Goal: Communication & Community: Answer question/provide support

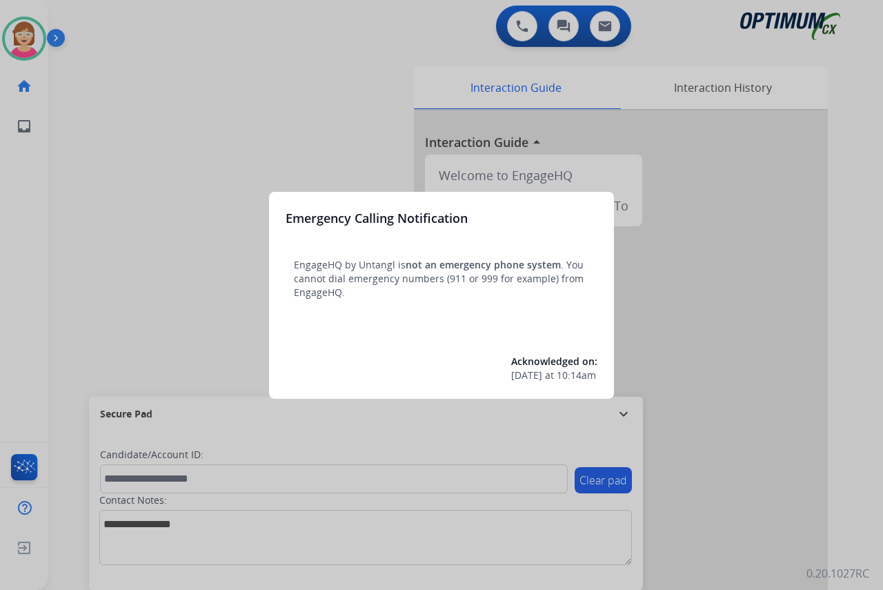
click at [201, 272] on div at bounding box center [441, 295] width 883 height 590
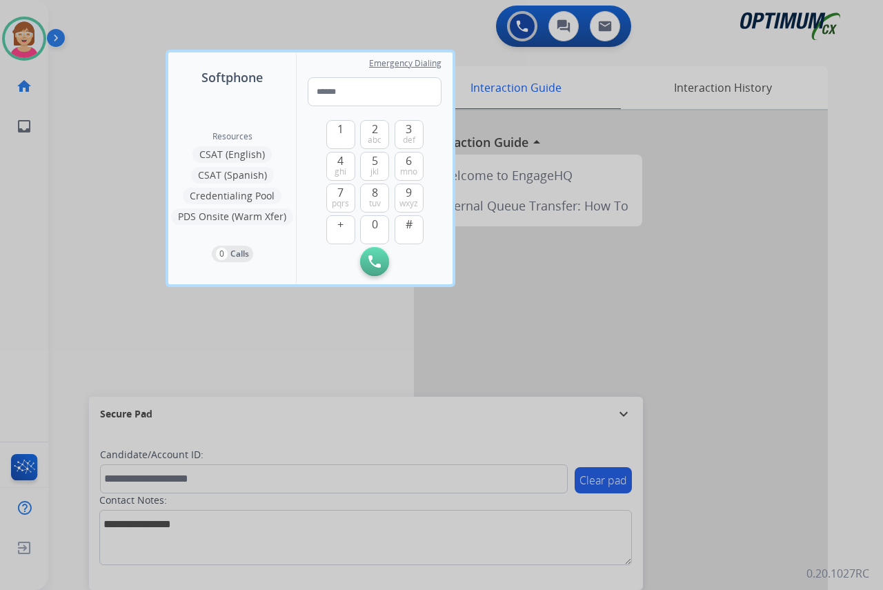
click at [112, 307] on div at bounding box center [441, 295] width 883 height 590
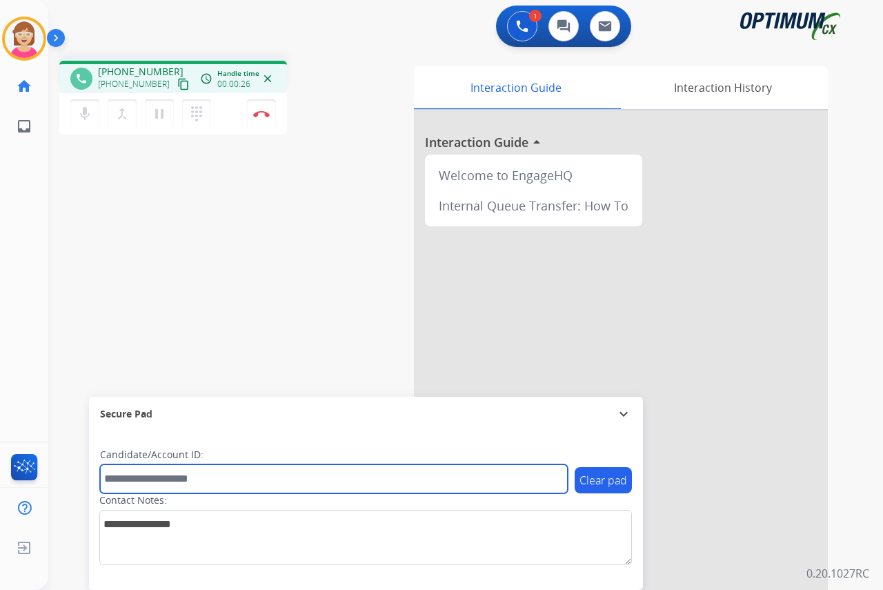
click at [121, 481] on input "text" at bounding box center [334, 478] width 468 height 29
type input "*******"
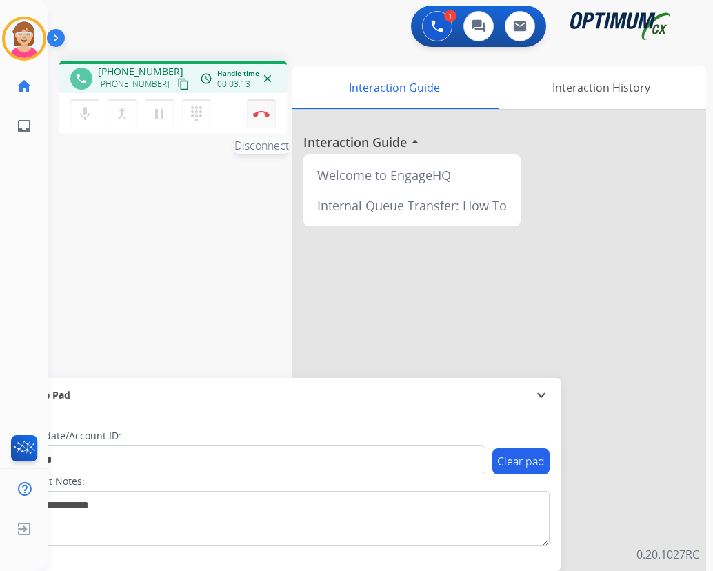
click at [261, 112] on img at bounding box center [261, 113] width 17 height 7
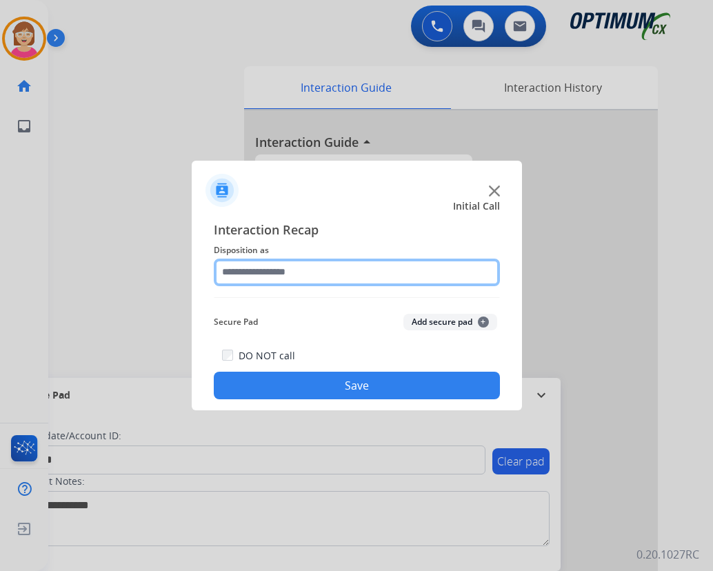
click at [241, 274] on input "text" at bounding box center [357, 273] width 286 height 28
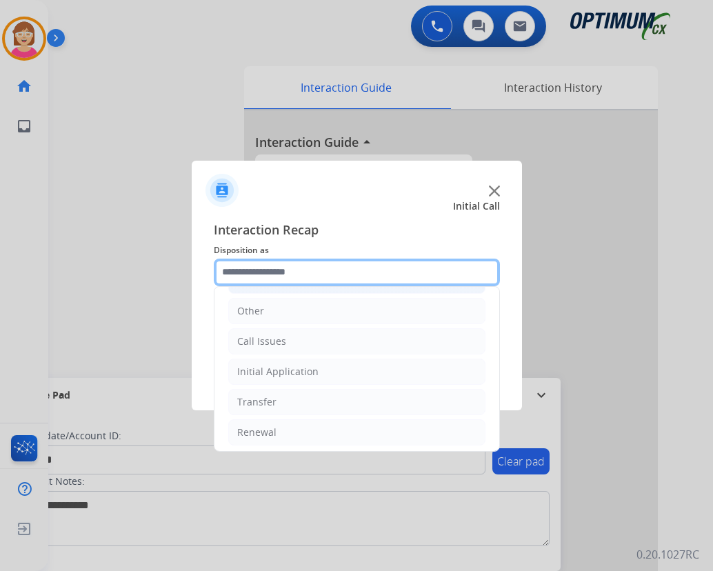
scroll to position [94, 0]
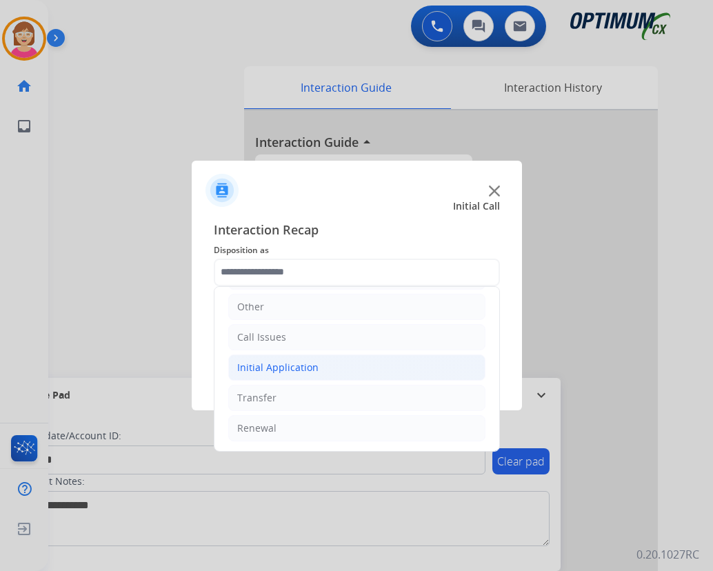
click at [290, 366] on div "Initial Application" at bounding box center [277, 368] width 81 height 14
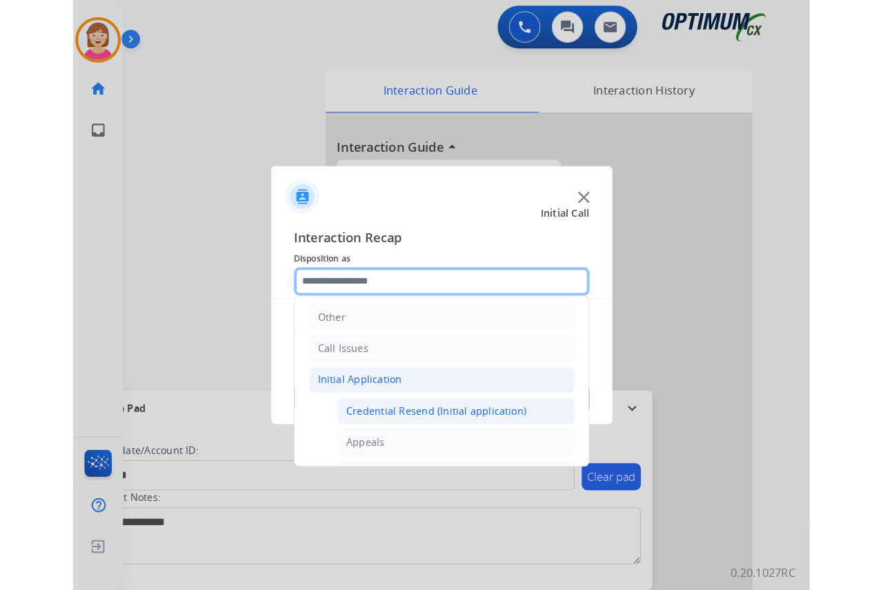
scroll to position [163, 0]
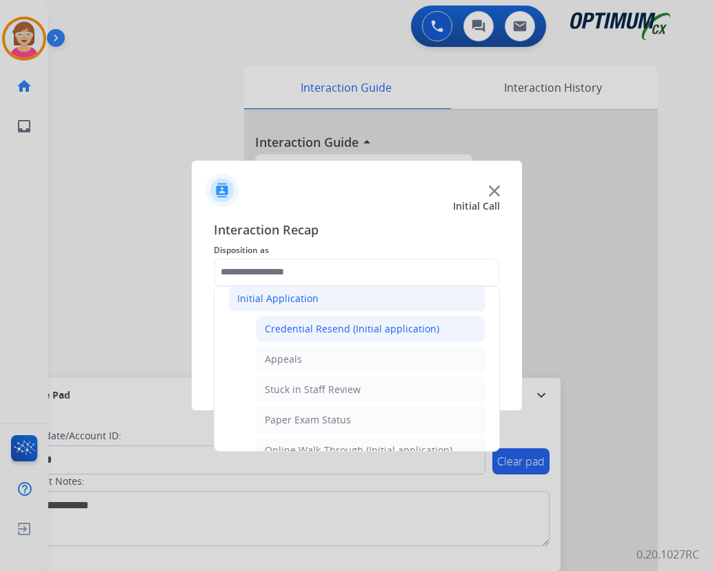
click at [321, 328] on div "Credential Resend (Initial application)" at bounding box center [352, 329] width 175 height 14
type input "**********"
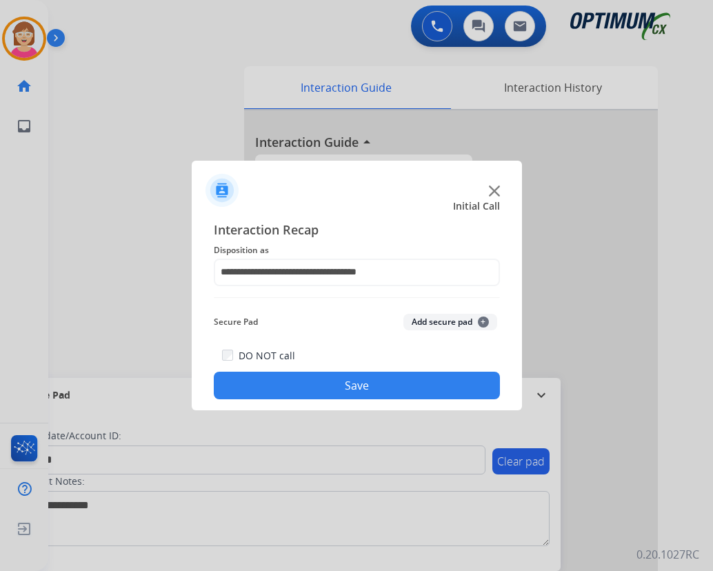
click at [483, 323] on span "+" at bounding box center [483, 322] width 11 height 11
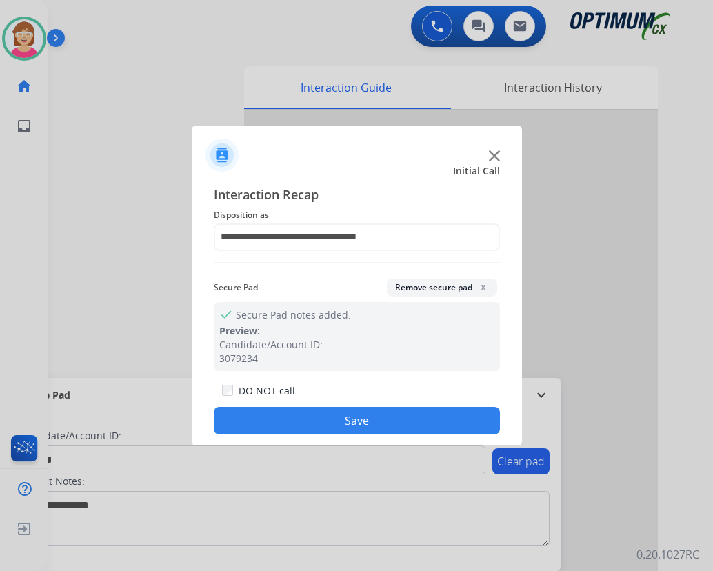
click at [284, 414] on button "Save" at bounding box center [357, 421] width 286 height 28
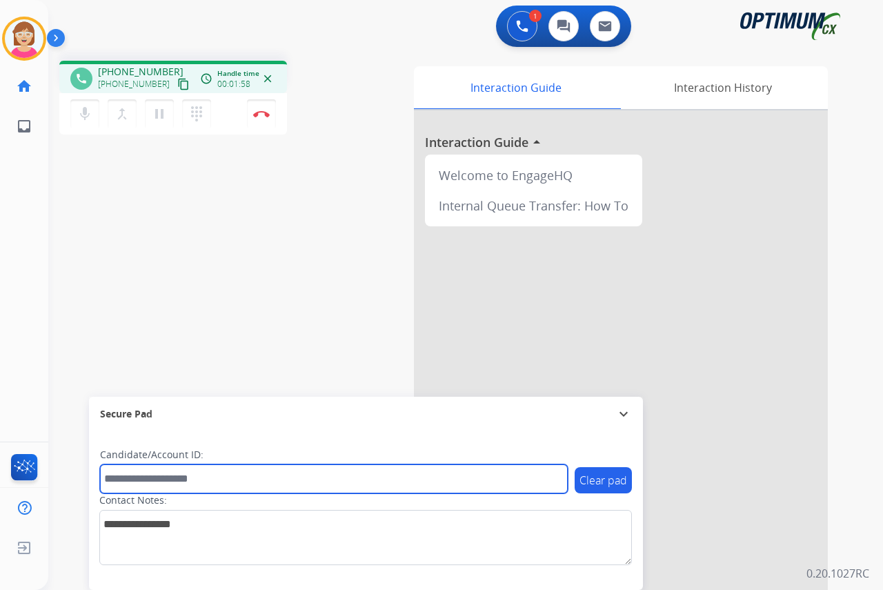
click at [121, 482] on input "text" at bounding box center [334, 478] width 468 height 29
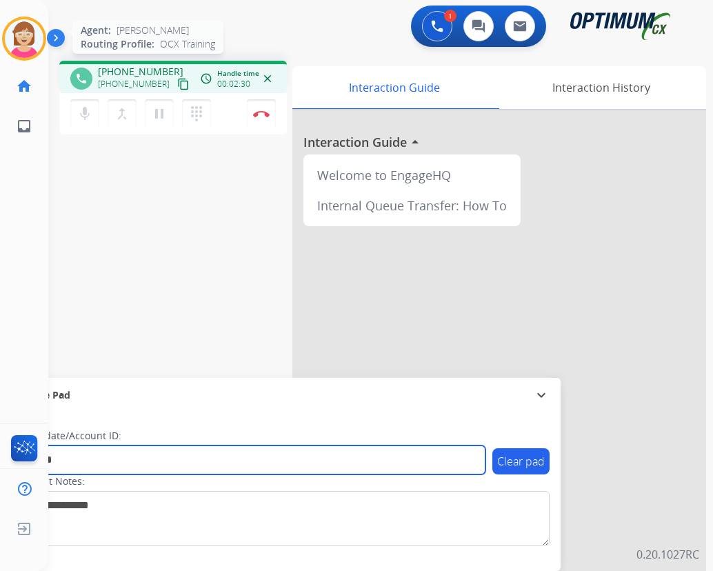
type input "*******"
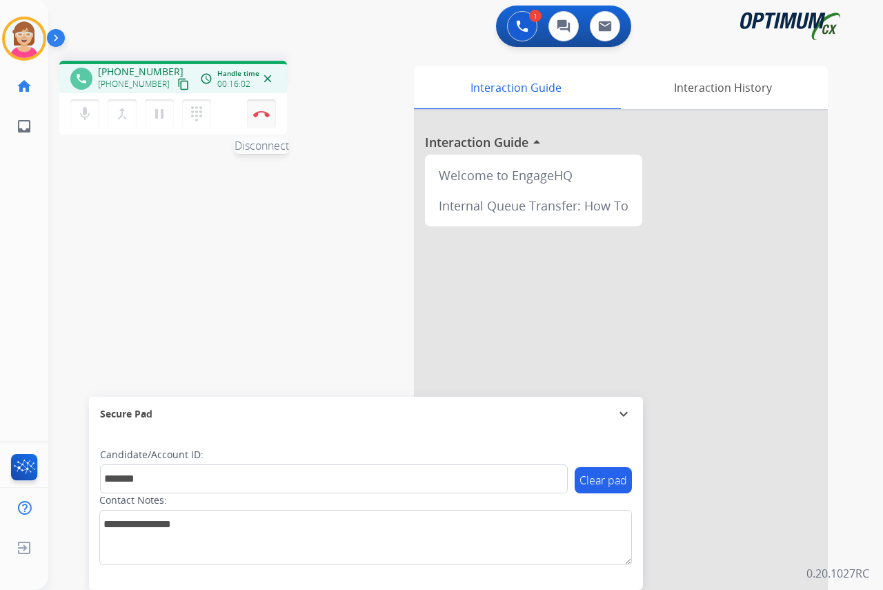
click at [261, 113] on img at bounding box center [261, 113] width 17 height 7
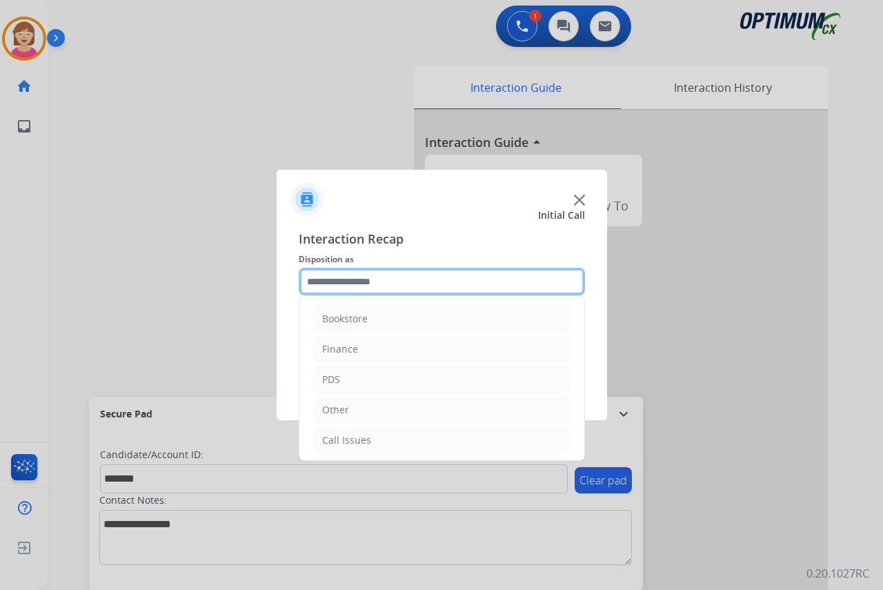
click at [320, 282] on input "text" at bounding box center [442, 282] width 286 height 28
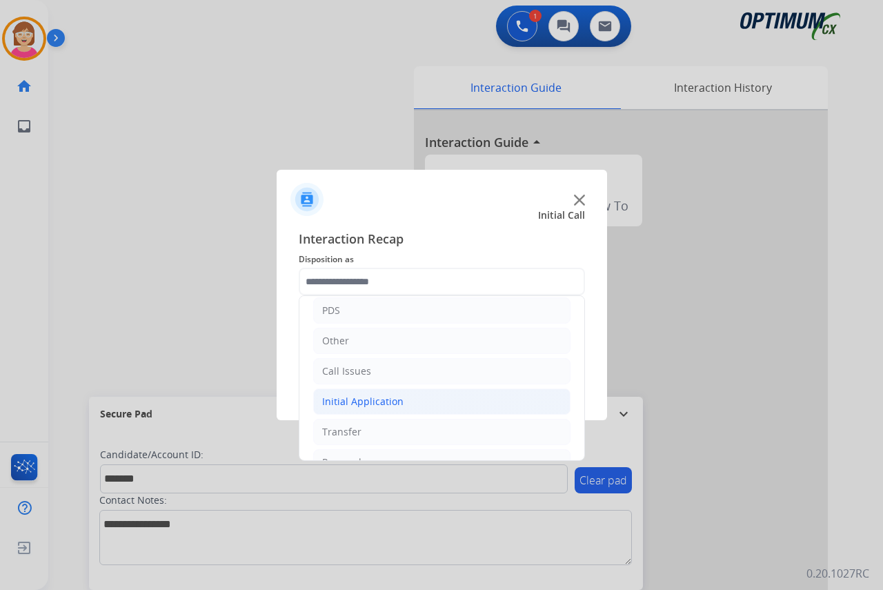
click at [366, 404] on div "Initial Application" at bounding box center [362, 402] width 81 height 14
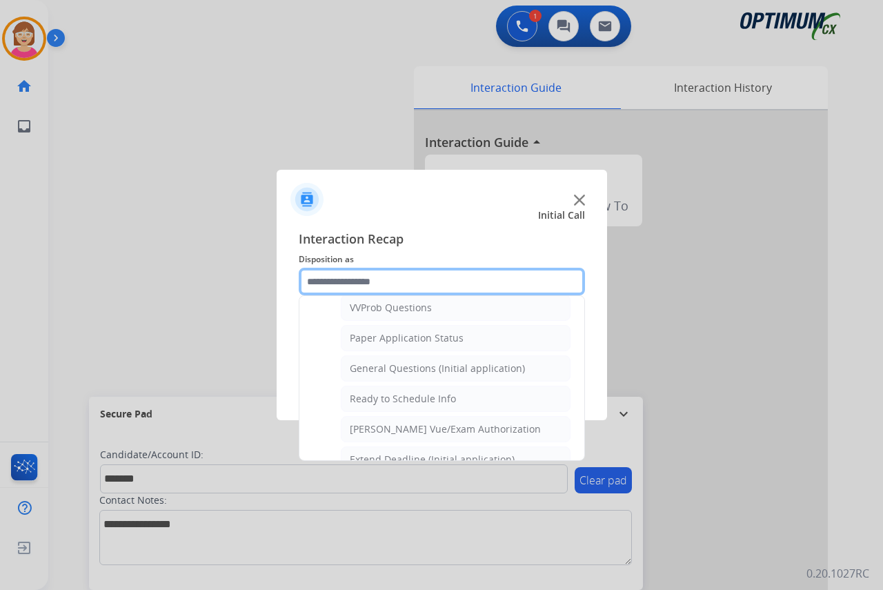
scroll to position [759, 0]
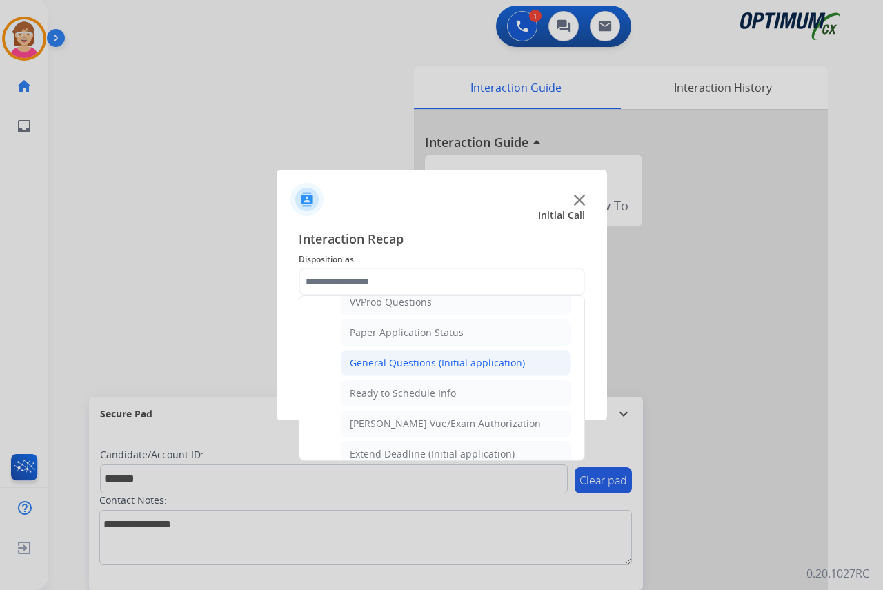
click at [402, 360] on div "General Questions (Initial application)" at bounding box center [437, 363] width 175 height 14
type input "**********"
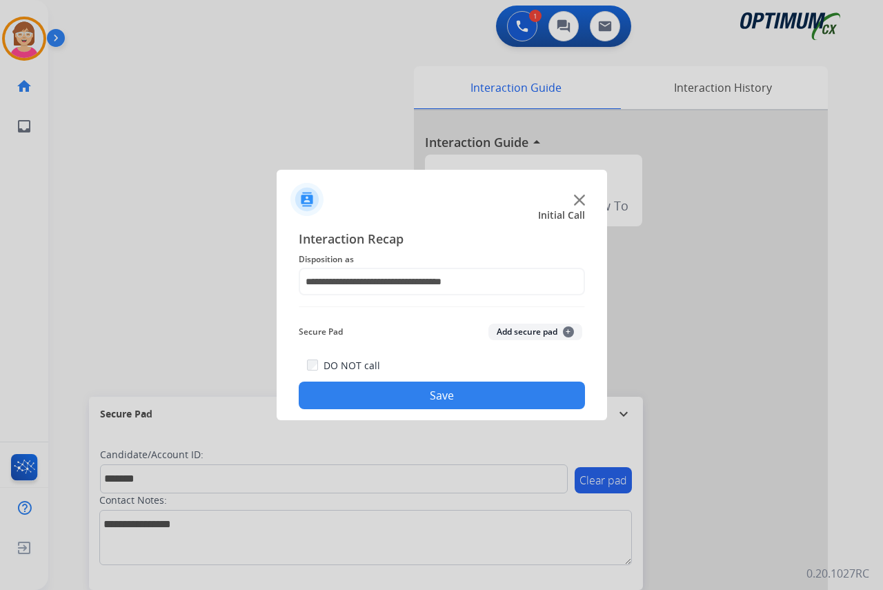
click at [566, 330] on span "+" at bounding box center [568, 331] width 11 height 11
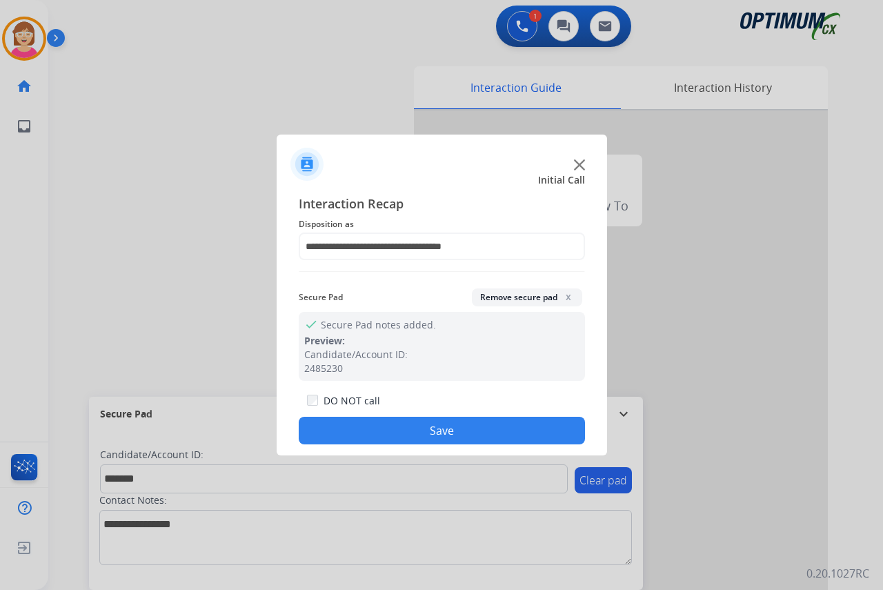
click at [370, 427] on button "Save" at bounding box center [442, 431] width 286 height 28
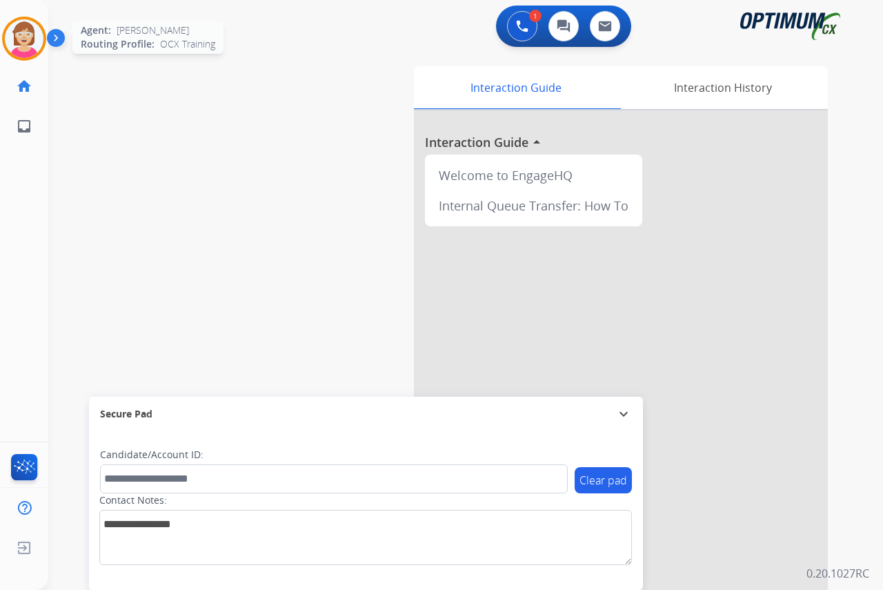
click at [30, 35] on img at bounding box center [24, 38] width 39 height 39
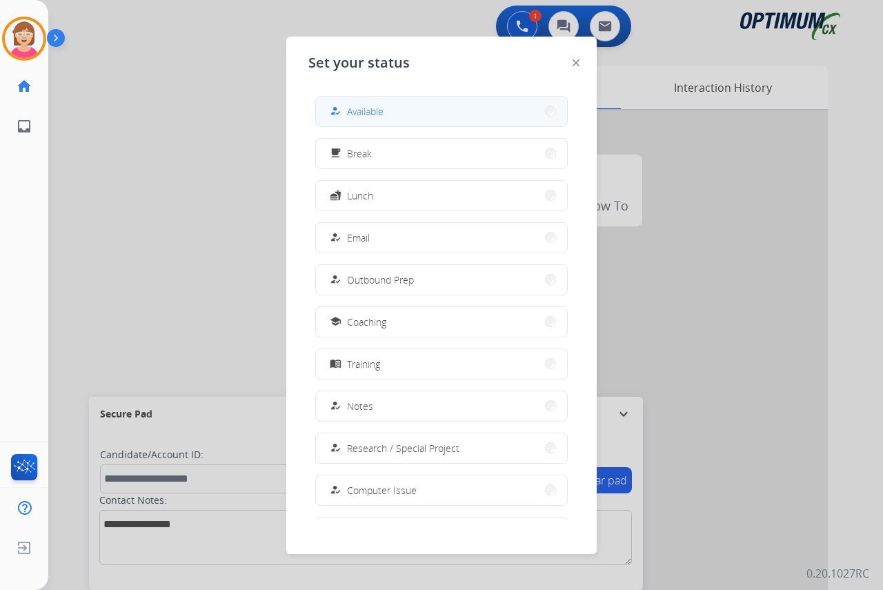
click at [364, 115] on span "Available" at bounding box center [365, 111] width 37 height 14
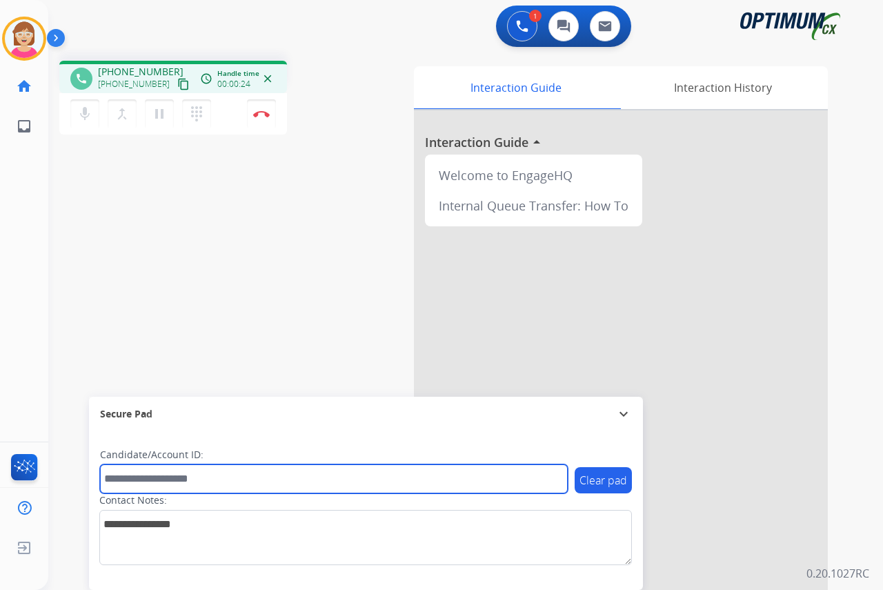
drag, startPoint x: 120, startPoint y: 483, endPoint x: 106, endPoint y: 475, distance: 16.7
drag, startPoint x: 106, startPoint y: 475, endPoint x: 279, endPoint y: 479, distance: 173.2
click at [279, 479] on input "text" at bounding box center [334, 478] width 468 height 29
type input "*******"
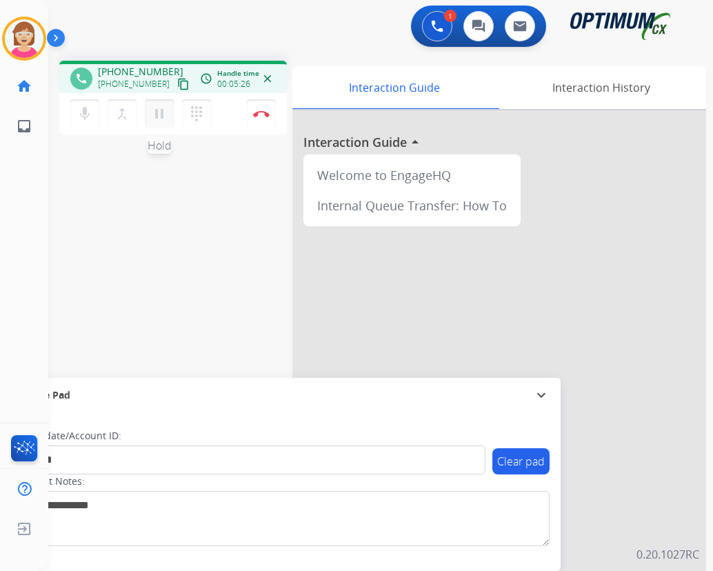
click at [159, 112] on mat-icon "pause" at bounding box center [159, 114] width 17 height 17
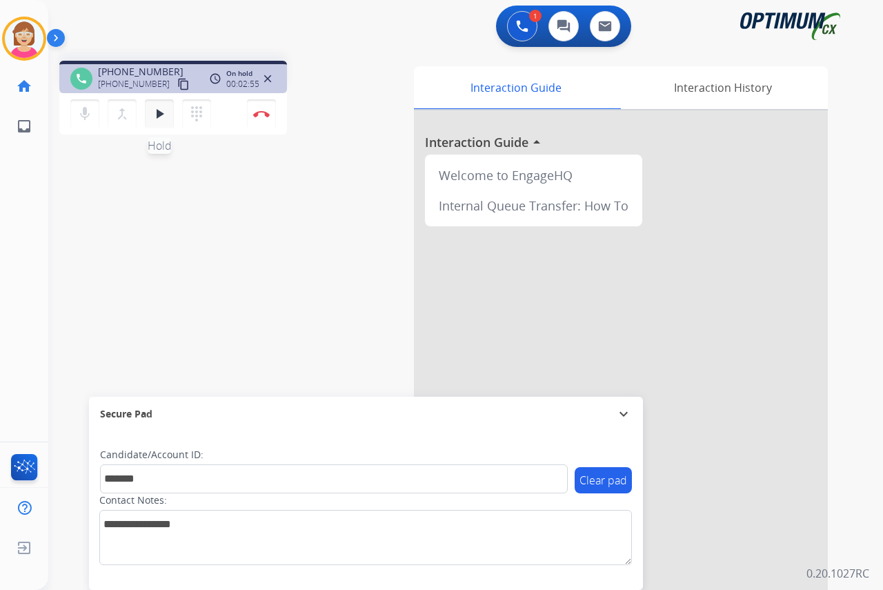
click at [157, 112] on mat-icon "play_arrow" at bounding box center [159, 114] width 17 height 17
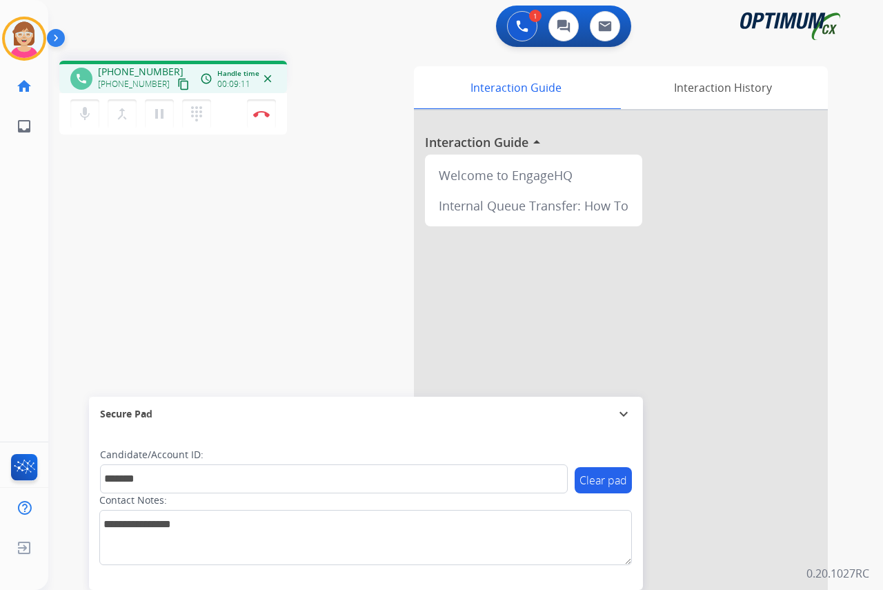
drag, startPoint x: 157, startPoint y: 112, endPoint x: 119, endPoint y: 223, distance: 117.4
click at [119, 223] on div "phone [PHONE_NUMBER] [PHONE_NUMBER] content_copy access_time Call metrics Queue…" at bounding box center [449, 337] width 802 height 575
click at [261, 111] on img at bounding box center [261, 113] width 17 height 7
click at [261, 112] on img at bounding box center [261, 113] width 17 height 7
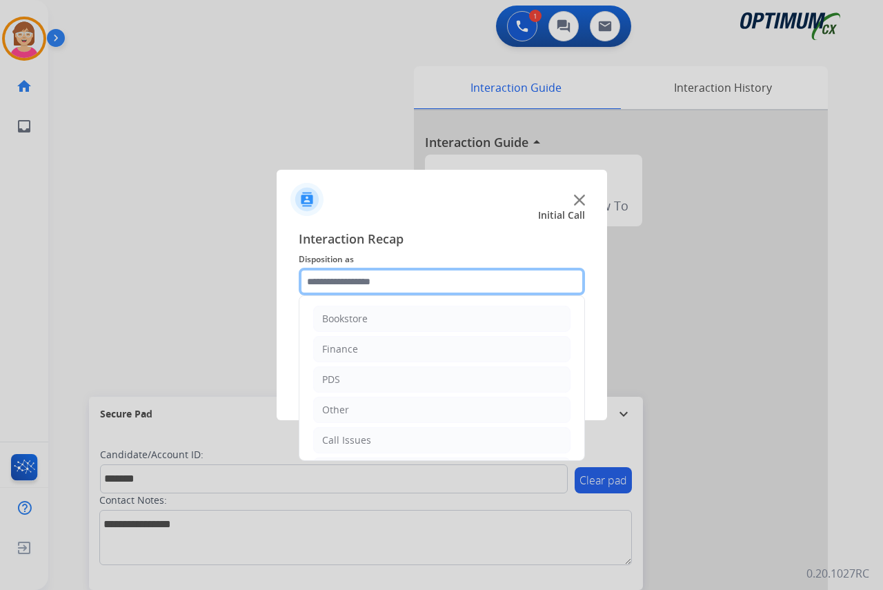
click at [331, 281] on input "text" at bounding box center [442, 282] width 286 height 28
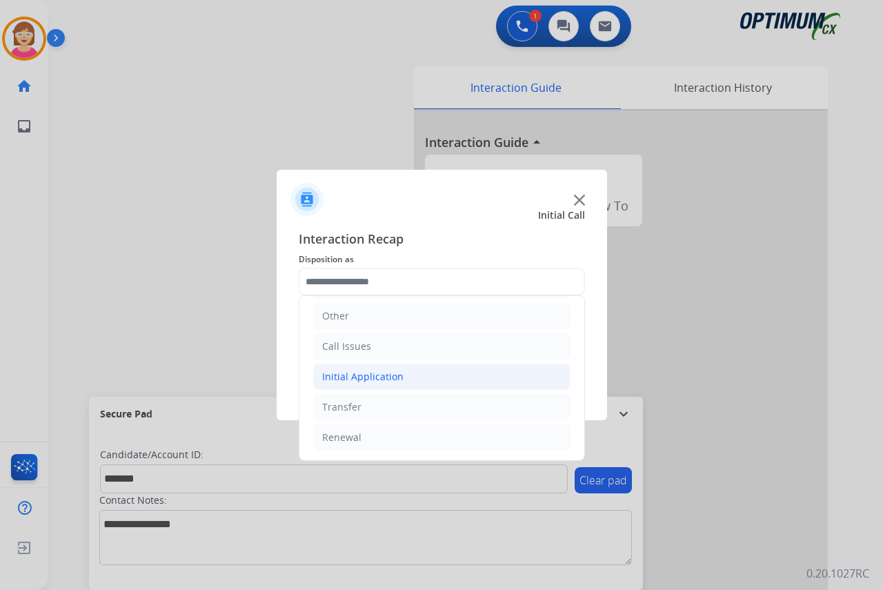
click at [361, 373] on div "Initial Application" at bounding box center [362, 377] width 81 height 14
click at [342, 308] on li "Other" at bounding box center [441, 316] width 257 height 26
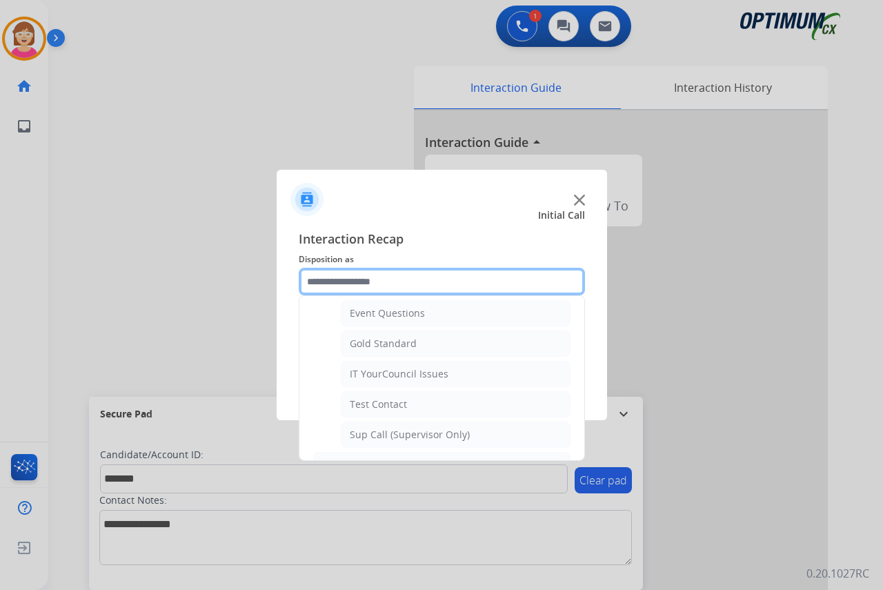
scroll to position [232, 0]
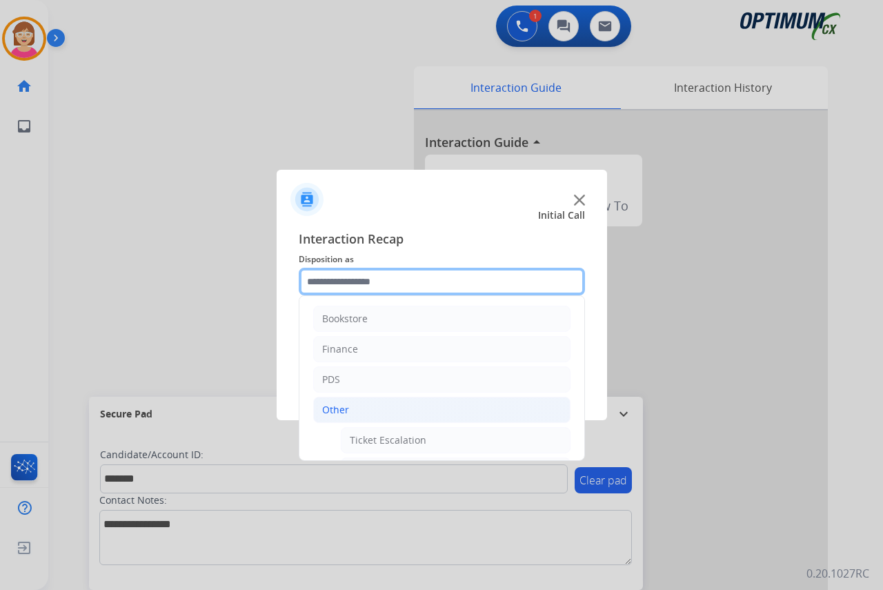
drag, startPoint x: 381, startPoint y: 360, endPoint x: 346, endPoint y: 280, distance: 87.4
click at [346, 280] on input "text" at bounding box center [442, 282] width 286 height 28
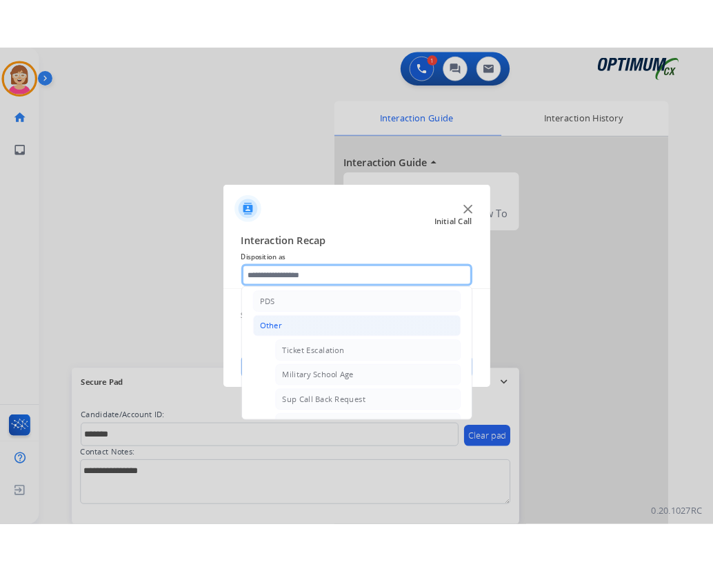
scroll to position [276, 0]
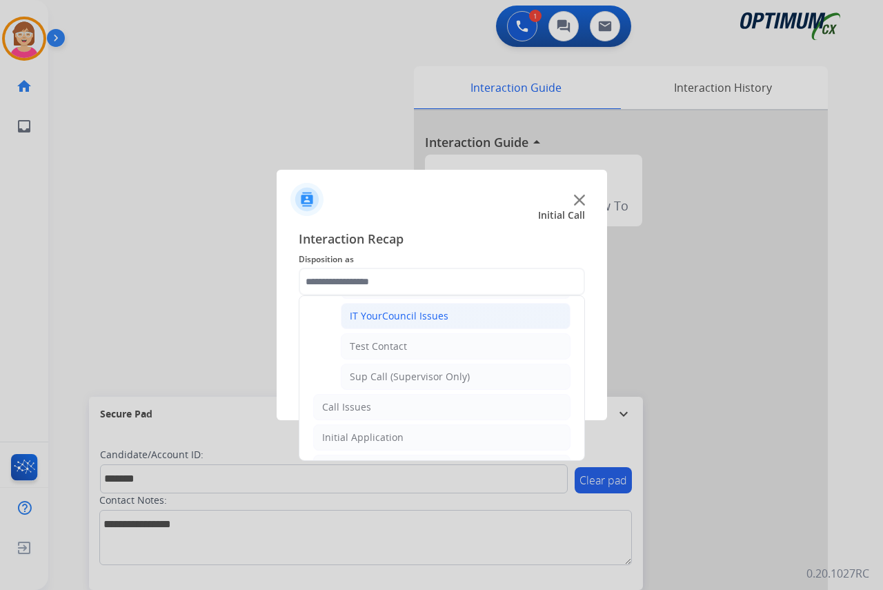
click at [375, 314] on div "IT YourCouncil Issues" at bounding box center [399, 316] width 99 height 14
type input "**********"
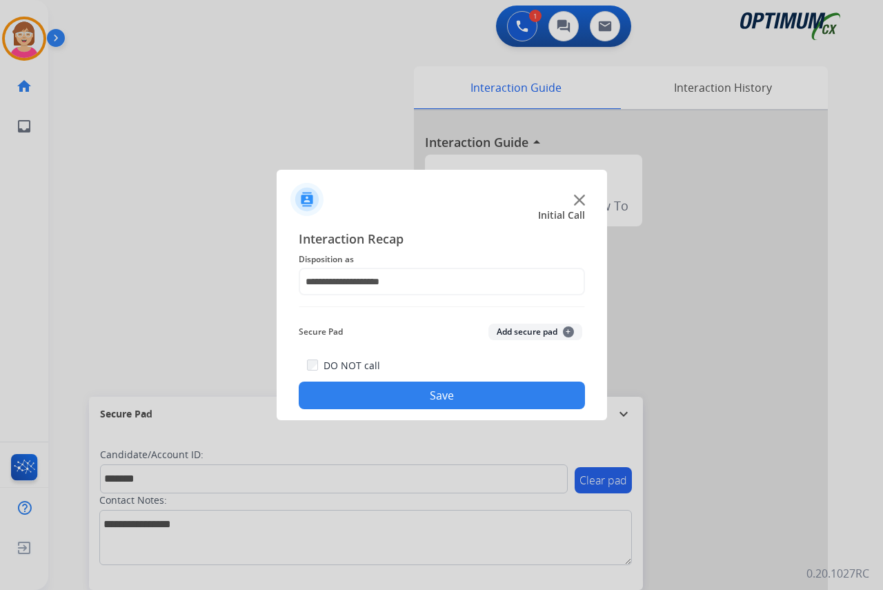
click at [569, 332] on span "+" at bounding box center [568, 331] width 11 height 11
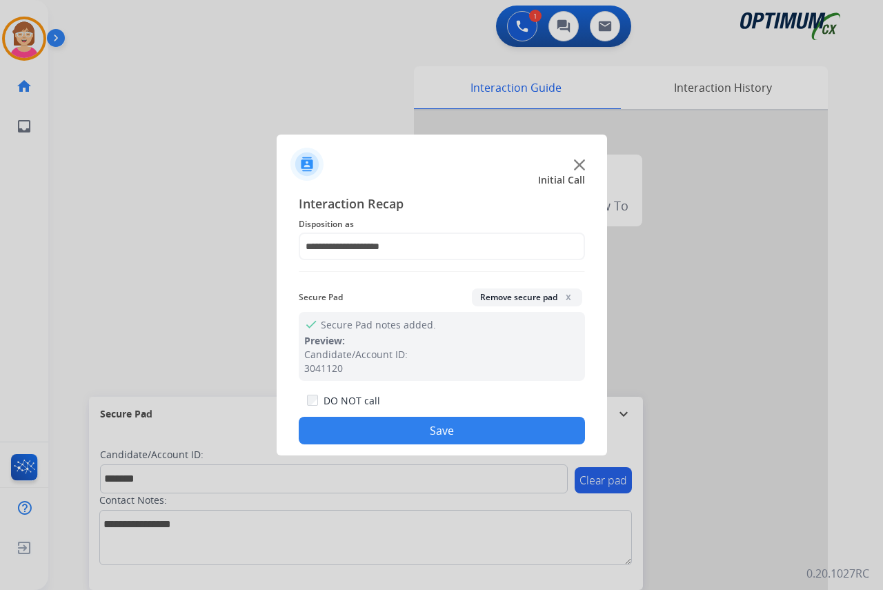
click at [379, 433] on button "Save" at bounding box center [442, 431] width 286 height 28
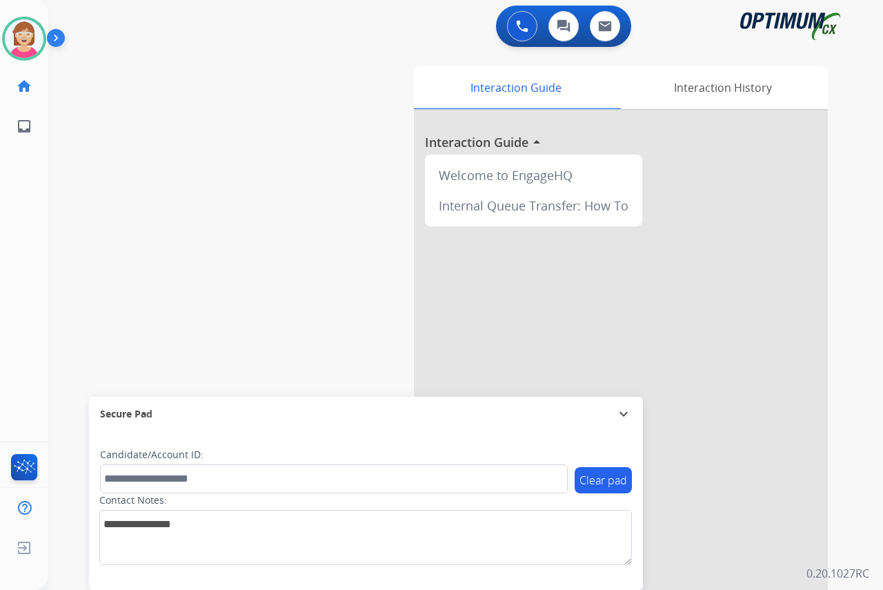
click at [33, 209] on div "[PERSON_NAME] Available Edit Avatar Agent: [PERSON_NAME] Profile: OCX Training …" at bounding box center [24, 295] width 48 height 590
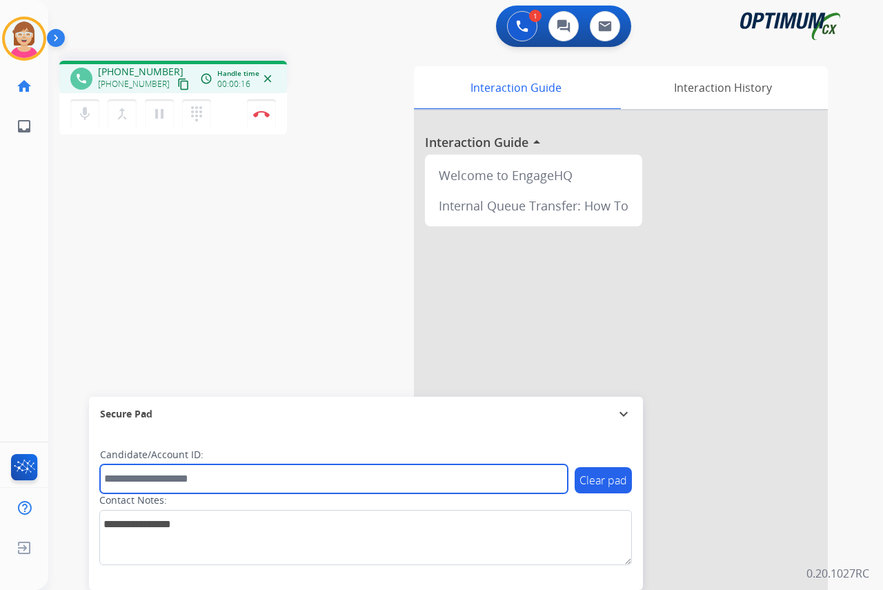
click at [125, 481] on input "text" at bounding box center [334, 478] width 468 height 29
drag, startPoint x: 124, startPoint y: 481, endPoint x: 112, endPoint y: 478, distance: 12.9
click at [112, 478] on input "text" at bounding box center [334, 478] width 468 height 29
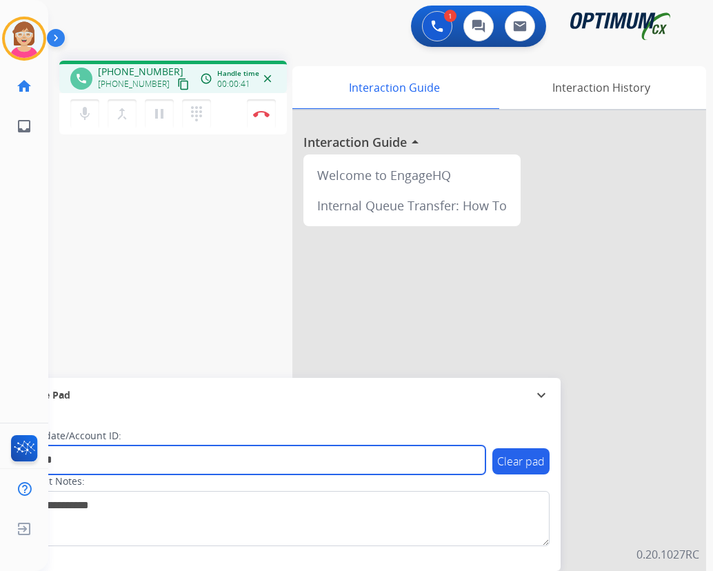
type input "*******"
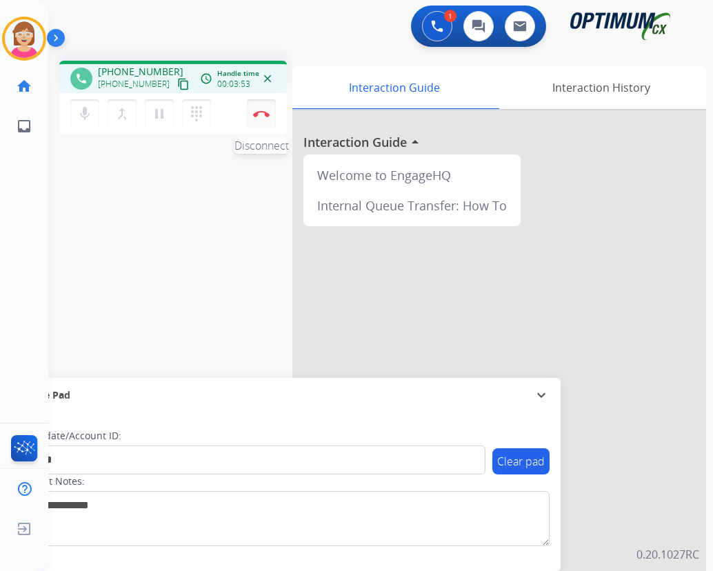
click at [262, 114] on img at bounding box center [261, 113] width 17 height 7
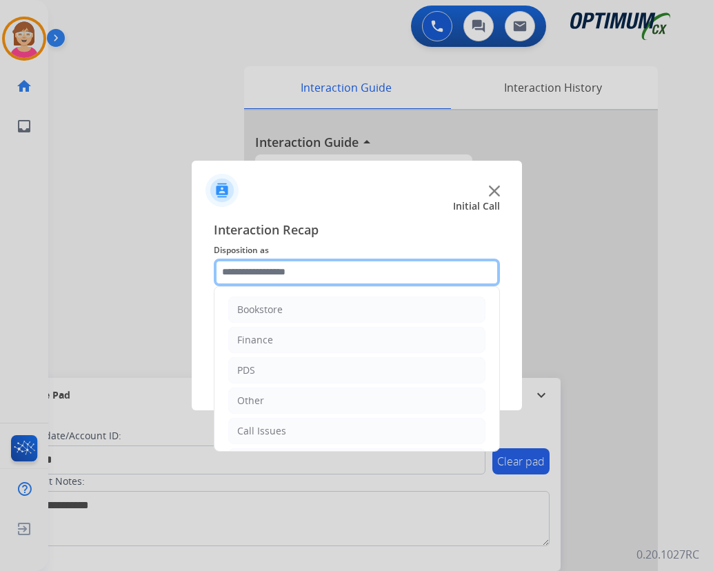
click at [242, 275] on input "text" at bounding box center [357, 273] width 286 height 28
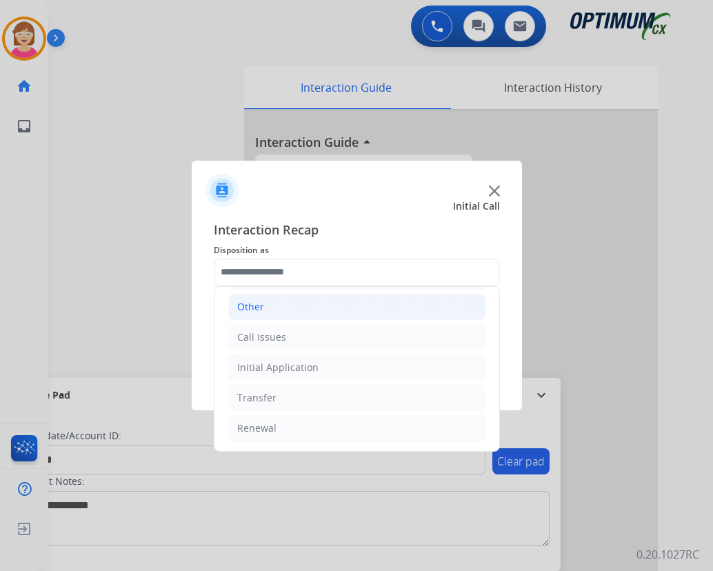
click at [254, 308] on div "Other" at bounding box center [250, 307] width 27 height 14
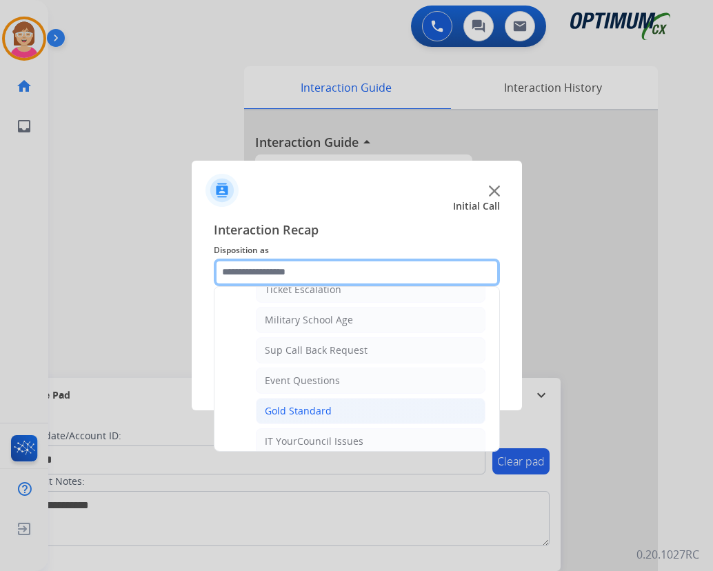
scroll to position [163, 0]
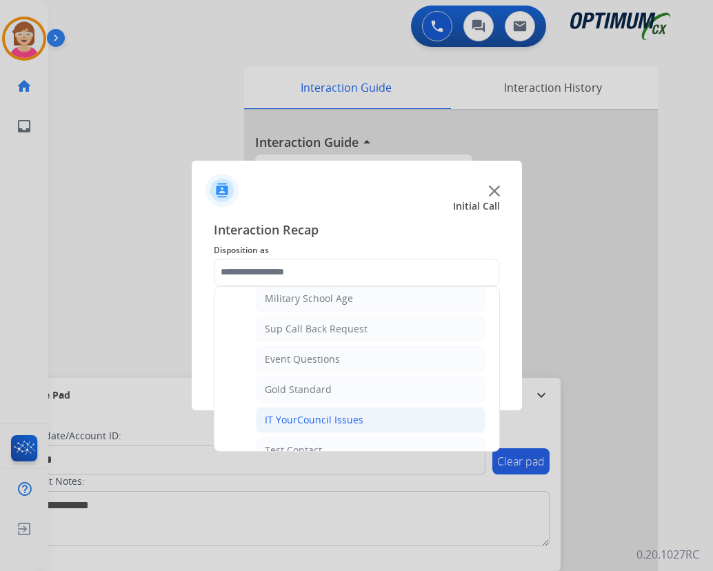
click at [301, 424] on div "IT YourCouncil Issues" at bounding box center [314, 420] width 99 height 14
type input "**********"
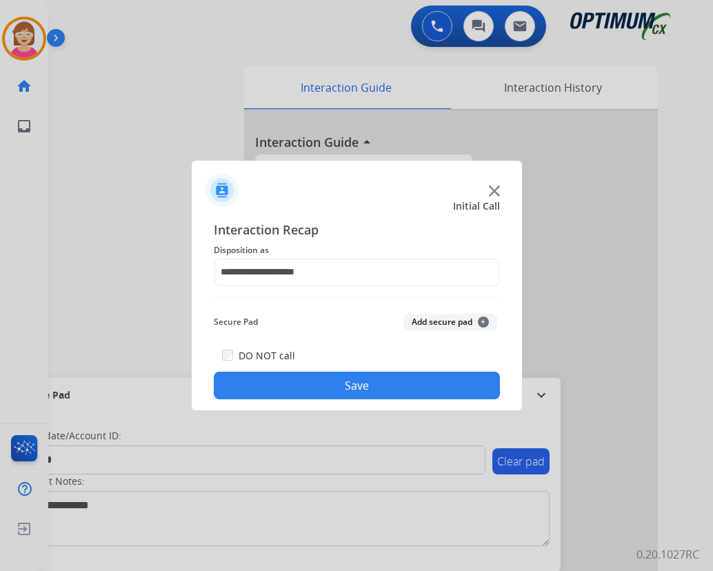
click at [484, 321] on span "+" at bounding box center [483, 322] width 11 height 11
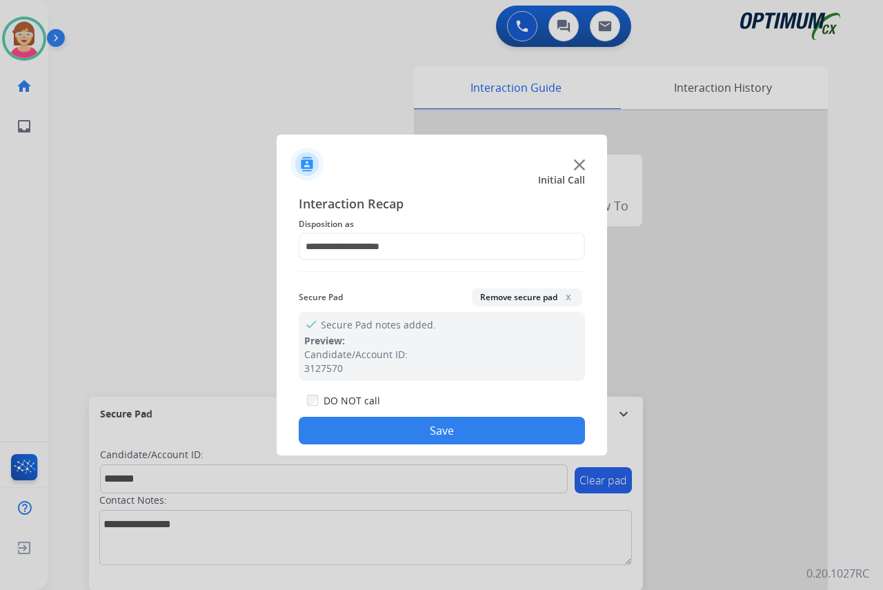
click at [355, 422] on button "Save" at bounding box center [442, 431] width 286 height 28
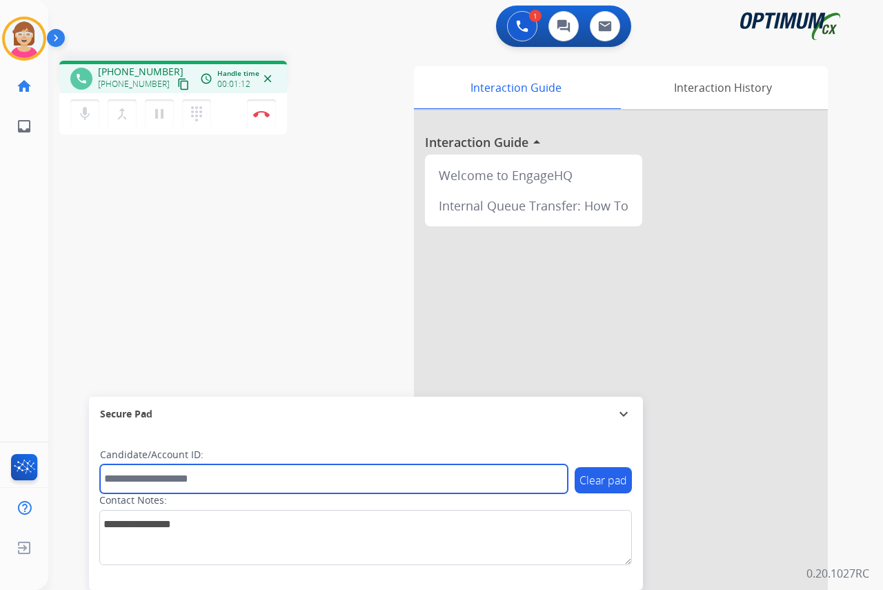
drag, startPoint x: 132, startPoint y: 481, endPoint x: 116, endPoint y: 461, distance: 25.0
click at [132, 481] on input "text" at bounding box center [334, 478] width 468 height 29
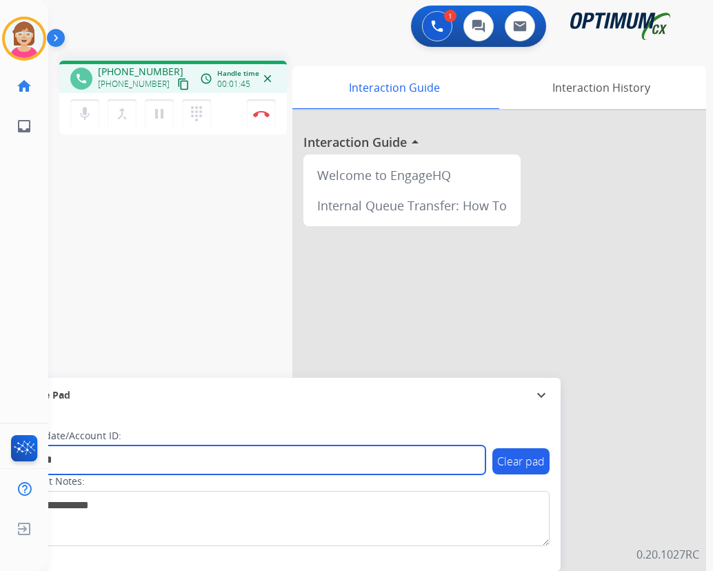
type input "*******"
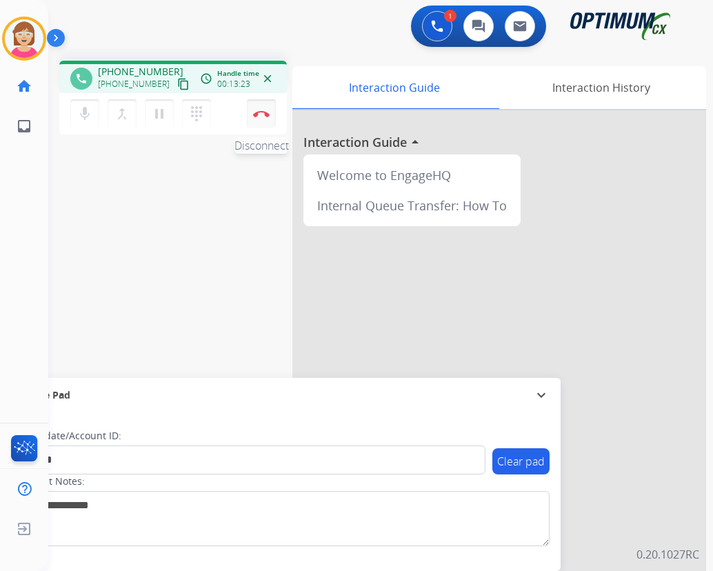
click at [263, 109] on button "Disconnect" at bounding box center [261, 113] width 29 height 29
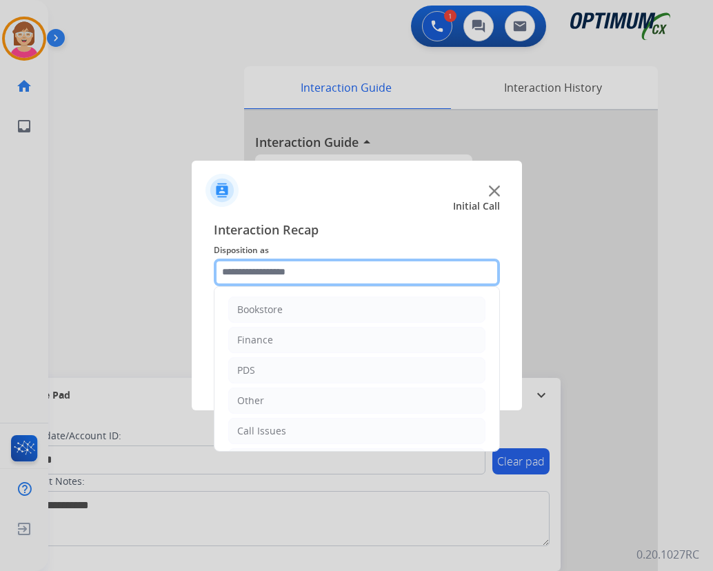
drag, startPoint x: 263, startPoint y: 109, endPoint x: 231, endPoint y: 268, distance: 161.8
click at [231, 268] on input "text" at bounding box center [357, 273] width 286 height 28
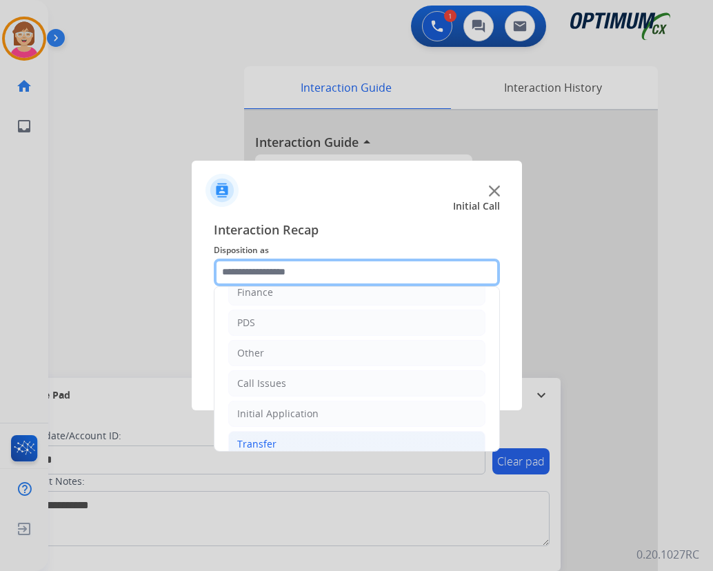
scroll to position [94, 0]
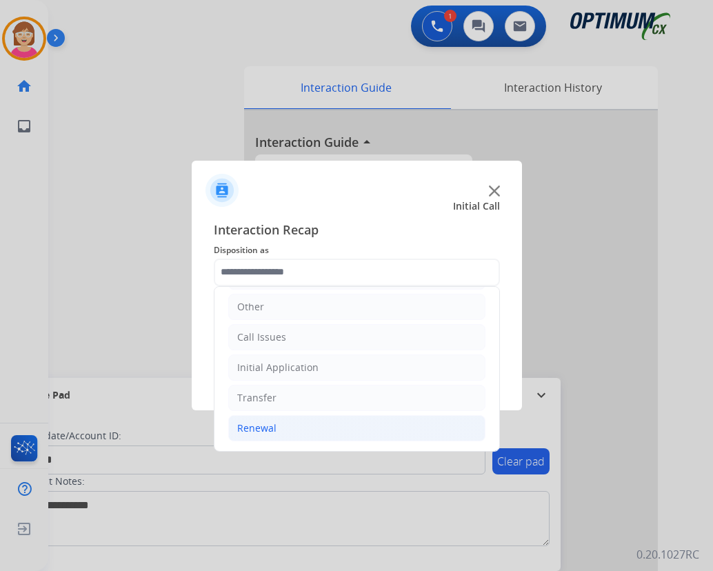
click at [261, 425] on div "Renewal" at bounding box center [256, 428] width 39 height 14
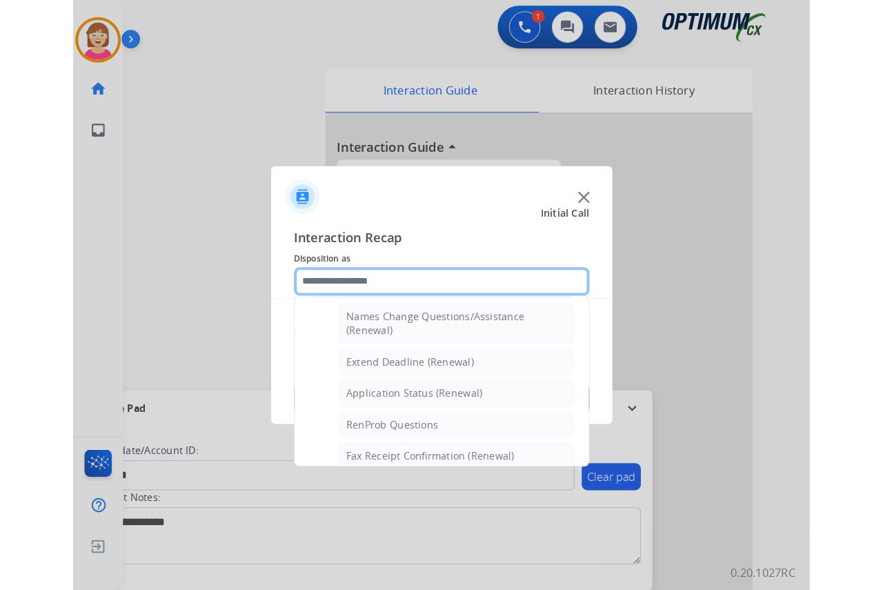
scroll to position [301, 0]
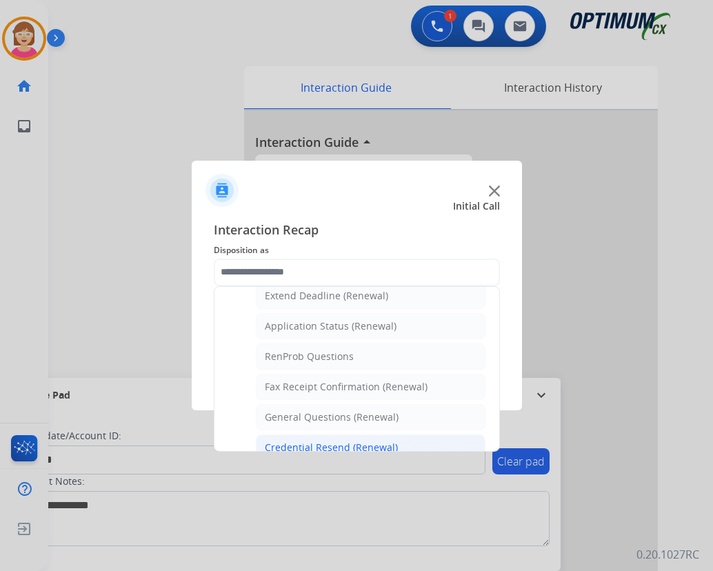
click at [299, 446] on div "Credential Resend (Renewal)" at bounding box center [331, 448] width 133 height 14
type input "**********"
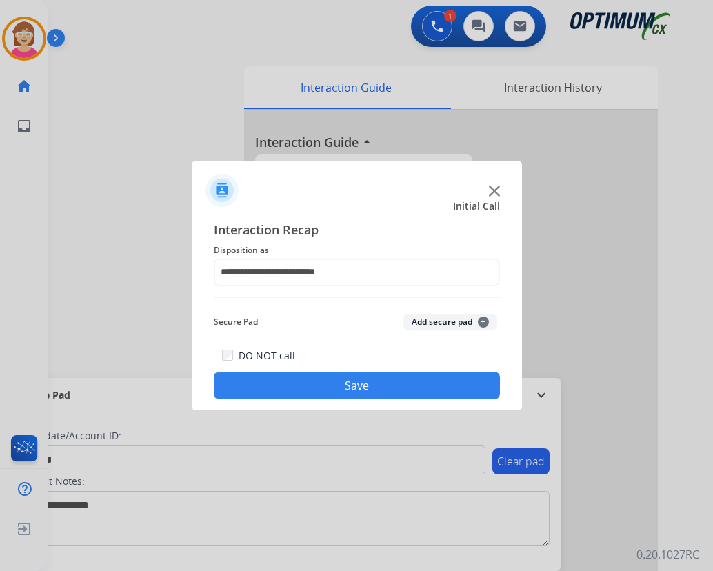
click at [482, 320] on span "+" at bounding box center [483, 322] width 11 height 11
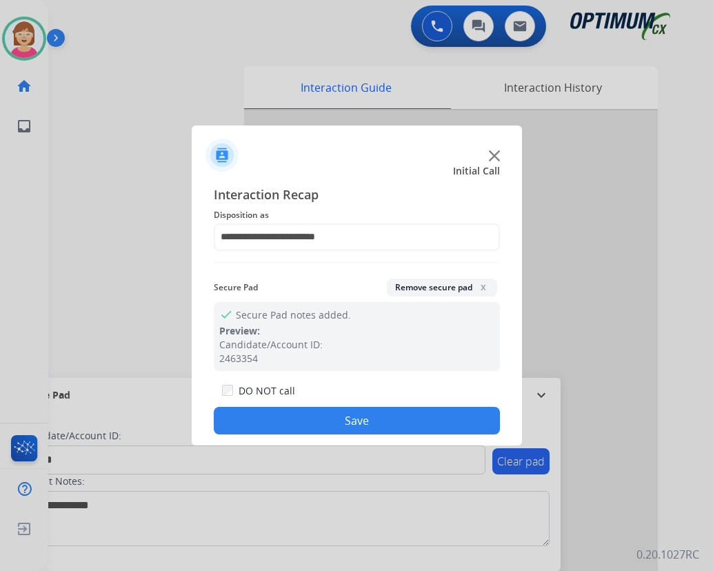
click at [302, 423] on button "Save" at bounding box center [357, 421] width 286 height 28
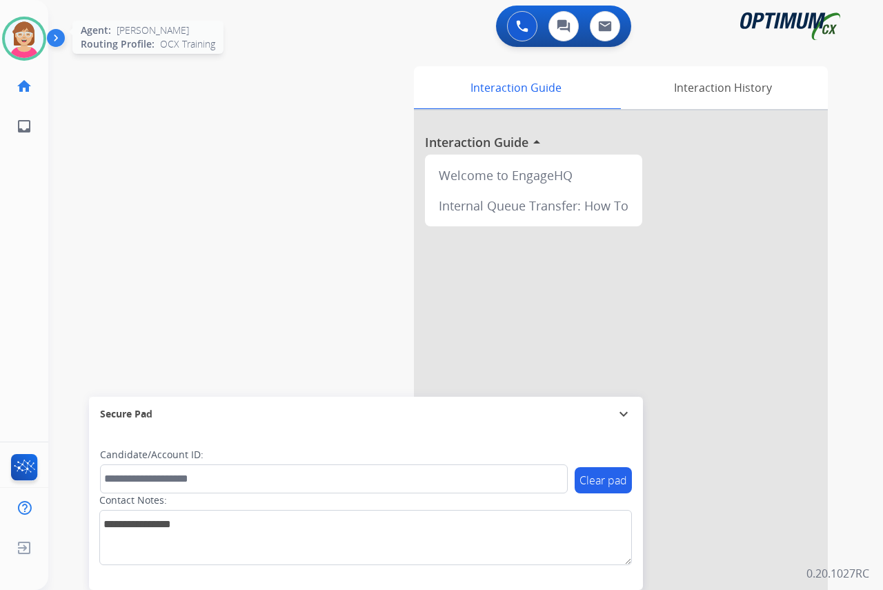
click at [23, 41] on img at bounding box center [24, 38] width 39 height 39
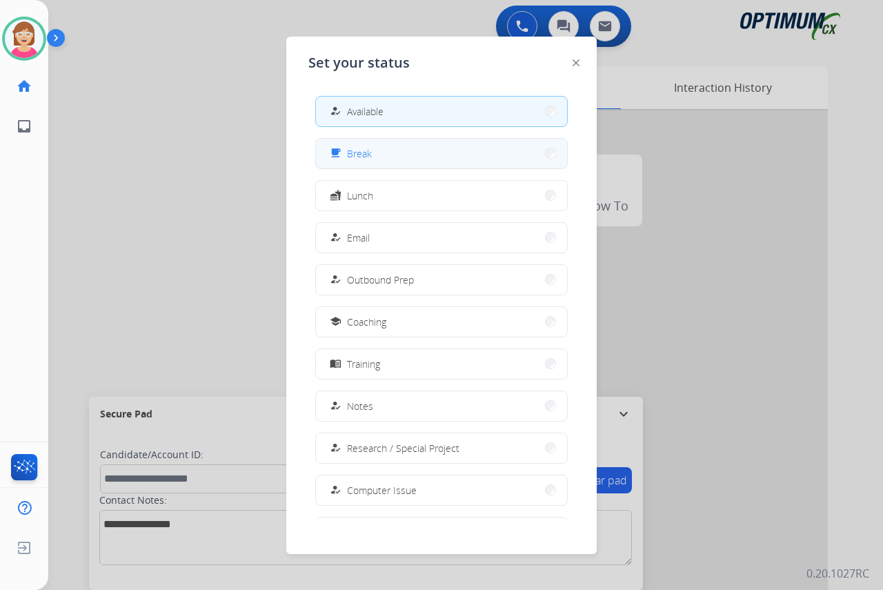
click at [379, 151] on button "free_breakfast Break" at bounding box center [441, 154] width 251 height 30
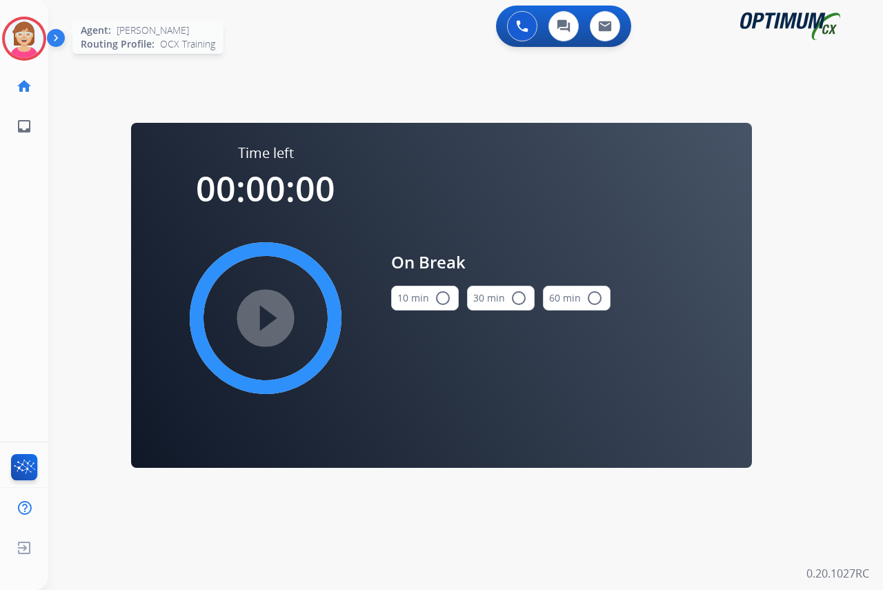
click at [22, 41] on img at bounding box center [24, 38] width 39 height 39
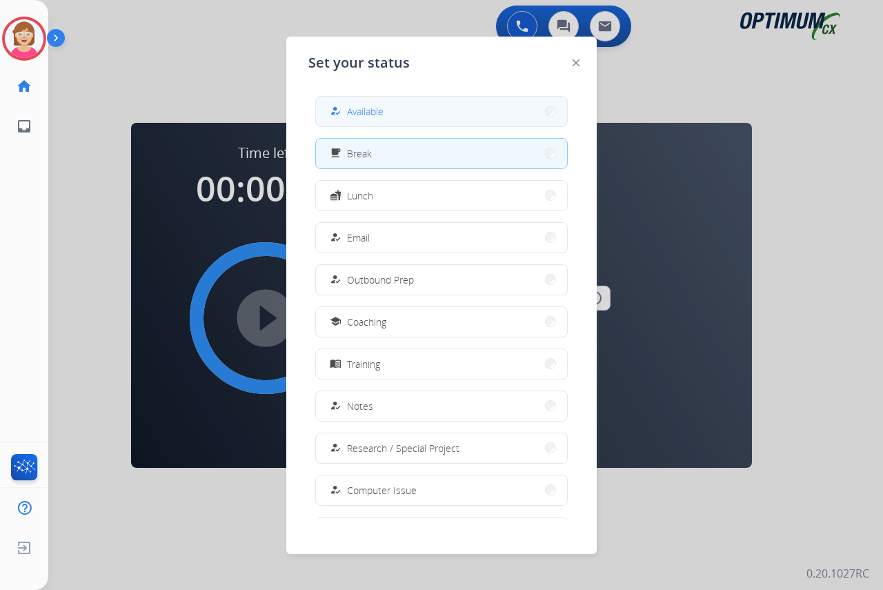
click at [377, 109] on span "Available" at bounding box center [365, 111] width 37 height 14
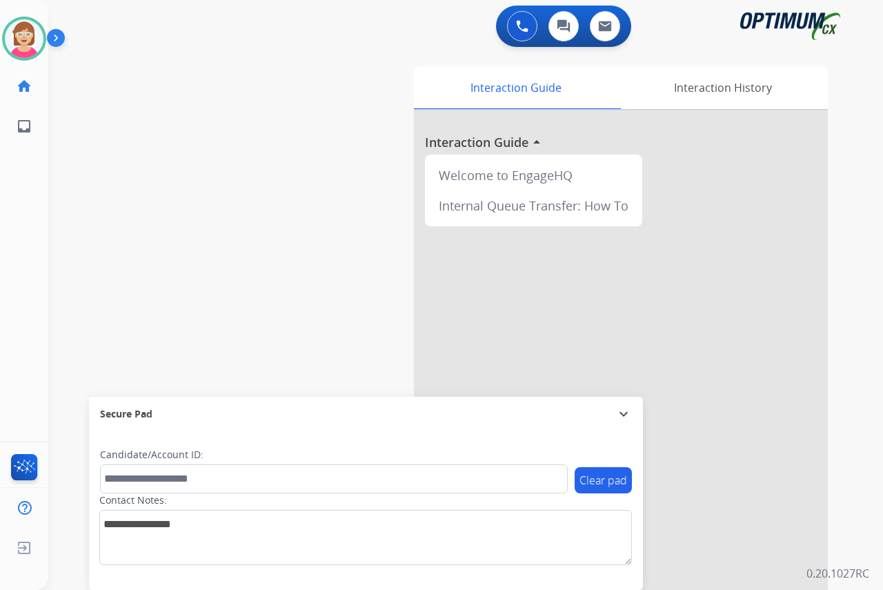
click at [27, 212] on div "[PERSON_NAME] Available Edit Avatar Agent: [PERSON_NAME] Profile: OCX Training …" at bounding box center [24, 295] width 48 height 590
click at [31, 237] on div "[PERSON_NAME] Available Edit Avatar Agent: [PERSON_NAME] Profile: OCX Training …" at bounding box center [24, 295] width 48 height 590
drag, startPoint x: 31, startPoint y: 237, endPoint x: 364, endPoint y: 219, distance: 333.0
click at [364, 219] on div "swap_horiz Break voice bridge close_fullscreen Connect 3-Way Call merge_type Se…" at bounding box center [449, 337] width 802 height 575
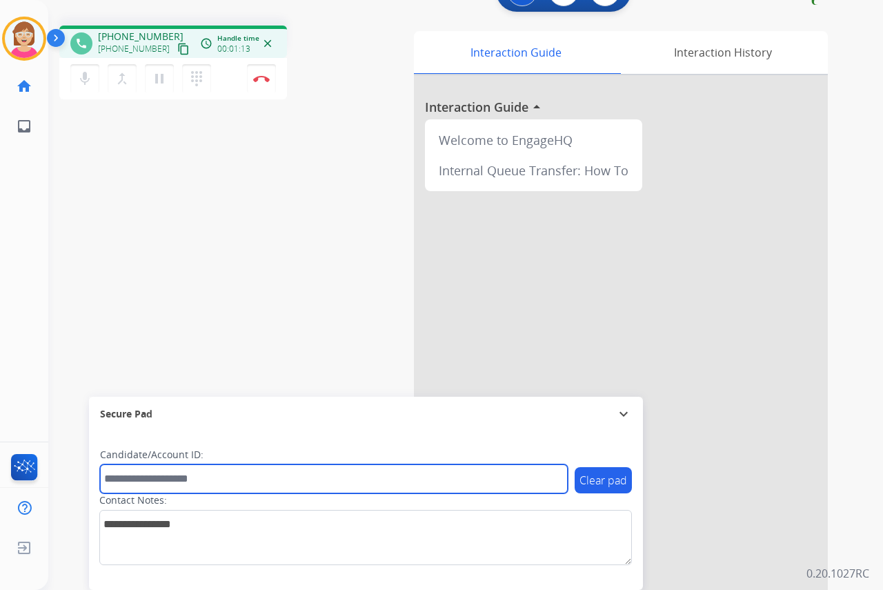
click at [120, 477] on input "text" at bounding box center [334, 478] width 468 height 29
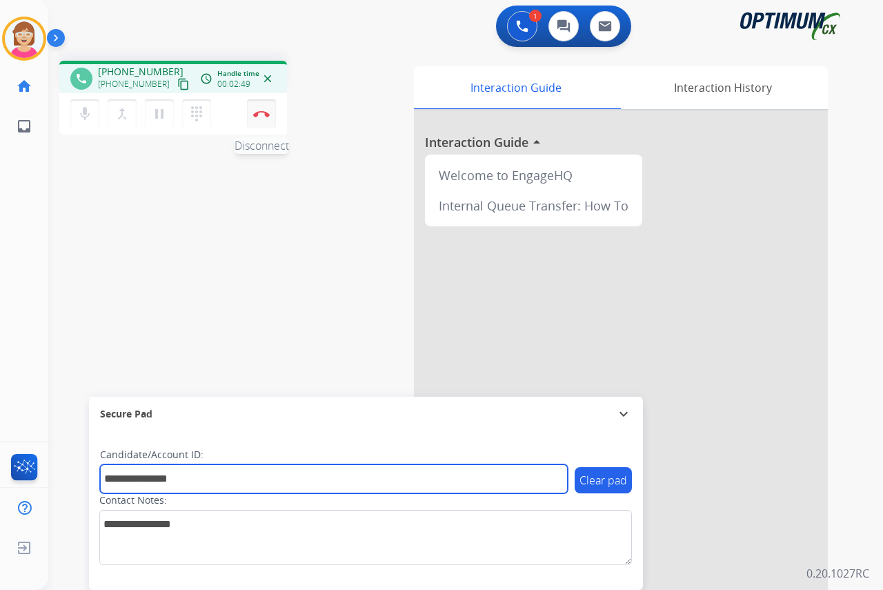
type input "**********"
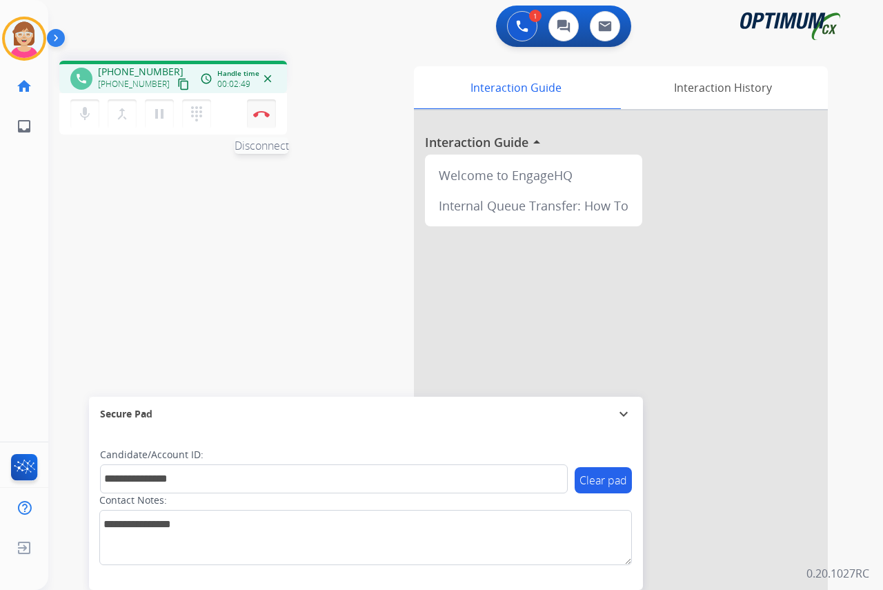
click at [262, 114] on img at bounding box center [261, 113] width 17 height 7
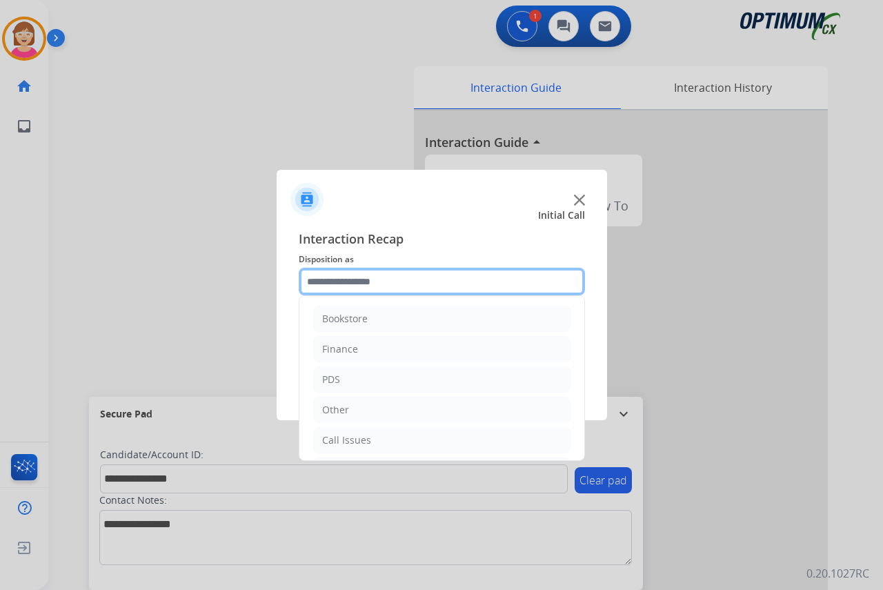
click at [319, 279] on input "text" at bounding box center [442, 282] width 286 height 28
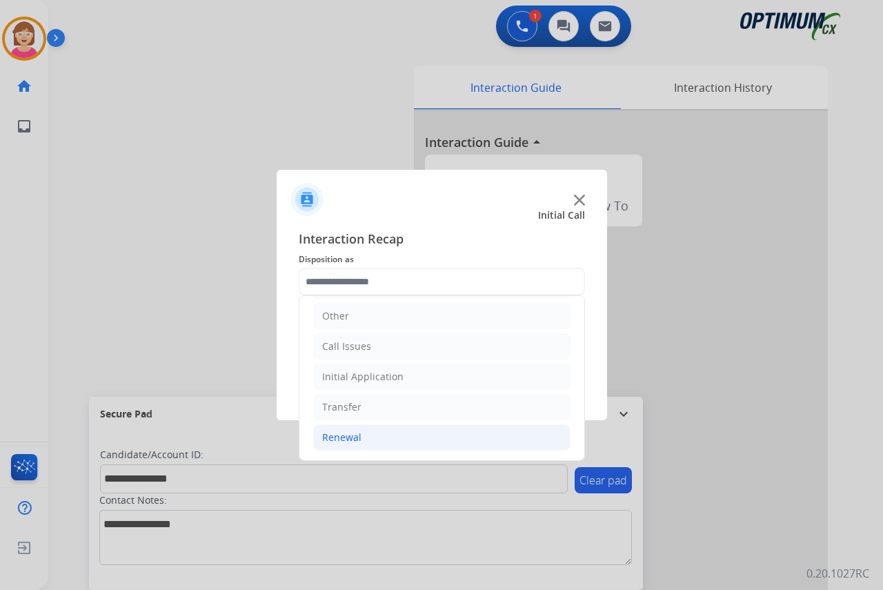
click at [359, 435] on div "Renewal" at bounding box center [341, 437] width 39 height 14
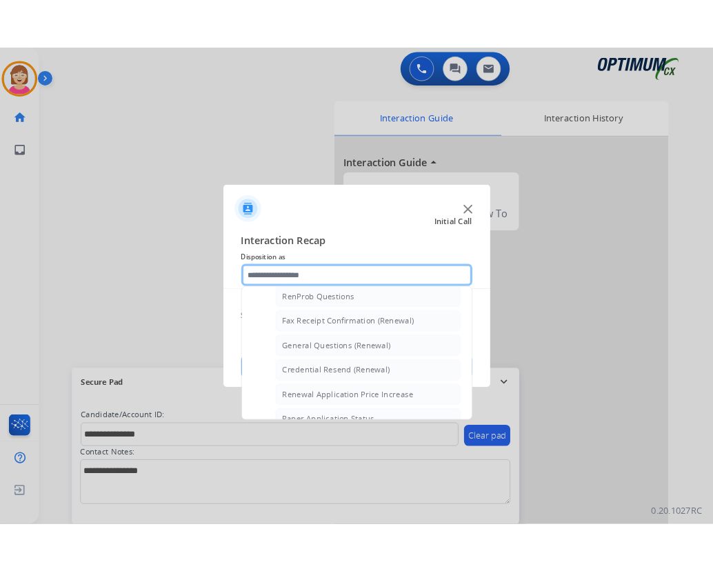
scroll to position [370, 0]
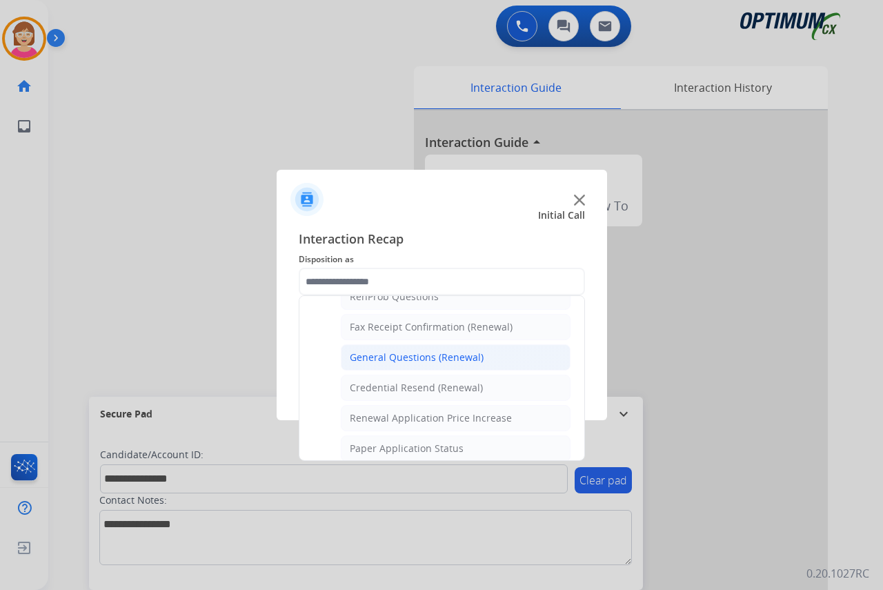
click at [399, 355] on div "General Questions (Renewal)" at bounding box center [417, 357] width 134 height 14
type input "**********"
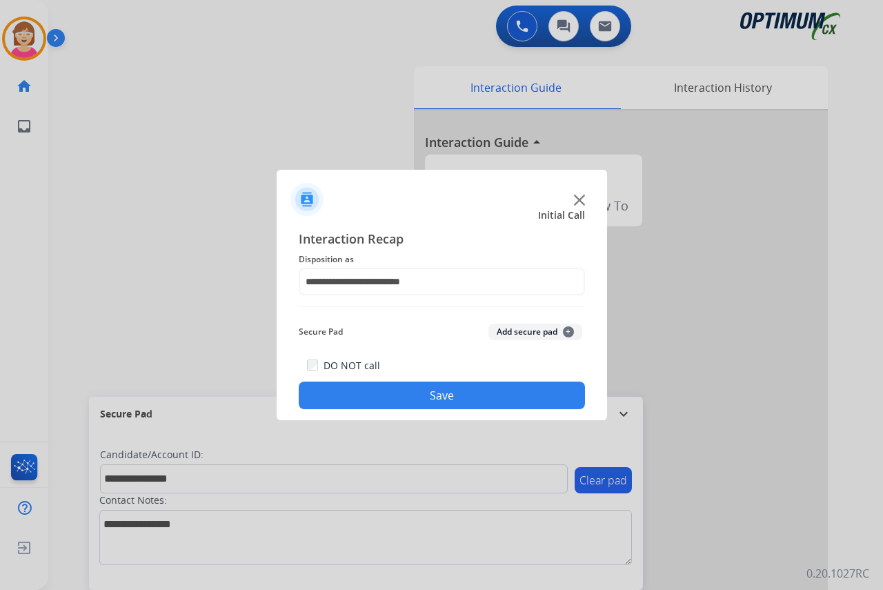
click at [567, 334] on span "+" at bounding box center [568, 331] width 11 height 11
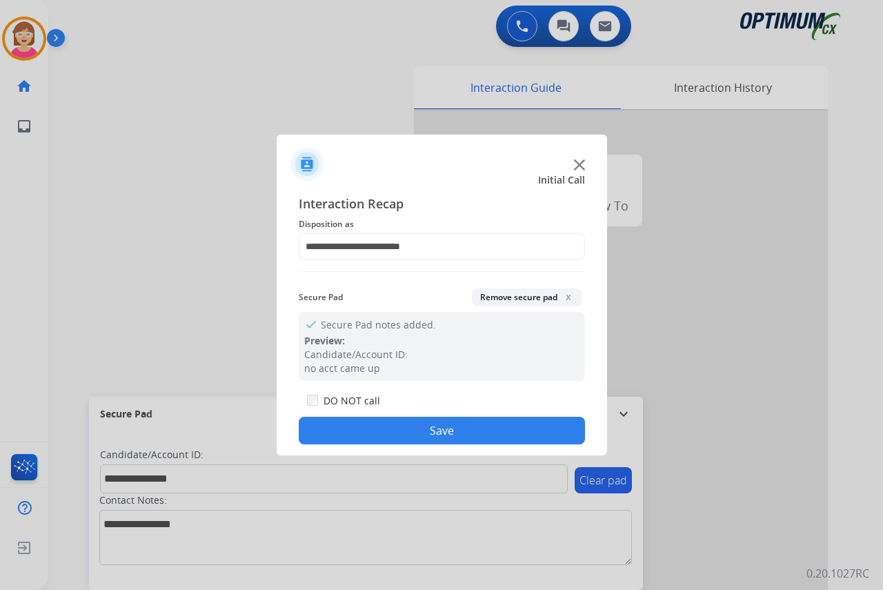
click at [344, 430] on button "Save" at bounding box center [442, 431] width 286 height 28
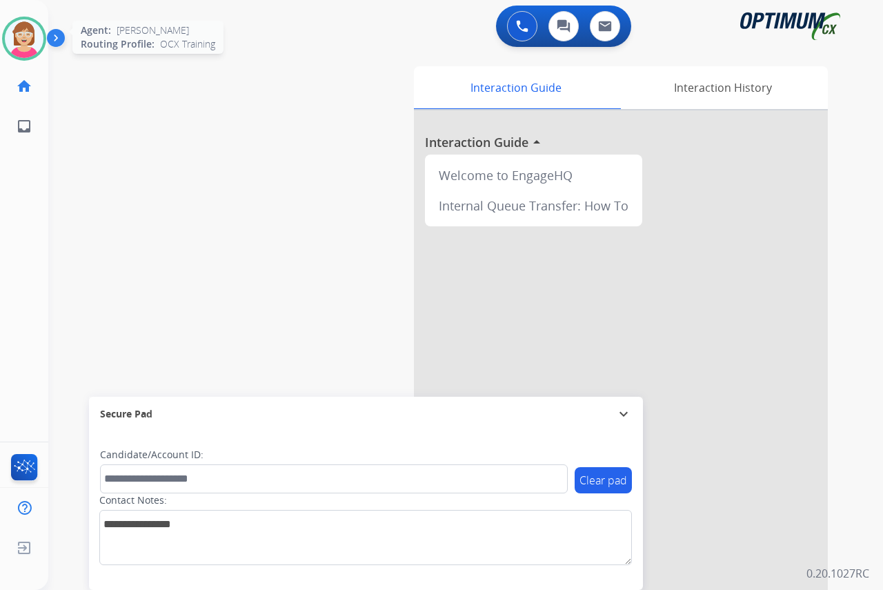
click at [26, 41] on img at bounding box center [24, 38] width 39 height 39
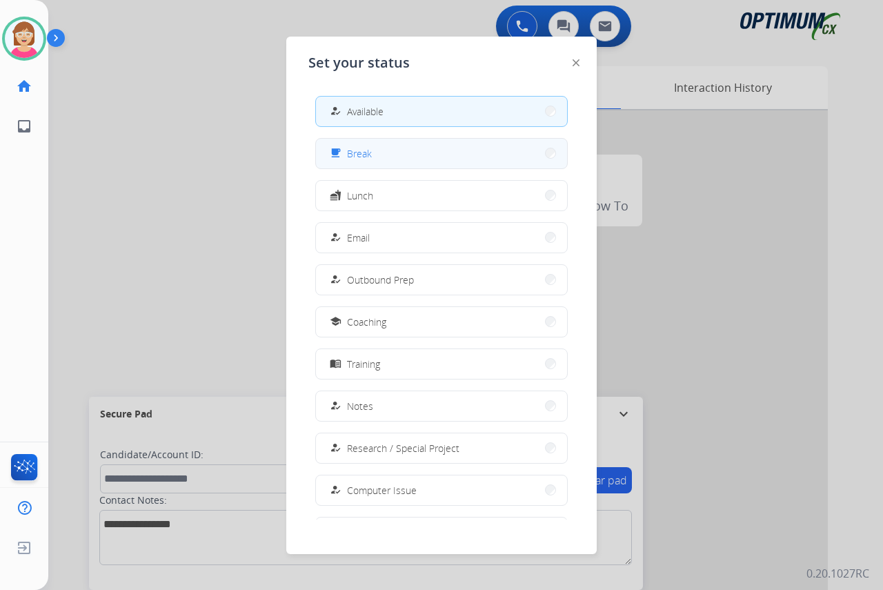
click at [355, 152] on span "Break" at bounding box center [359, 153] width 25 height 14
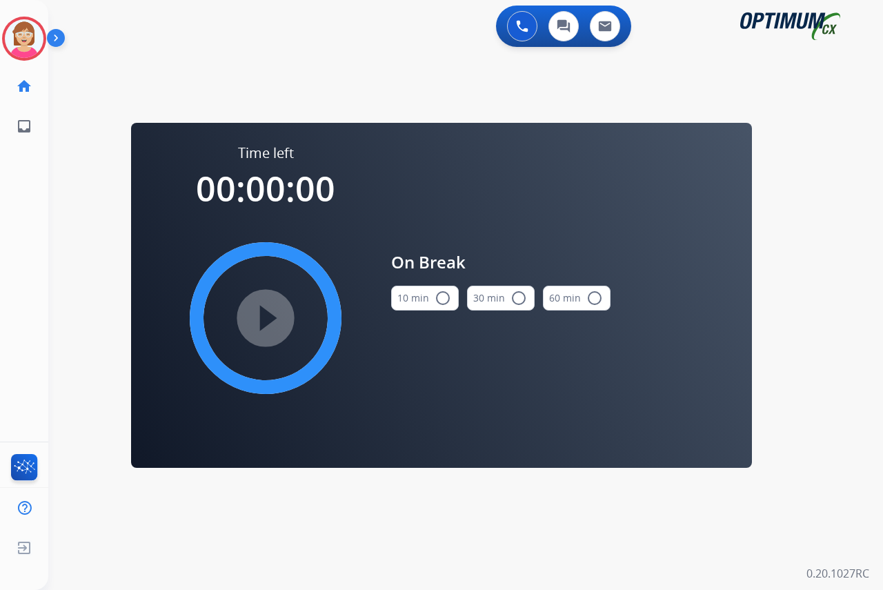
click at [440, 295] on mat-icon "radio_button_unchecked" at bounding box center [443, 298] width 17 height 17
click at [264, 312] on mat-icon "play_circle_filled" at bounding box center [265, 318] width 17 height 17
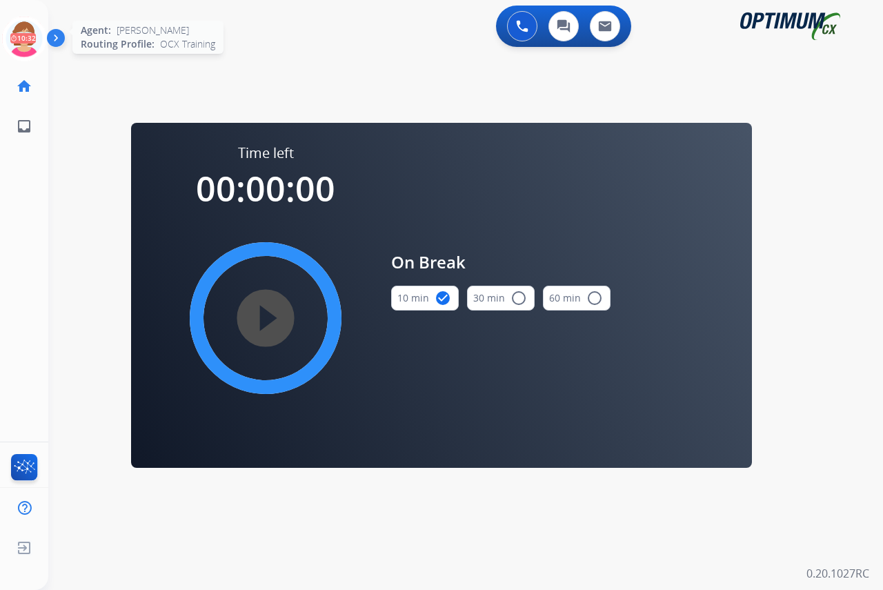
click at [28, 32] on icon at bounding box center [24, 39] width 45 height 45
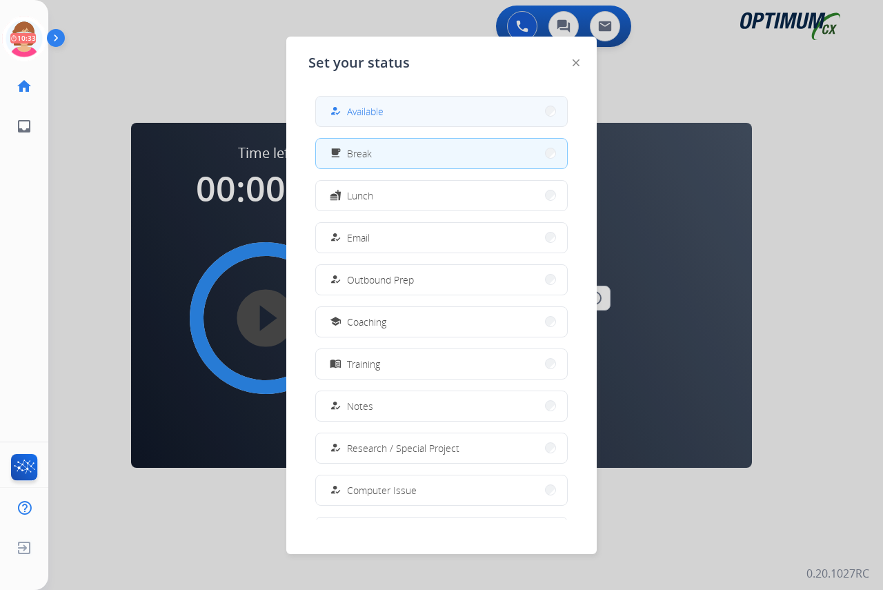
click at [377, 112] on span "Available" at bounding box center [365, 111] width 37 height 14
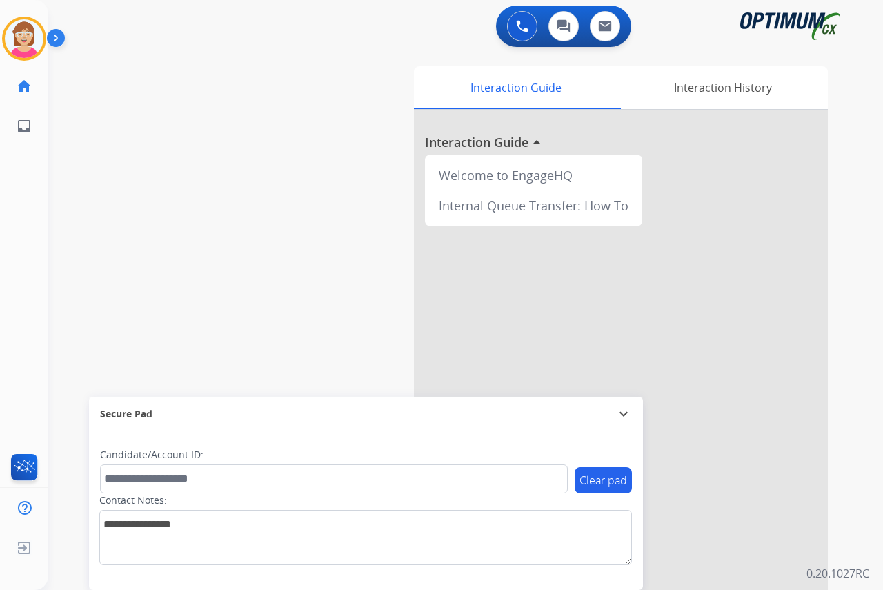
click at [43, 226] on div "[PERSON_NAME] Available Edit Avatar Agent: [PERSON_NAME] Profile: OCX Training …" at bounding box center [24, 295] width 48 height 590
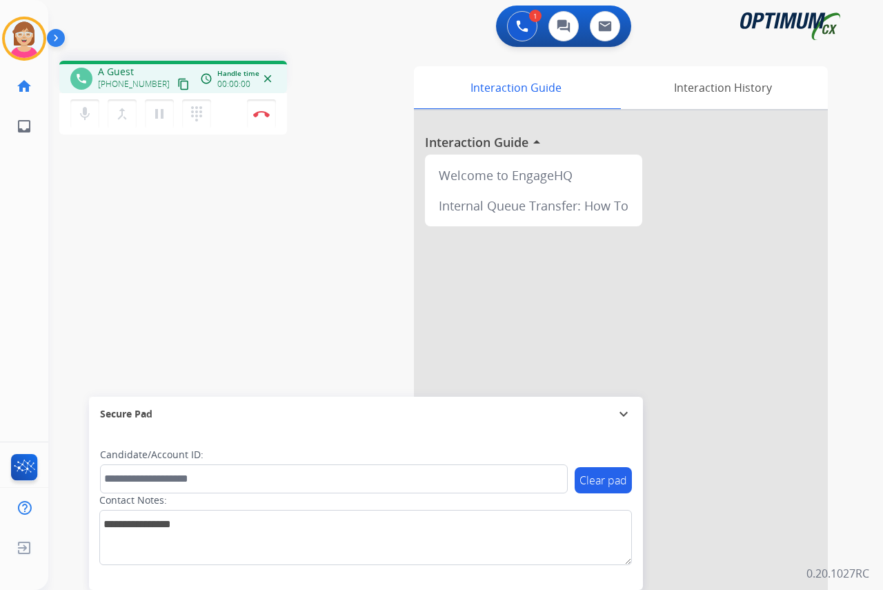
click at [26, 172] on div "[PERSON_NAME] Edit Avatar Agent: [PERSON_NAME] Profile: OCX Training home Home …" at bounding box center [24, 295] width 48 height 590
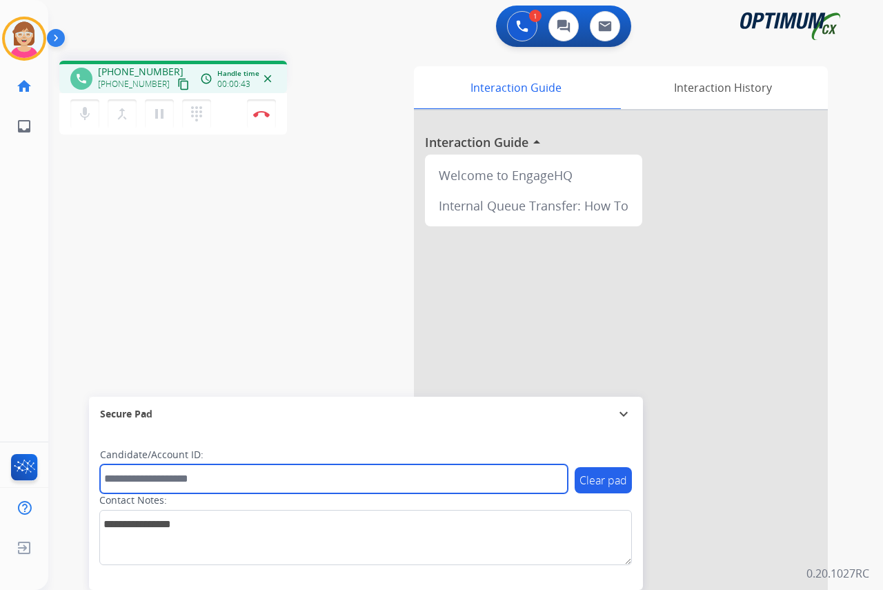
click at [126, 480] on input "text" at bounding box center [334, 478] width 468 height 29
type input "*******"
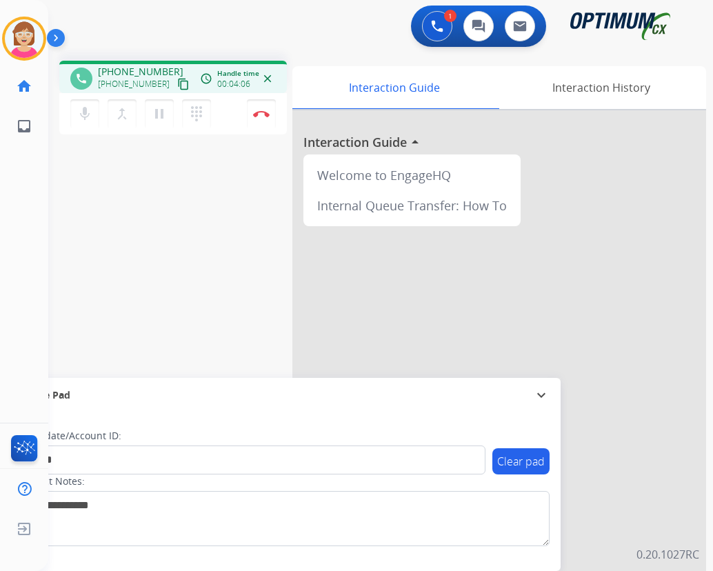
click at [175, 64] on div "phone [PHONE_NUMBER] [PHONE_NUMBER] content_copy access_time Call metrics Queue…" at bounding box center [173, 77] width 228 height 32
click at [166, 69] on div "[PHONE_NUMBER] [PHONE_NUMBER] content_copy" at bounding box center [145, 79] width 94 height 28
drag, startPoint x: 166, startPoint y: 69, endPoint x: 121, endPoint y: 40, distance: 53.4
click at [121, 40] on div "1 Voice Interactions 0 Chat Interactions 0 Email Interactions" at bounding box center [372, 28] width 615 height 44
drag, startPoint x: 155, startPoint y: 86, endPoint x: 109, endPoint y: 87, distance: 46.2
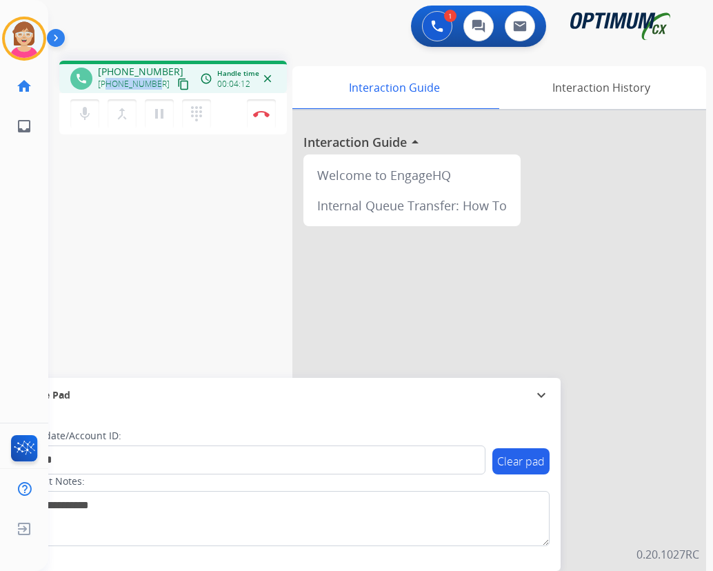
click at [109, 87] on div "[PHONE_NUMBER] content_copy" at bounding box center [145, 84] width 94 height 17
copy span "4042563091"
click at [261, 112] on img at bounding box center [261, 113] width 17 height 7
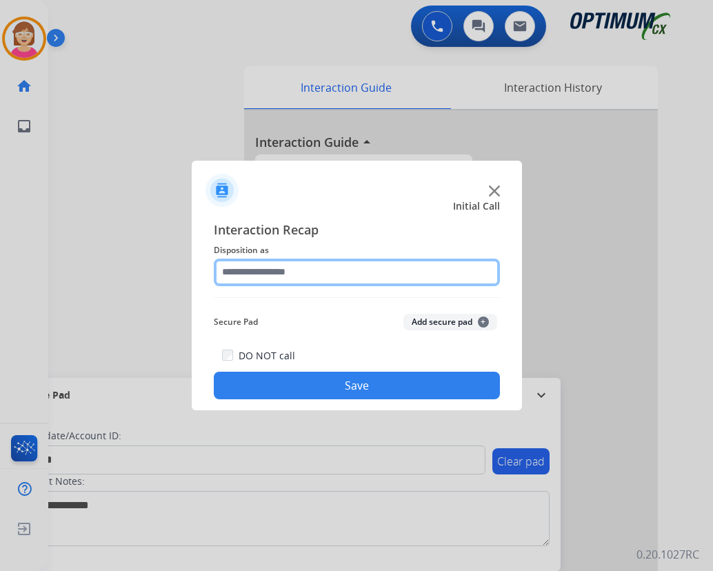
click at [230, 269] on input "text" at bounding box center [357, 273] width 286 height 28
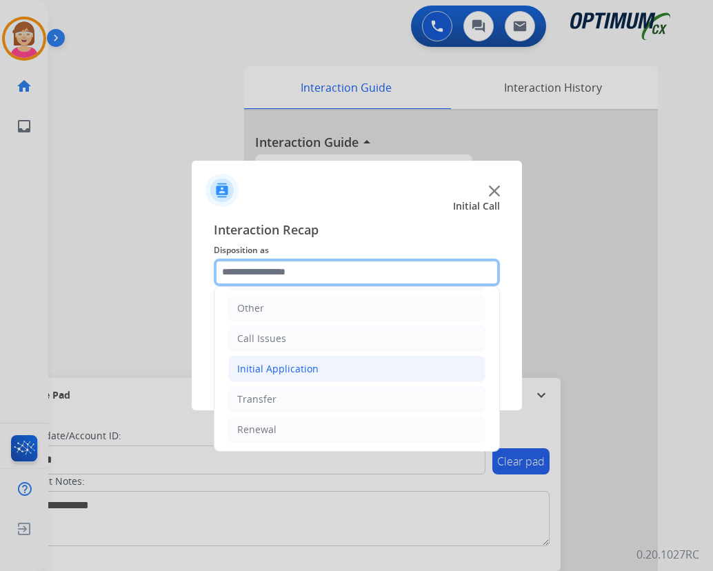
scroll to position [94, 0]
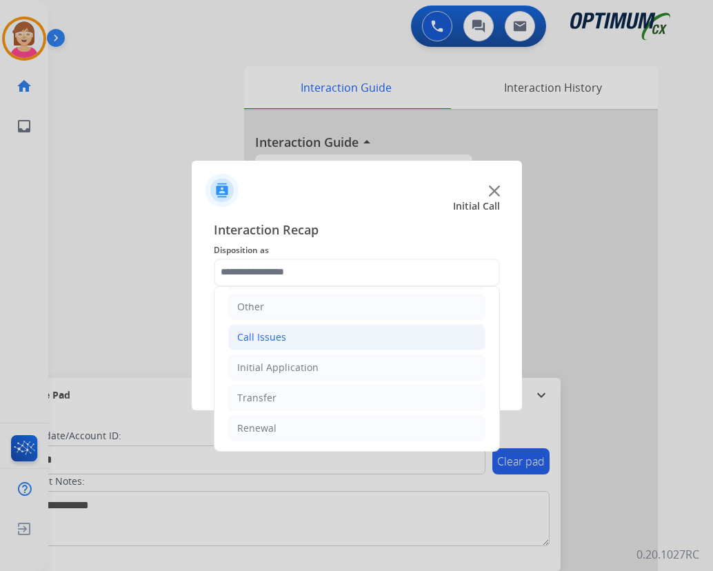
click at [264, 335] on div "Call Issues" at bounding box center [261, 337] width 49 height 14
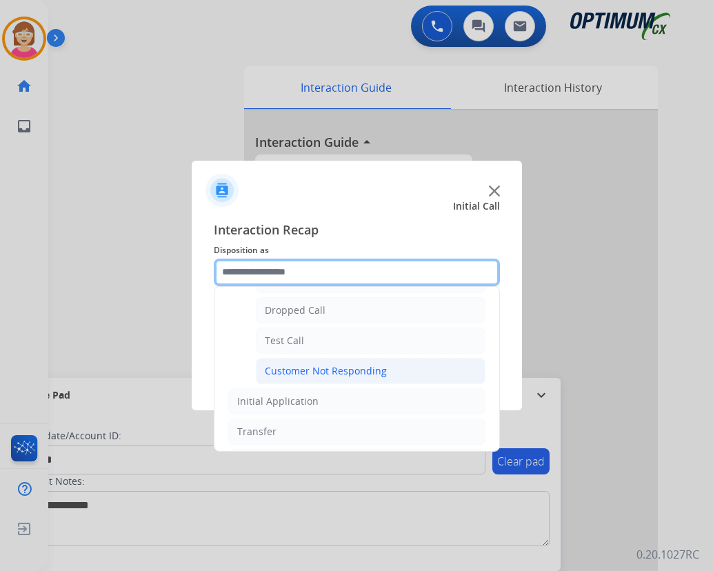
scroll to position [246, 0]
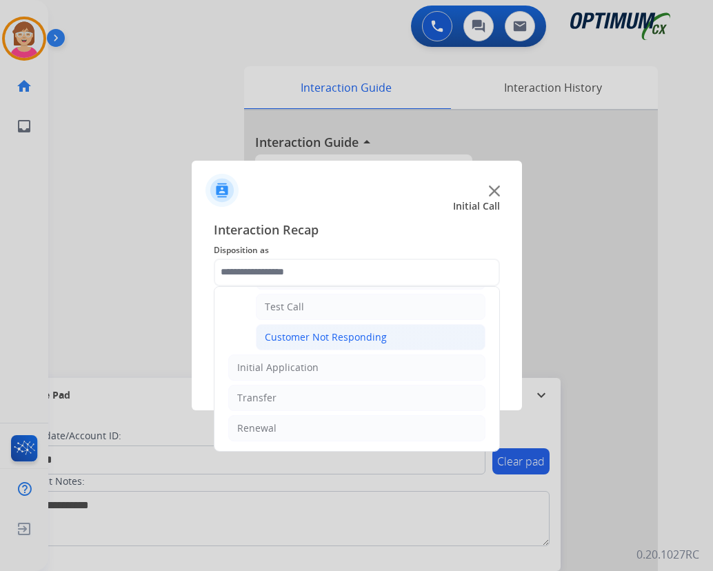
click at [334, 338] on div "Customer Not Responding" at bounding box center [326, 337] width 122 height 14
type input "**********"
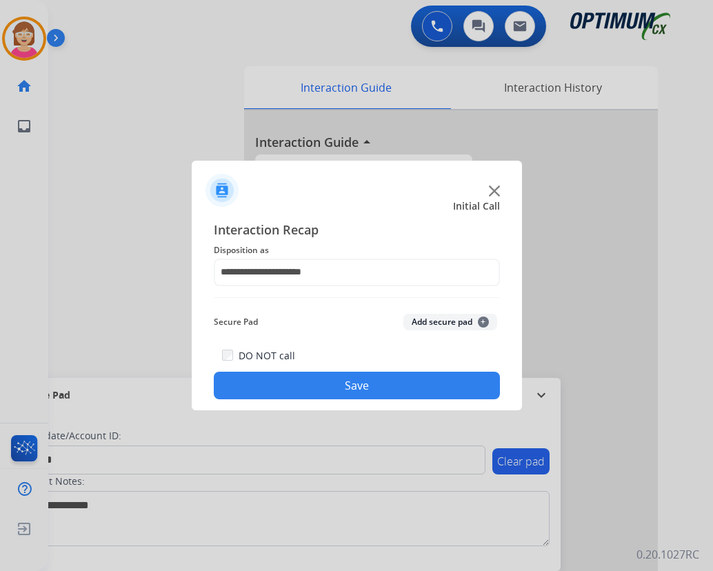
click at [481, 323] on span "+" at bounding box center [483, 322] width 11 height 11
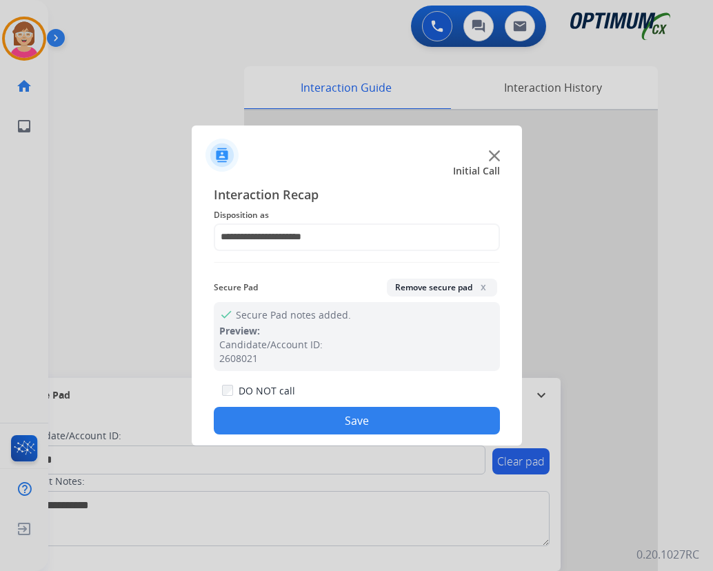
click at [268, 418] on button "Save" at bounding box center [357, 421] width 286 height 28
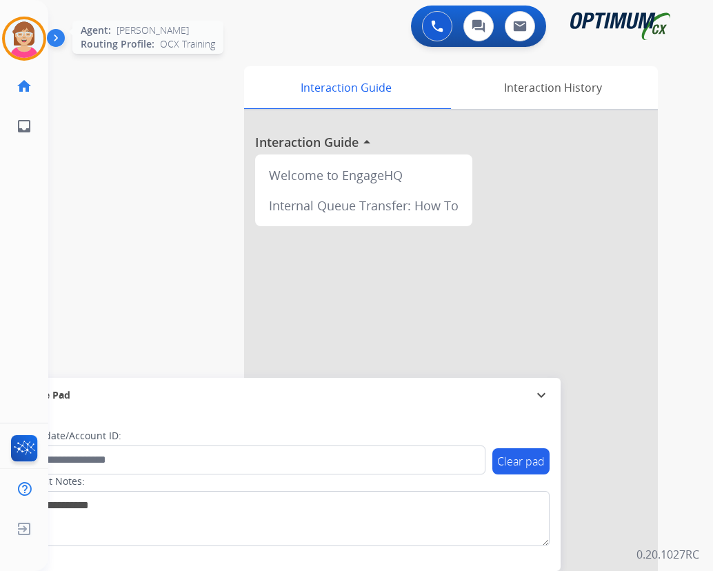
click at [19, 30] on img at bounding box center [24, 38] width 39 height 39
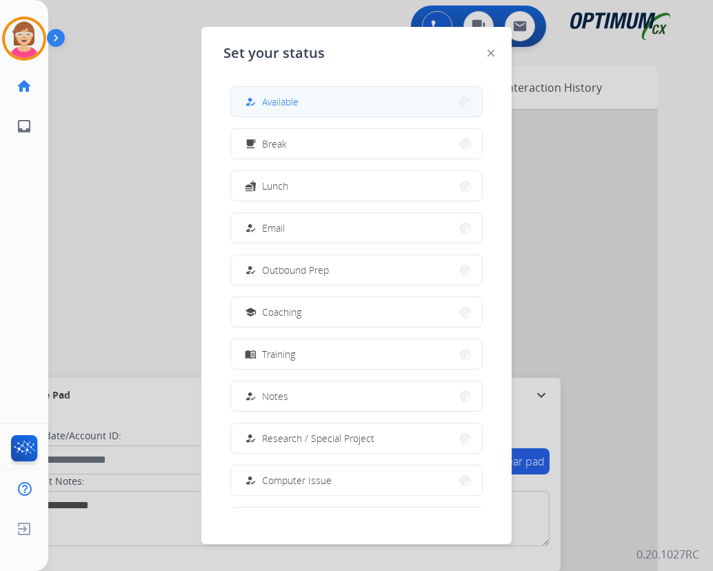
drag, startPoint x: 19, startPoint y: 30, endPoint x: 274, endPoint y: 105, distance: 265.9
click at [274, 105] on span "Available" at bounding box center [280, 102] width 37 height 14
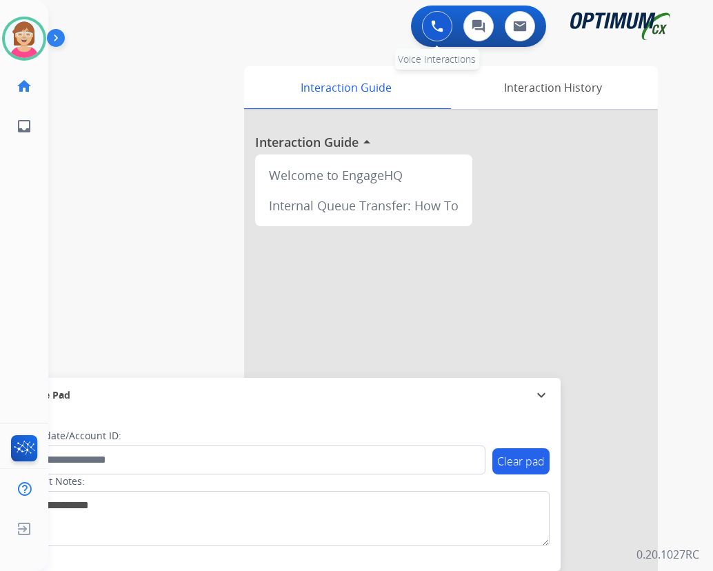
click at [436, 26] on img at bounding box center [437, 26] width 12 height 12
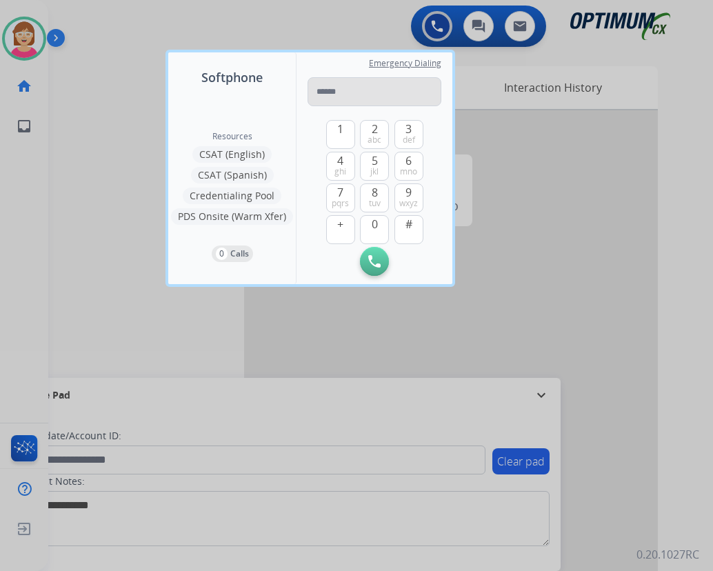
drag, startPoint x: 436, startPoint y: 26, endPoint x: 321, endPoint y: 91, distance: 132.5
click at [321, 91] on input "tel" at bounding box center [375, 91] width 134 height 29
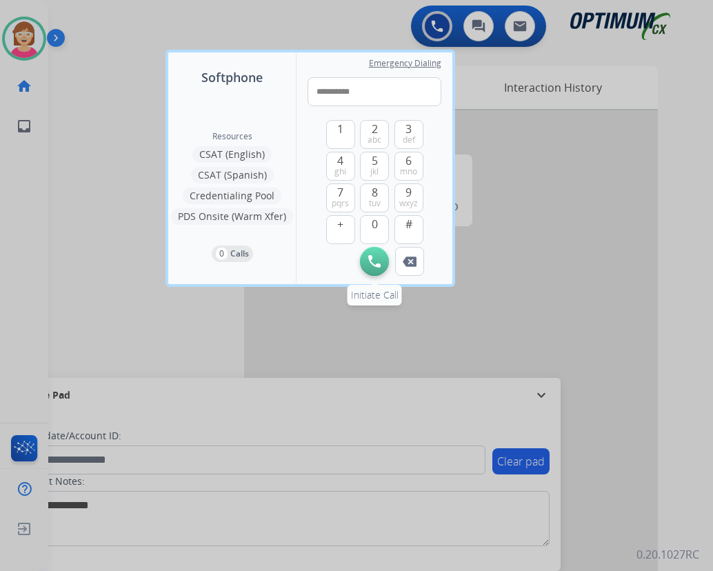
type input "**********"
click at [376, 260] on img at bounding box center [374, 261] width 12 height 12
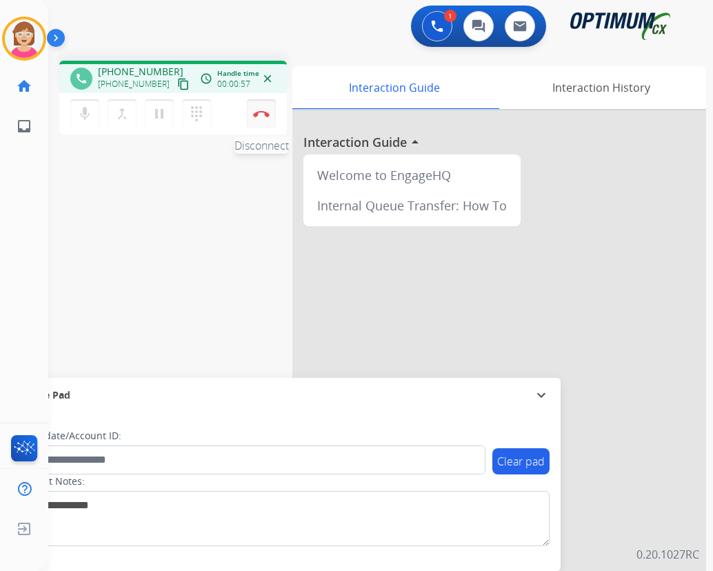
click at [259, 112] on img at bounding box center [261, 113] width 17 height 7
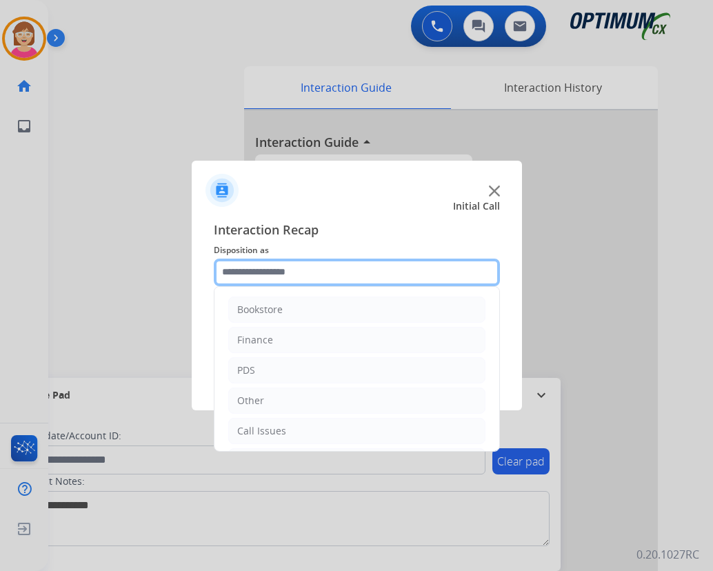
click at [228, 276] on input "text" at bounding box center [357, 273] width 286 height 28
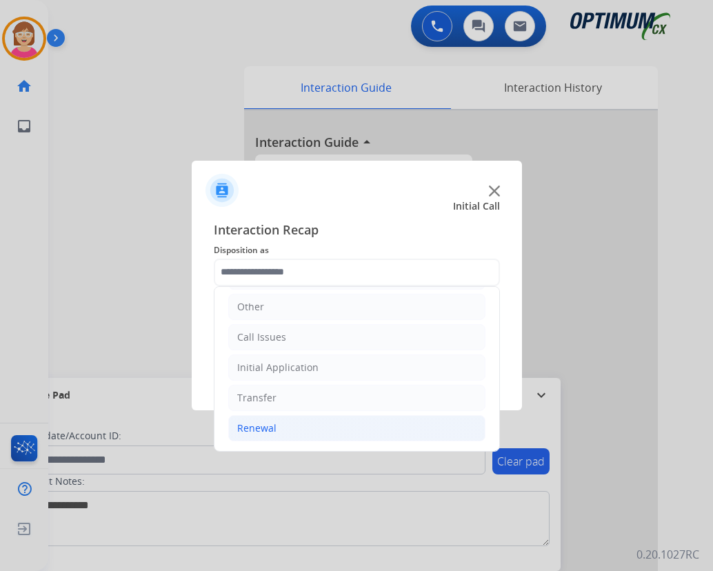
click at [257, 427] on div "Renewal" at bounding box center [256, 428] width 39 height 14
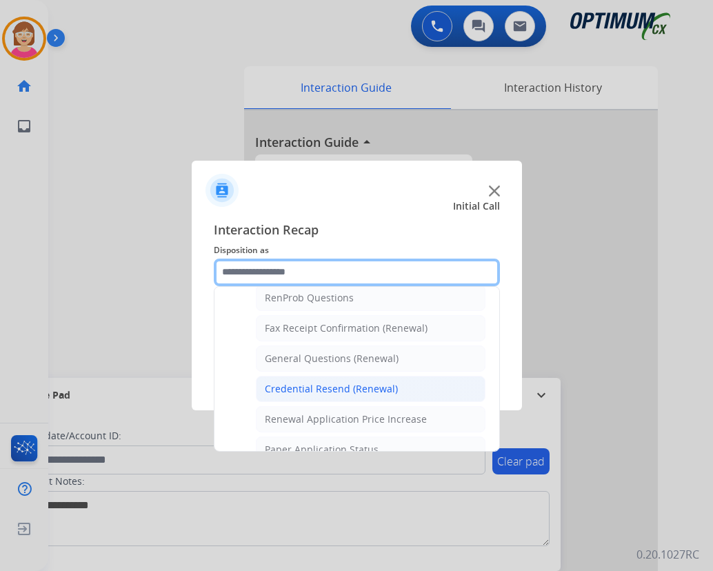
scroll to position [370, 0]
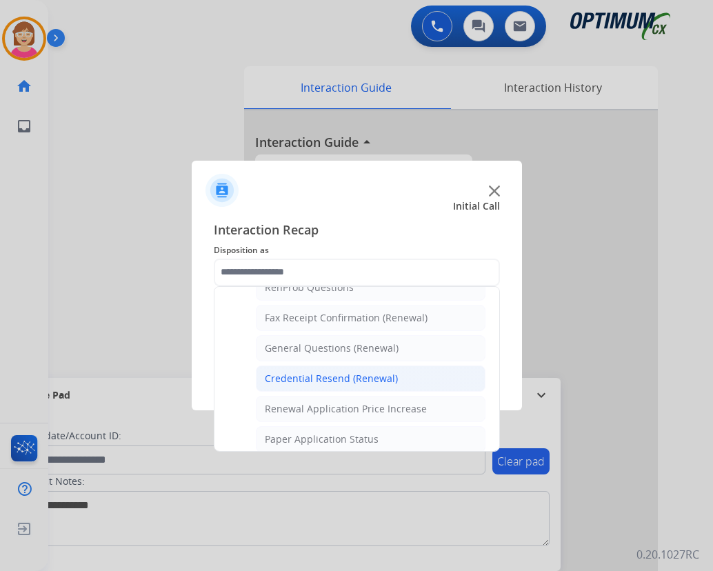
click at [311, 377] on div "Credential Resend (Renewal)" at bounding box center [331, 379] width 133 height 14
type input "**********"
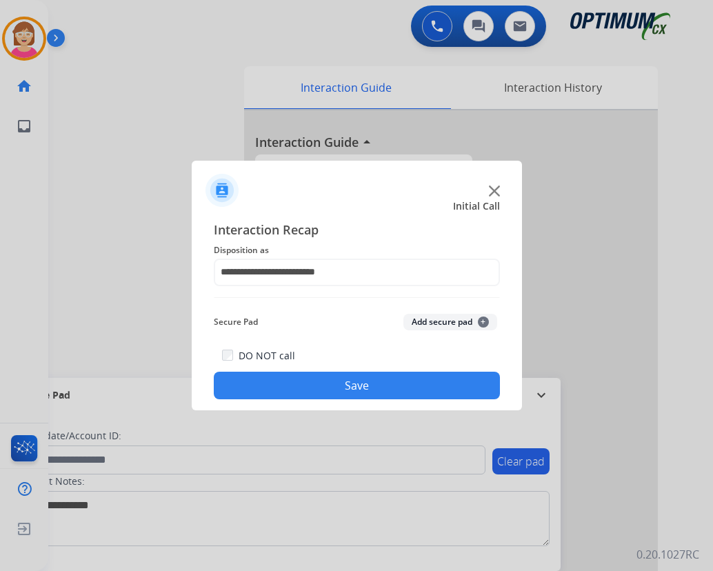
click at [486, 321] on span "+" at bounding box center [483, 322] width 11 height 11
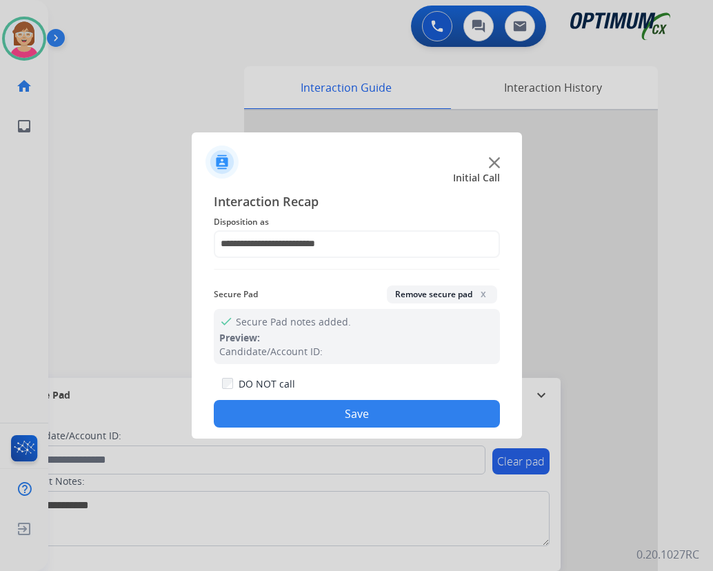
click at [319, 415] on button "Save" at bounding box center [357, 414] width 286 height 28
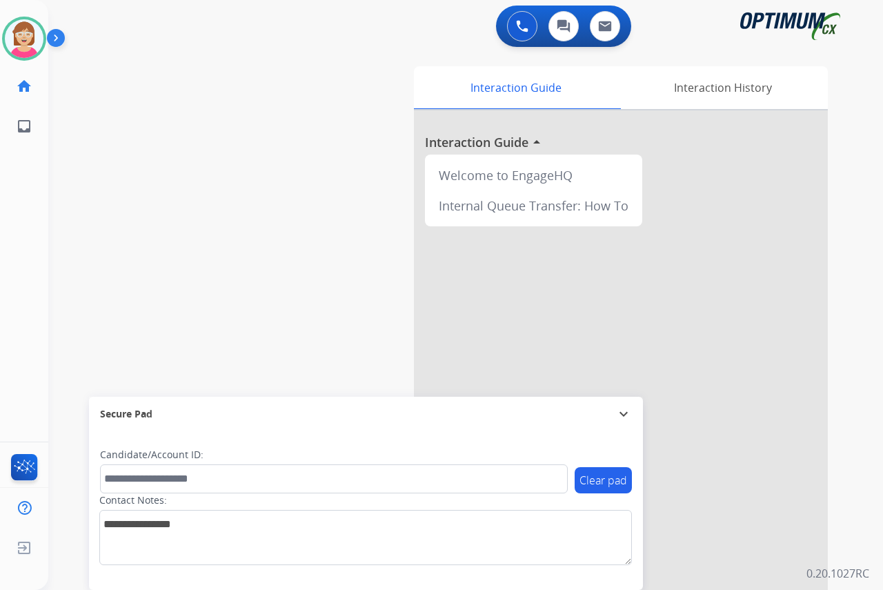
click at [28, 184] on div "[PERSON_NAME] Available Edit Avatar Agent: [PERSON_NAME] Profile: OCX Training …" at bounding box center [24, 295] width 48 height 590
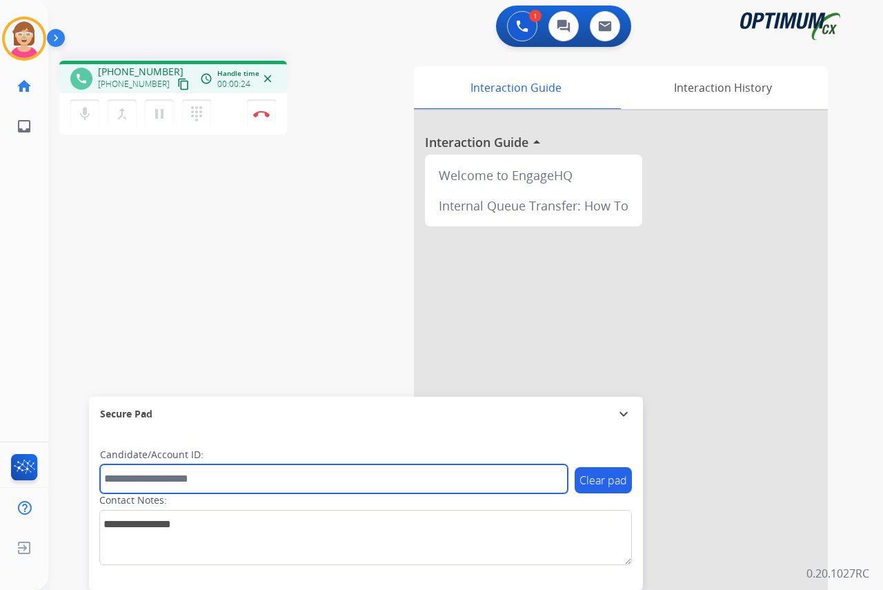
click at [119, 479] on input "text" at bounding box center [334, 478] width 468 height 29
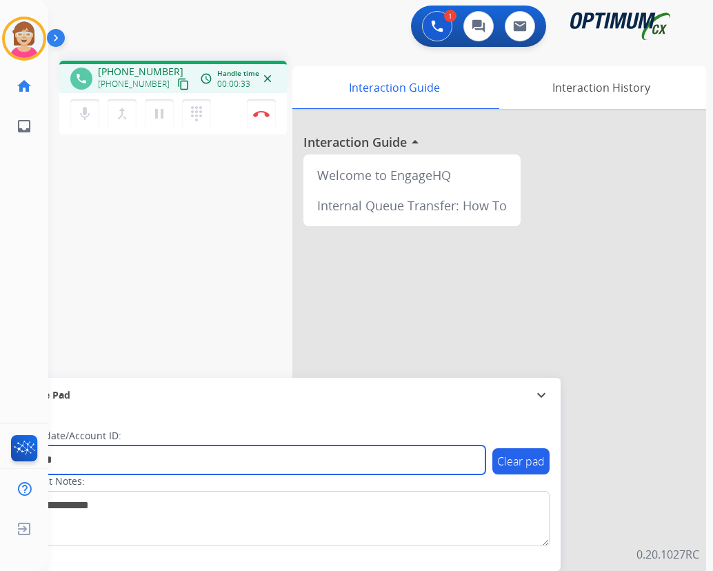
type input "*******"
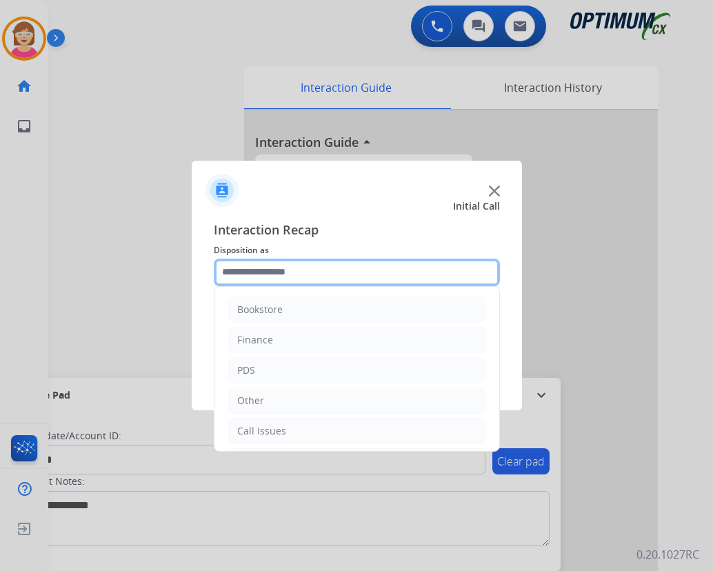
click at [241, 272] on input "text" at bounding box center [357, 273] width 286 height 28
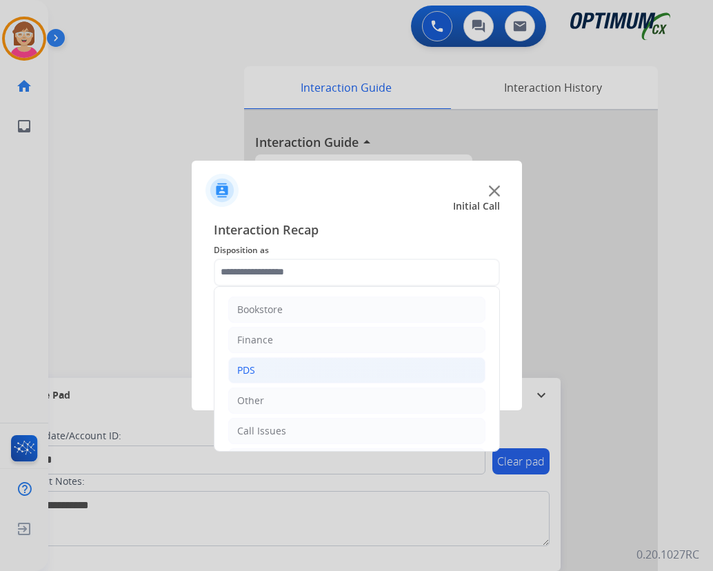
click at [252, 372] on div "PDS" at bounding box center [246, 371] width 18 height 14
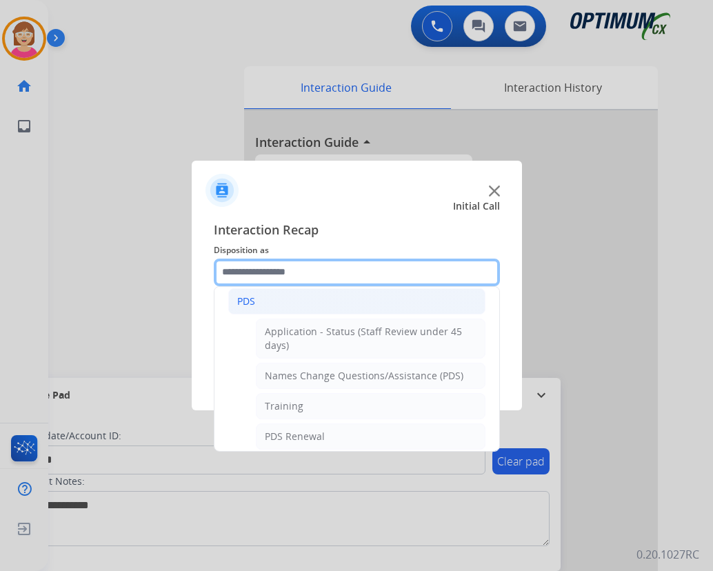
scroll to position [138, 0]
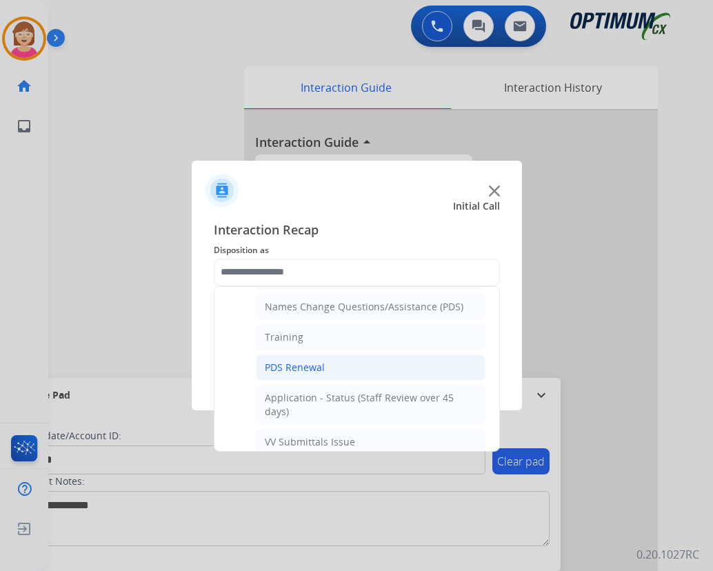
click at [294, 367] on div "PDS Renewal" at bounding box center [295, 368] width 60 height 14
type input "**********"
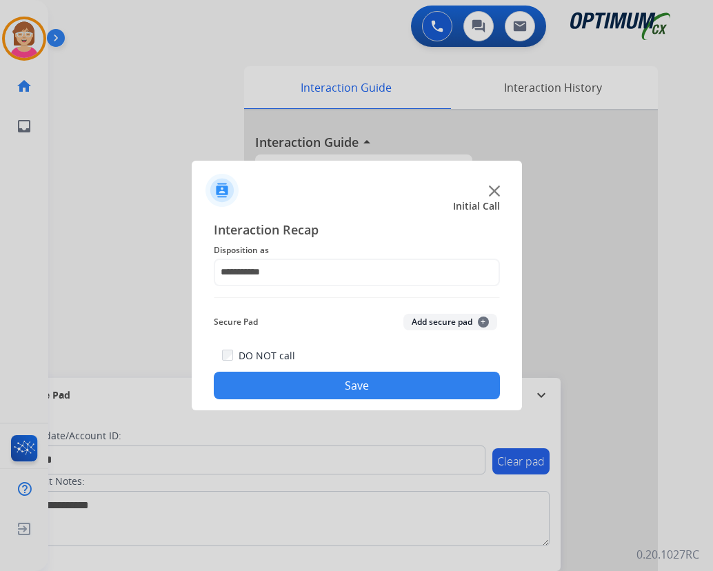
click at [485, 319] on span "+" at bounding box center [483, 322] width 11 height 11
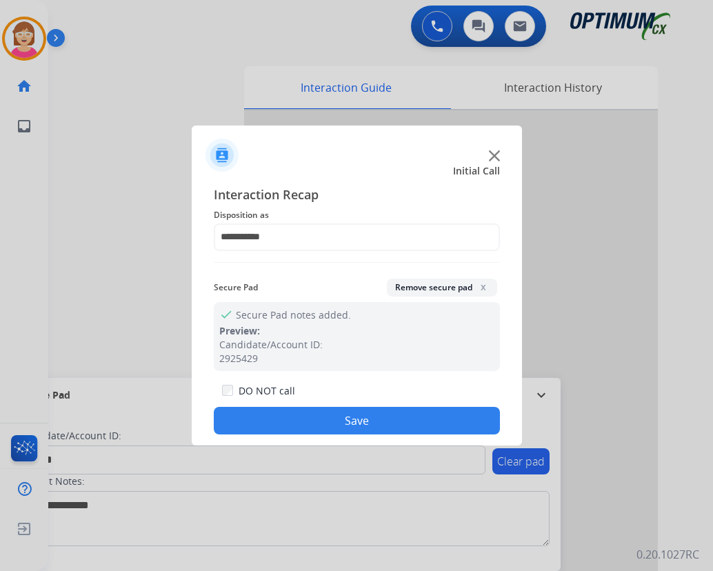
click at [302, 419] on button "Save" at bounding box center [357, 421] width 286 height 28
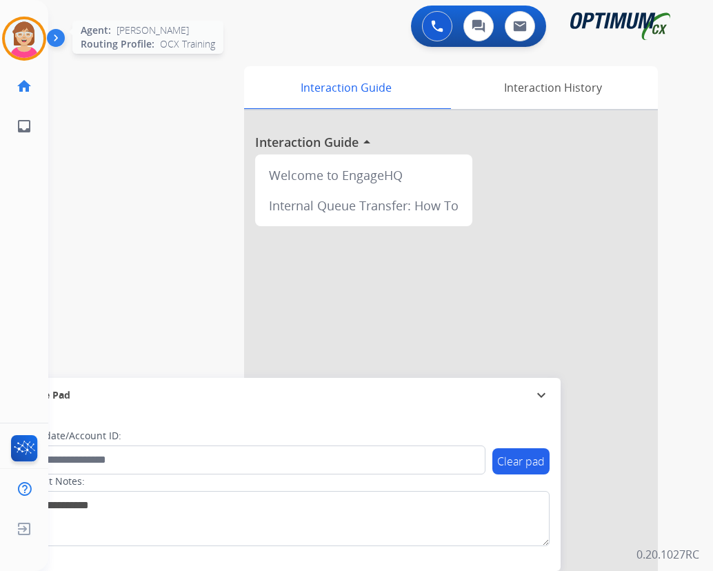
click at [24, 37] on img at bounding box center [24, 38] width 39 height 39
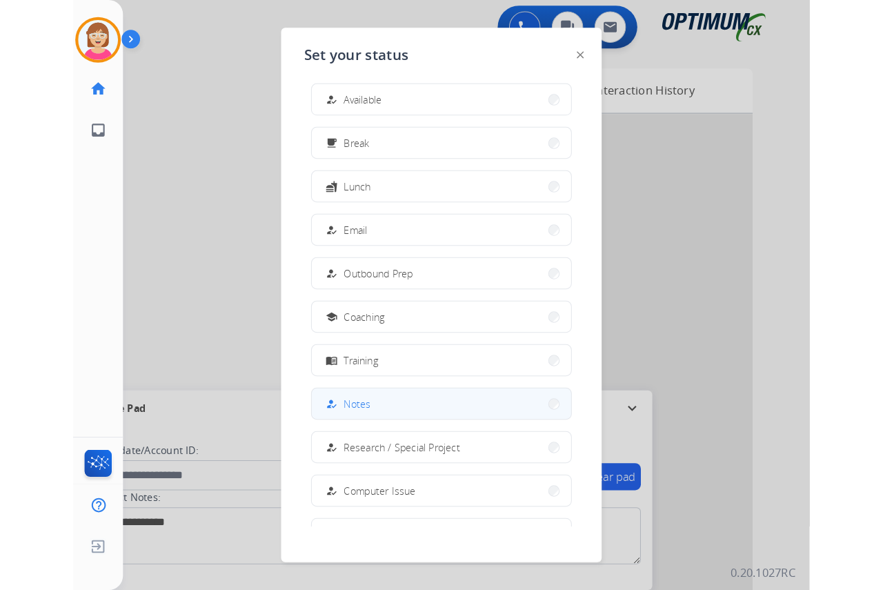
scroll to position [0, 0]
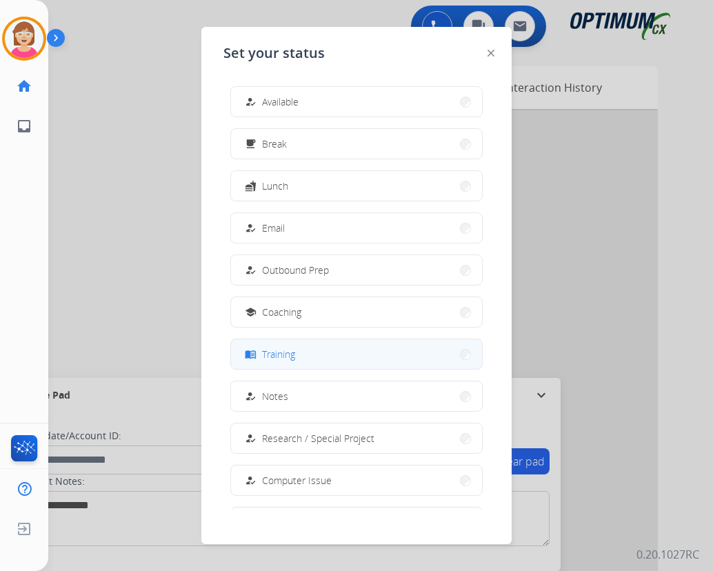
click at [281, 357] on span "Training" at bounding box center [278, 354] width 33 height 14
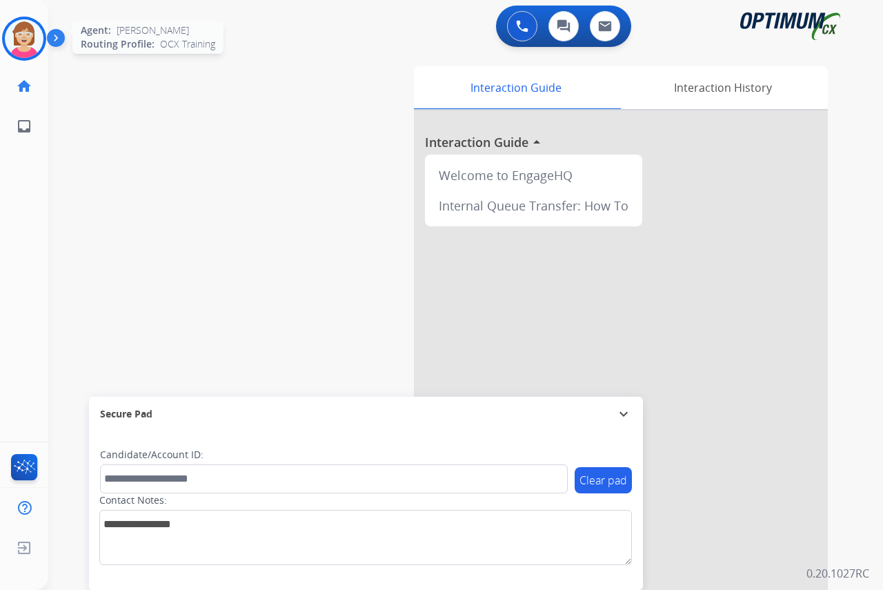
click at [24, 39] on img at bounding box center [24, 38] width 39 height 39
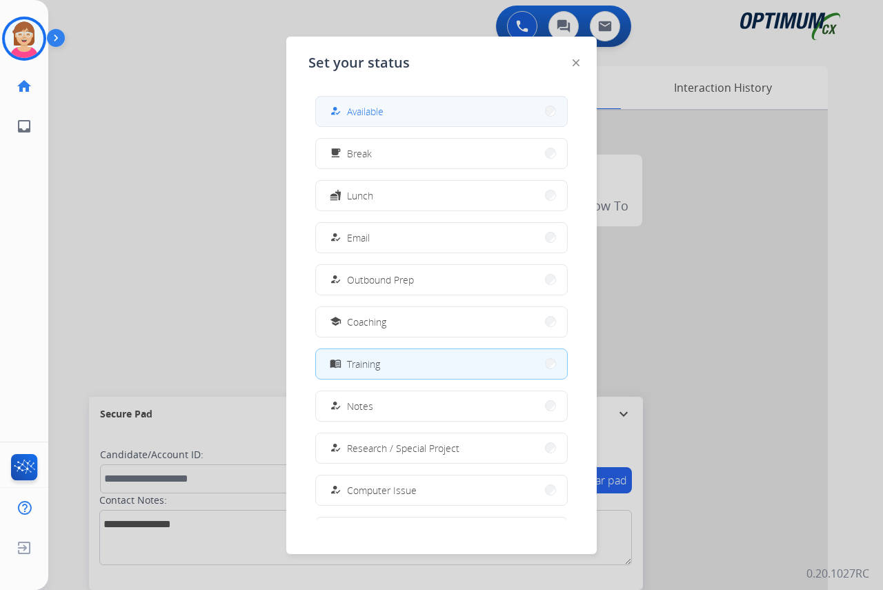
click at [384, 109] on span "Available" at bounding box center [365, 111] width 37 height 14
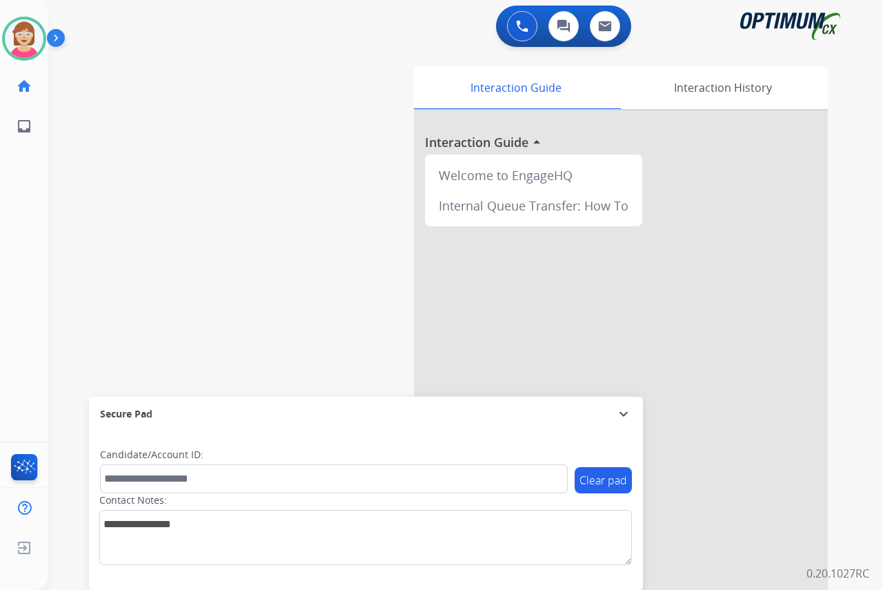
click at [38, 299] on div "[PERSON_NAME] Available Edit Avatar Agent: [PERSON_NAME] Profile: OCX Training …" at bounding box center [24, 295] width 48 height 590
drag, startPoint x: 1, startPoint y: 250, endPoint x: 44, endPoint y: 312, distance: 75.4
click at [44, 312] on div "[PERSON_NAME] Available Edit Avatar Agent: [PERSON_NAME] Profile: OCX Training …" at bounding box center [24, 295] width 48 height 590
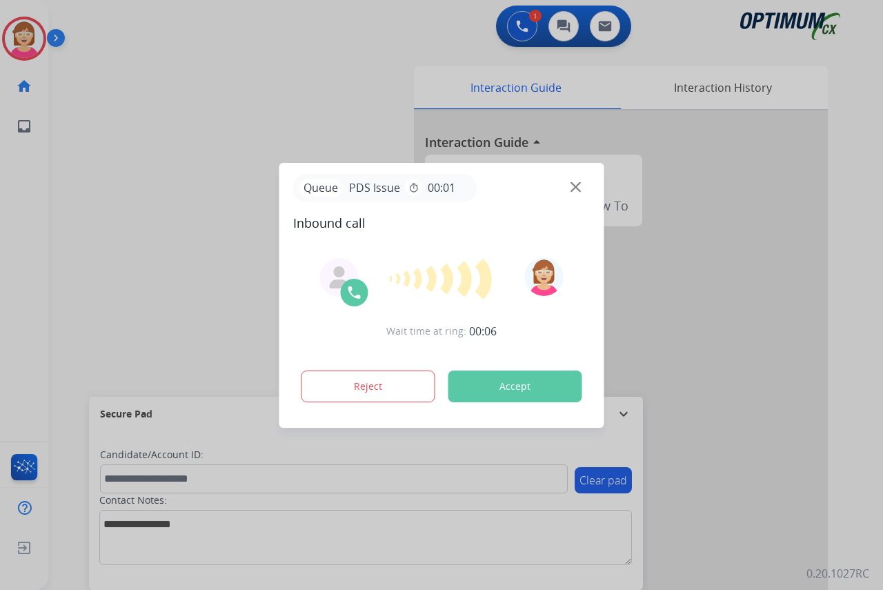
drag, startPoint x: 40, startPoint y: 179, endPoint x: 14, endPoint y: 190, distance: 28.2
click at [40, 179] on div at bounding box center [441, 295] width 883 height 590
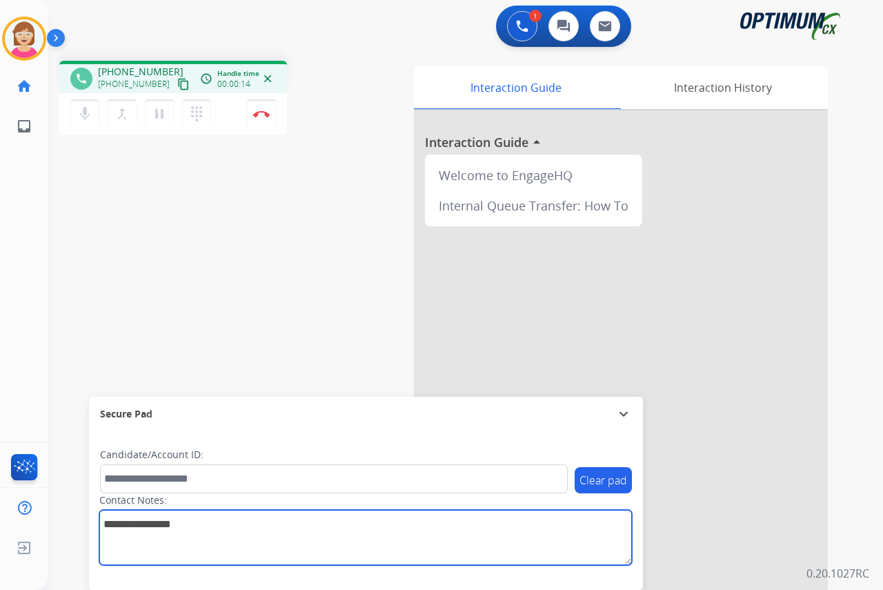
click at [121, 535] on textarea at bounding box center [365, 537] width 533 height 55
type textarea "*****"
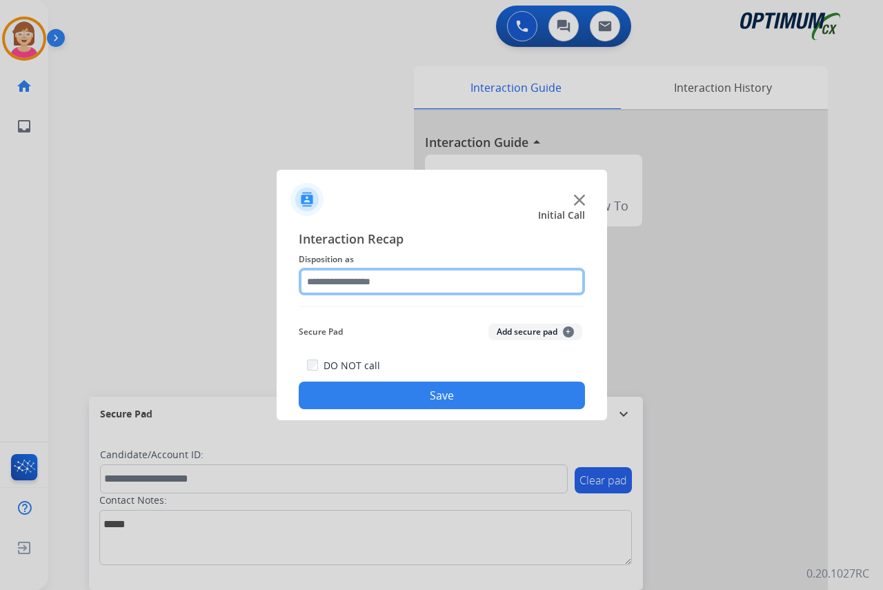
click at [333, 279] on input "text" at bounding box center [442, 282] width 286 height 28
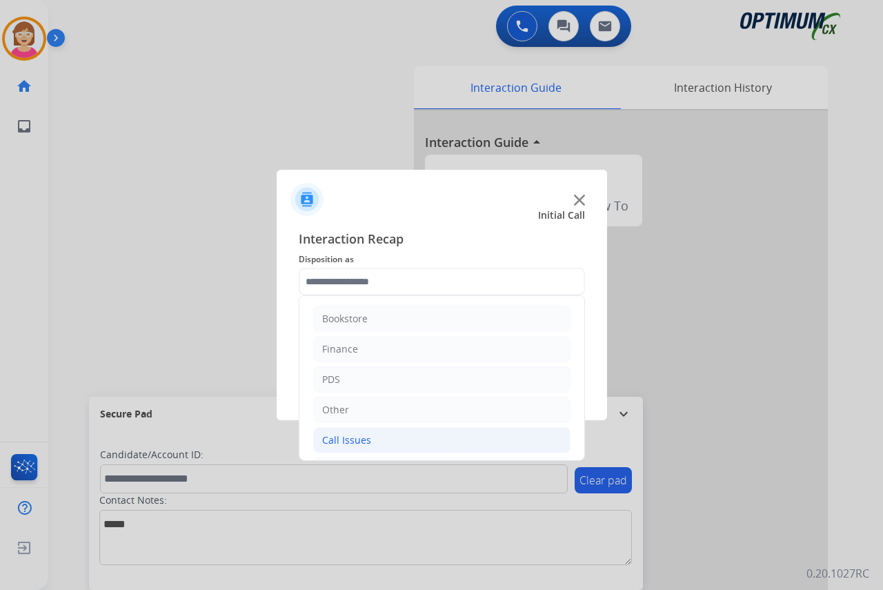
click at [354, 440] on div "Call Issues" at bounding box center [346, 440] width 49 height 14
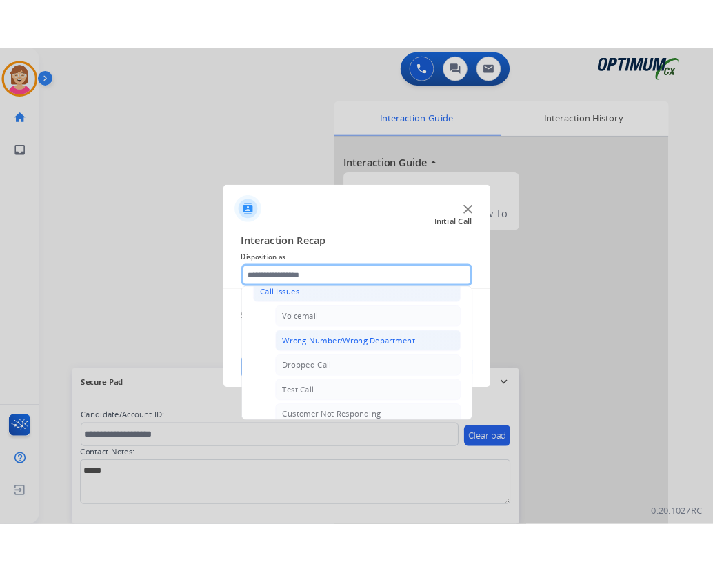
scroll to position [207, 0]
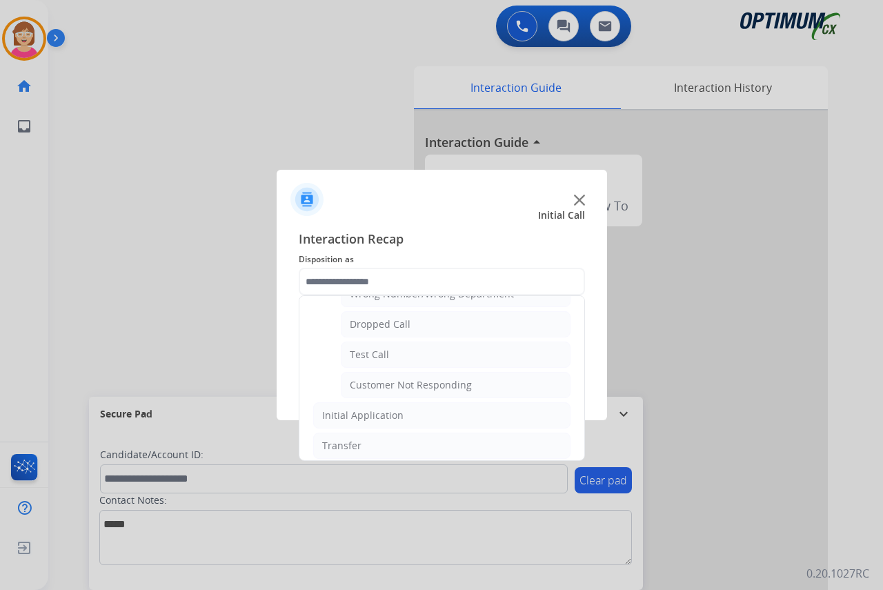
drag, startPoint x: 372, startPoint y: 328, endPoint x: 391, endPoint y: 330, distance: 19.4
click at [375, 328] on div "Dropped Call" at bounding box center [380, 324] width 61 height 14
type input "**********"
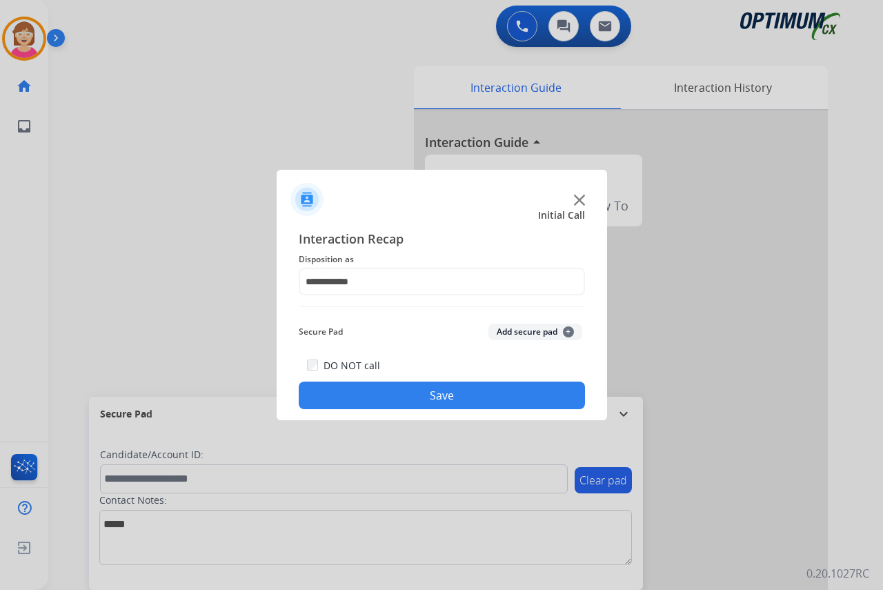
click at [408, 395] on button "Save" at bounding box center [442, 395] width 286 height 28
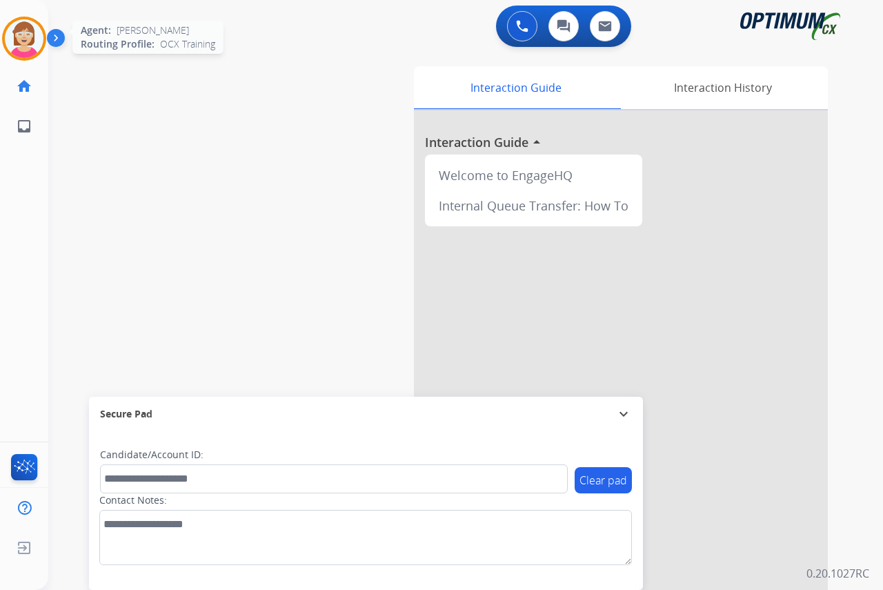
click at [21, 32] on img at bounding box center [24, 38] width 39 height 39
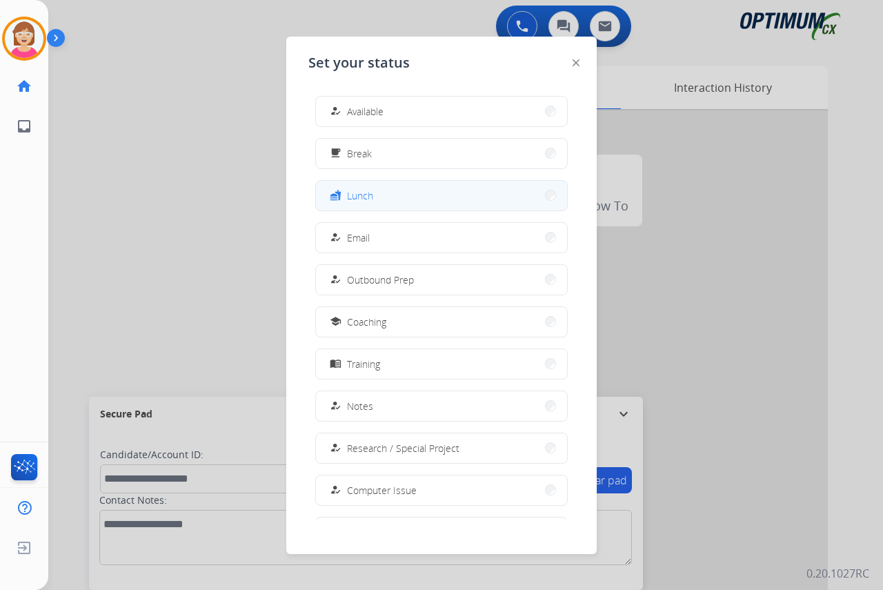
click at [386, 202] on button "fastfood Lunch" at bounding box center [441, 196] width 251 height 30
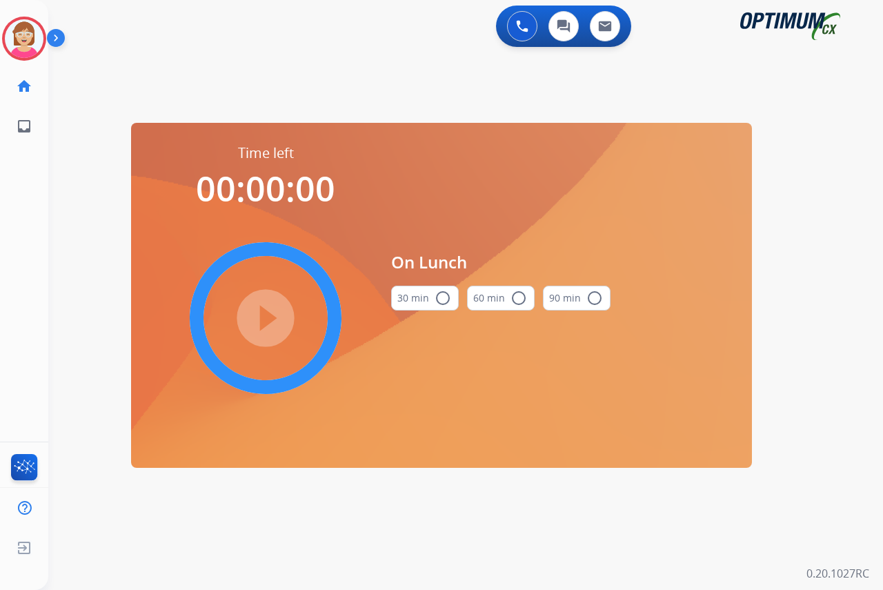
click at [443, 297] on mat-icon "radio_button_unchecked" at bounding box center [443, 298] width 17 height 17
click at [268, 318] on mat-icon "play_circle_filled" at bounding box center [265, 318] width 17 height 17
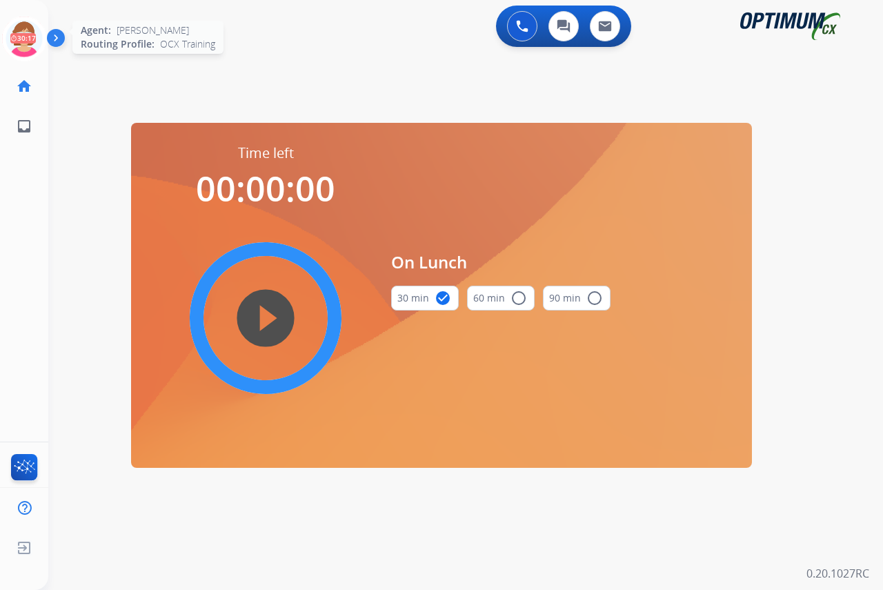
click at [23, 28] on icon at bounding box center [24, 39] width 45 height 45
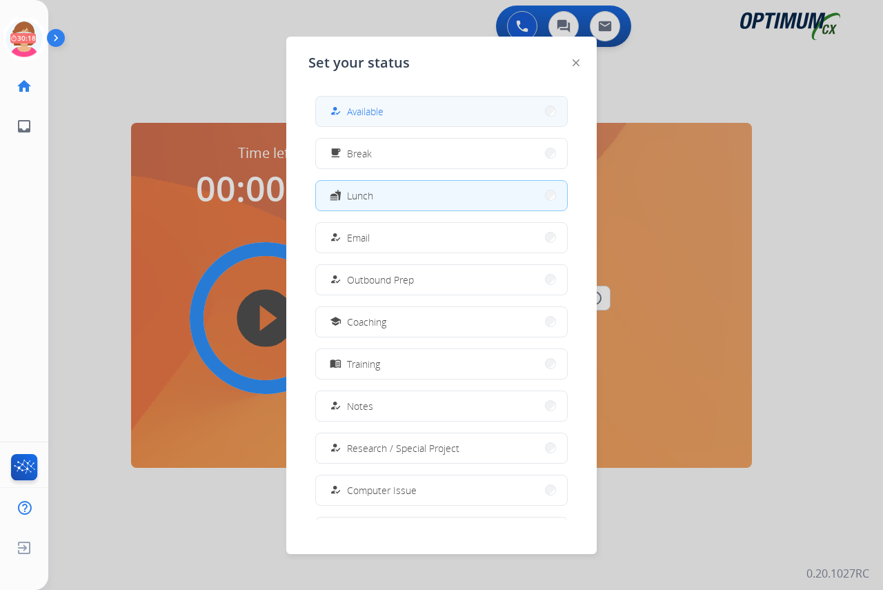
click at [375, 109] on span "Available" at bounding box center [365, 111] width 37 height 14
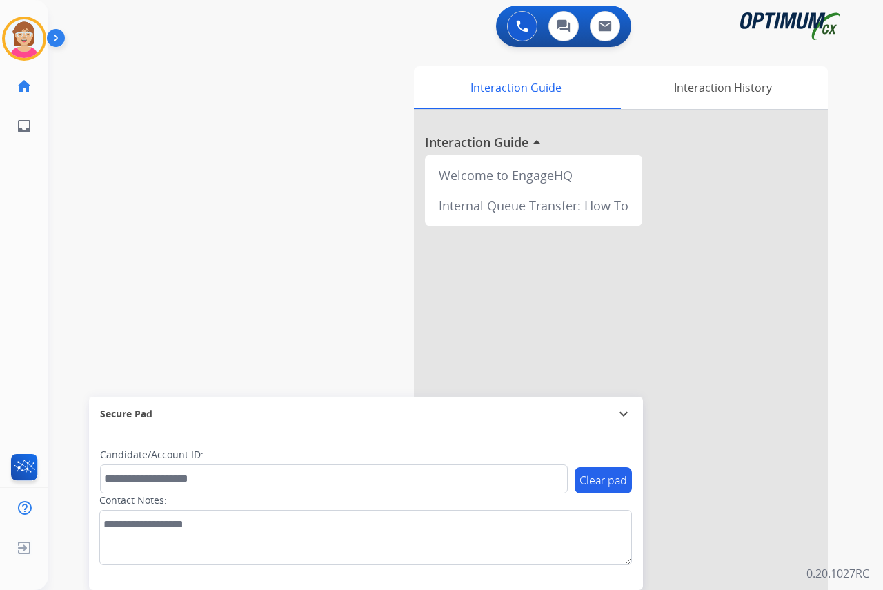
click at [35, 259] on div "[PERSON_NAME] Available Edit Avatar Agent: [PERSON_NAME] Profile: OCX Training …" at bounding box center [24, 295] width 48 height 590
click at [32, 234] on div "[PERSON_NAME] Available Edit Avatar Agent: [PERSON_NAME] Profile: OCX Training …" at bounding box center [24, 295] width 48 height 590
drag, startPoint x: 32, startPoint y: 234, endPoint x: 295, endPoint y: 150, distance: 276.6
click at [295, 150] on div "swap_horiz Break voice bridge close_fullscreen Connect 3-Way Call merge_type Se…" at bounding box center [449, 337] width 802 height 575
click at [35, 237] on div "[PERSON_NAME] Available Edit Avatar Agent: [PERSON_NAME] Profile: OCX Training …" at bounding box center [24, 295] width 48 height 590
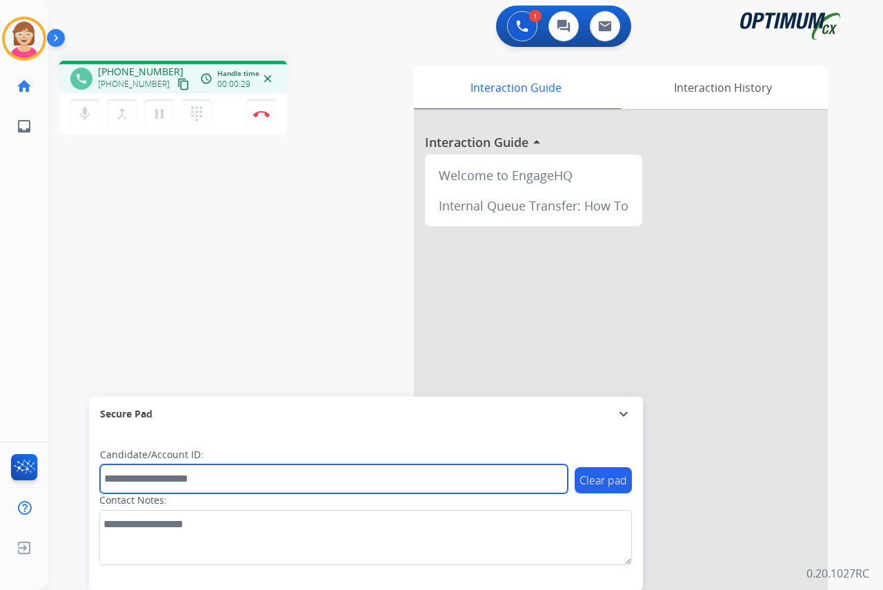
click at [115, 477] on input "text" at bounding box center [334, 478] width 468 height 29
type input "*******"
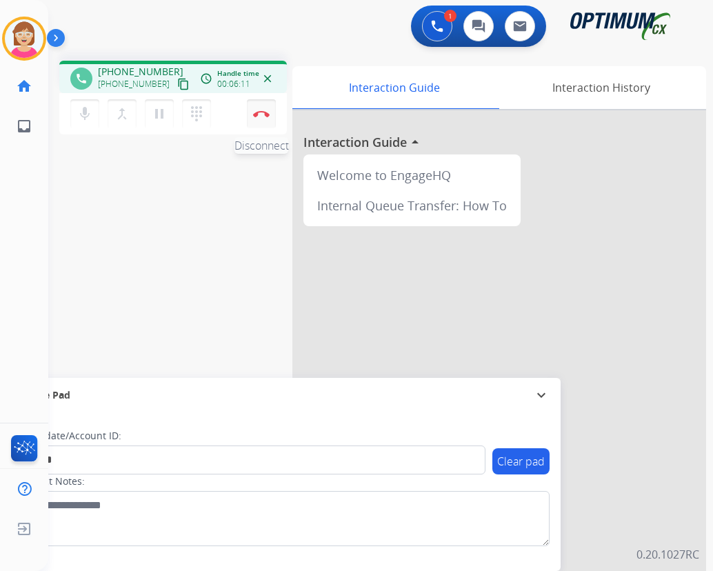
click at [261, 112] on img at bounding box center [261, 113] width 17 height 7
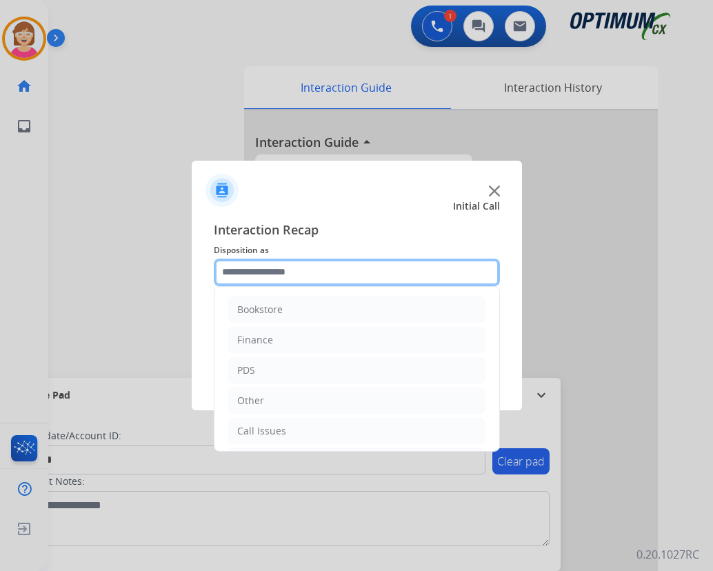
click at [245, 274] on input "text" at bounding box center [357, 273] width 286 height 28
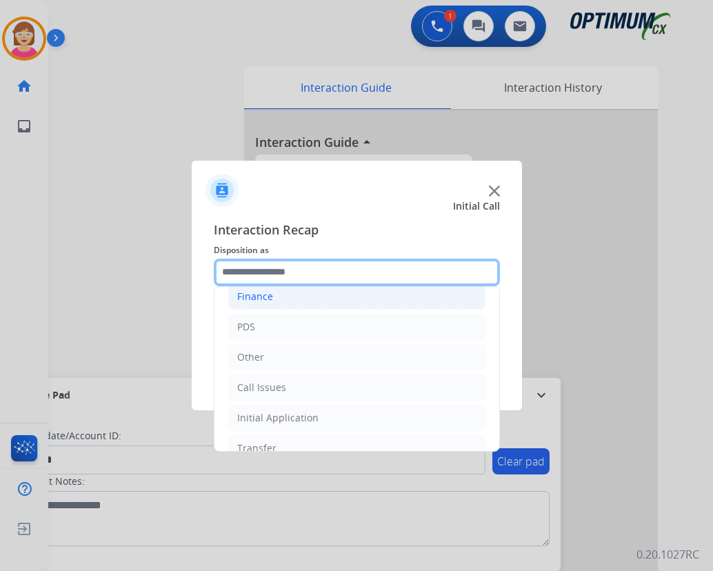
scroll to position [94, 0]
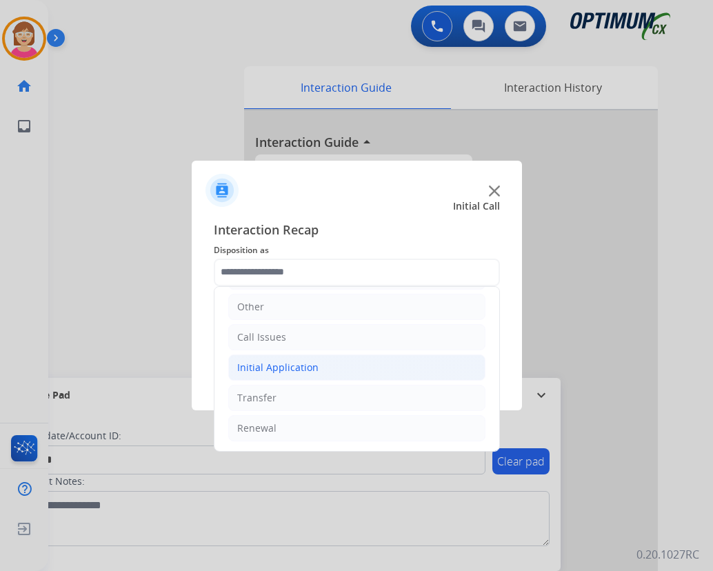
click at [284, 366] on div "Initial Application" at bounding box center [277, 368] width 81 height 14
drag, startPoint x: 284, startPoint y: 366, endPoint x: 251, endPoint y: 370, distance: 33.3
click at [251, 370] on div "Initial Application" at bounding box center [277, 368] width 81 height 14
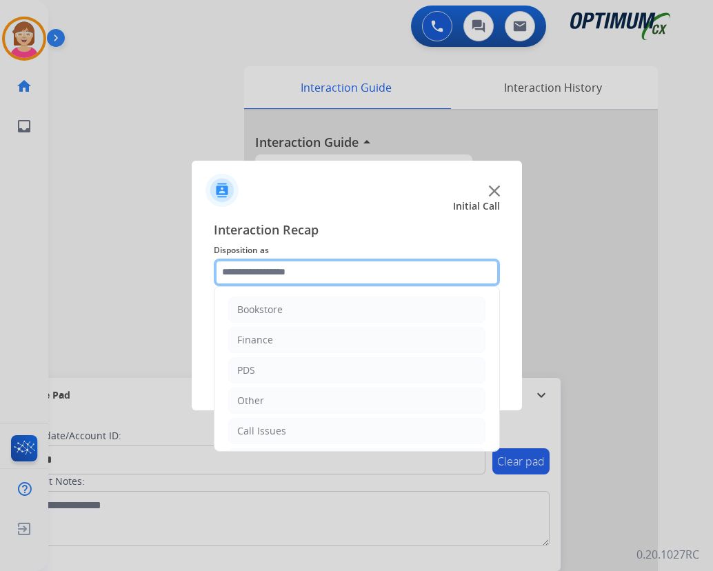
click at [323, 272] on input "text" at bounding box center [357, 273] width 286 height 28
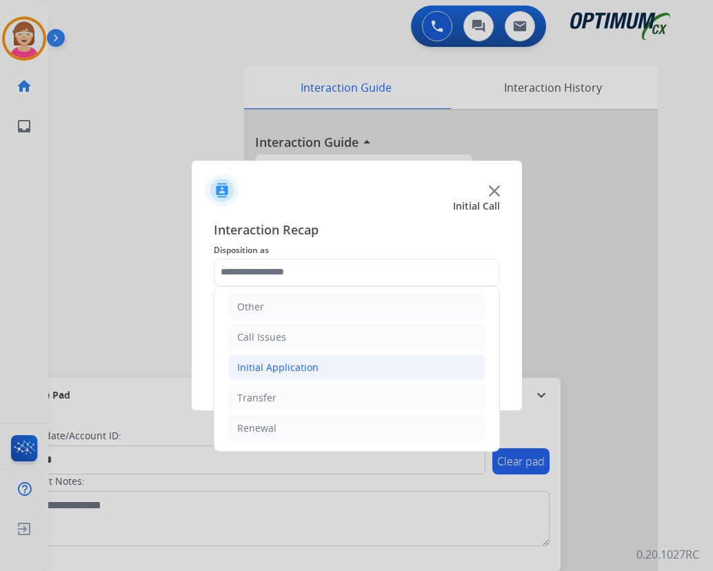
click at [271, 364] on div "Initial Application" at bounding box center [277, 368] width 81 height 14
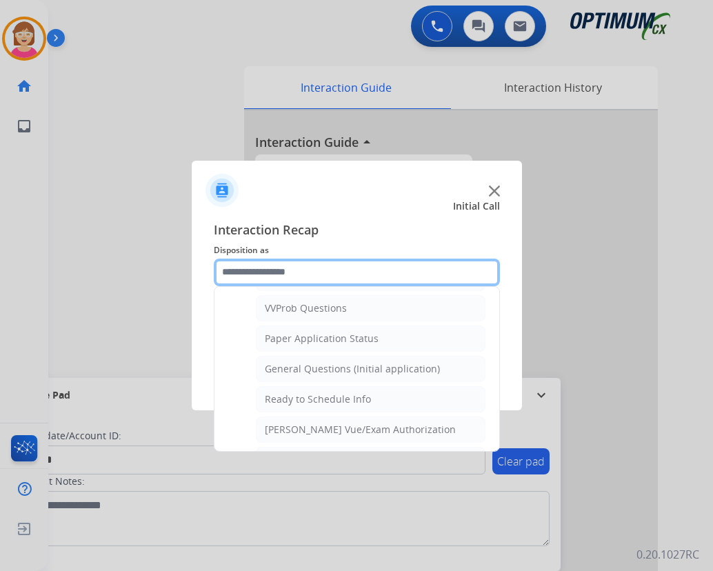
scroll to position [784, 0]
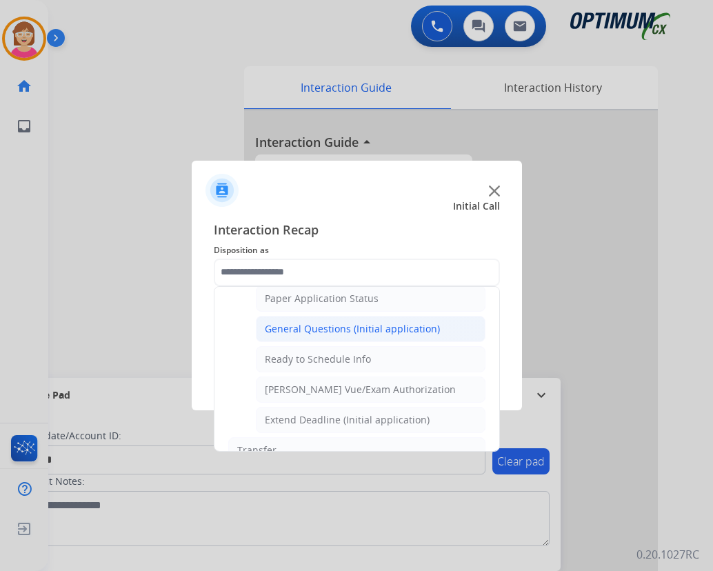
click at [351, 326] on div "General Questions (Initial application)" at bounding box center [352, 329] width 175 height 14
type input "**********"
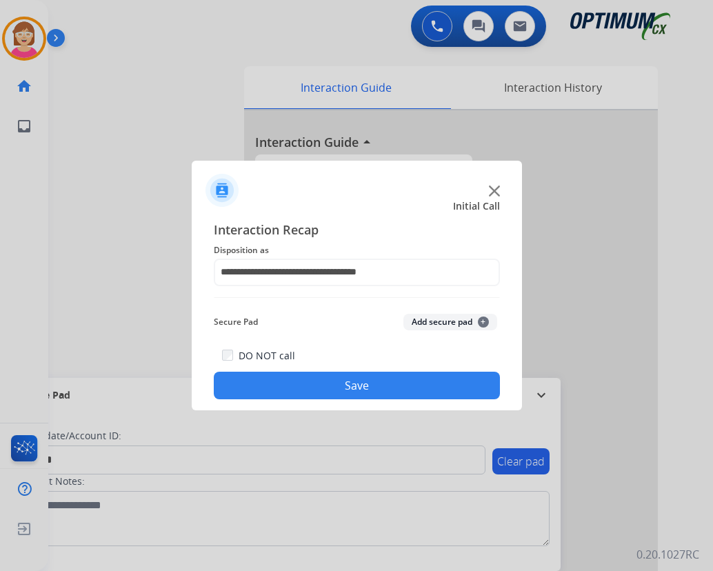
click at [485, 319] on span "+" at bounding box center [483, 322] width 11 height 11
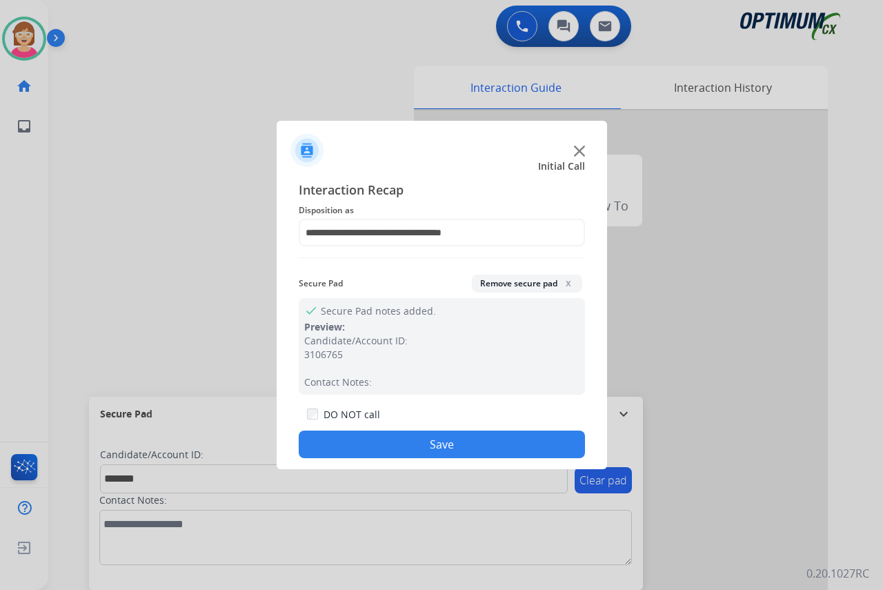
click at [377, 444] on button "Save" at bounding box center [442, 444] width 286 height 28
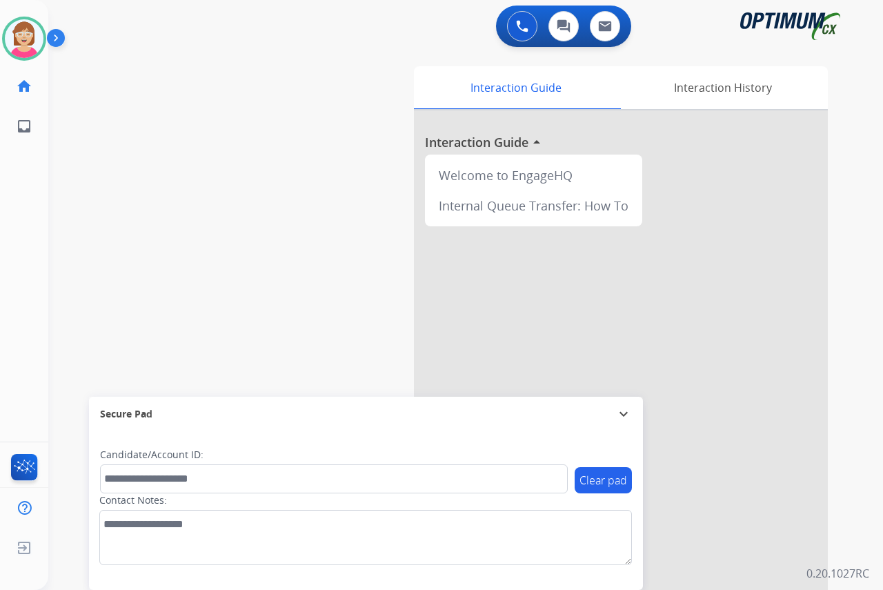
click at [25, 235] on div "[PERSON_NAME] Available Edit Avatar Agent: [PERSON_NAME] Profile: OCX Training …" at bounding box center [24, 295] width 48 height 590
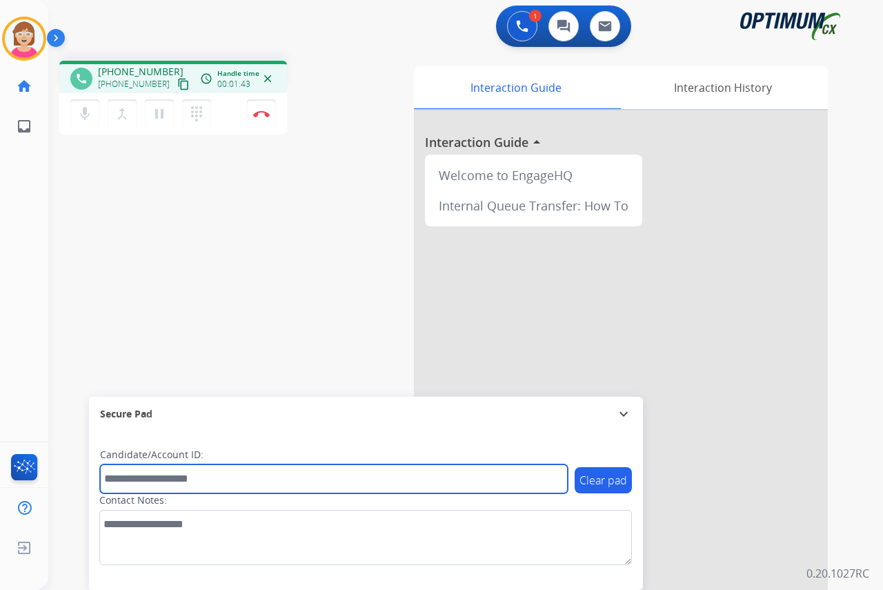
click at [133, 476] on input "text" at bounding box center [334, 478] width 468 height 29
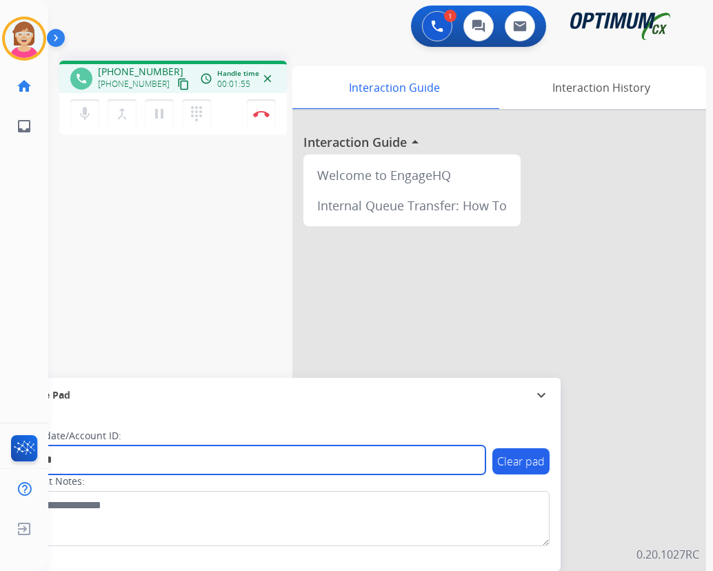
type input "*******"
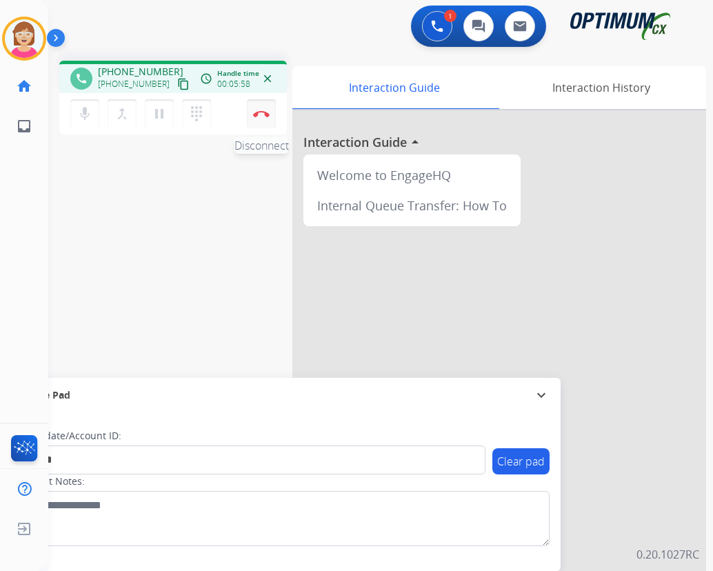
click at [263, 111] on img at bounding box center [261, 113] width 17 height 7
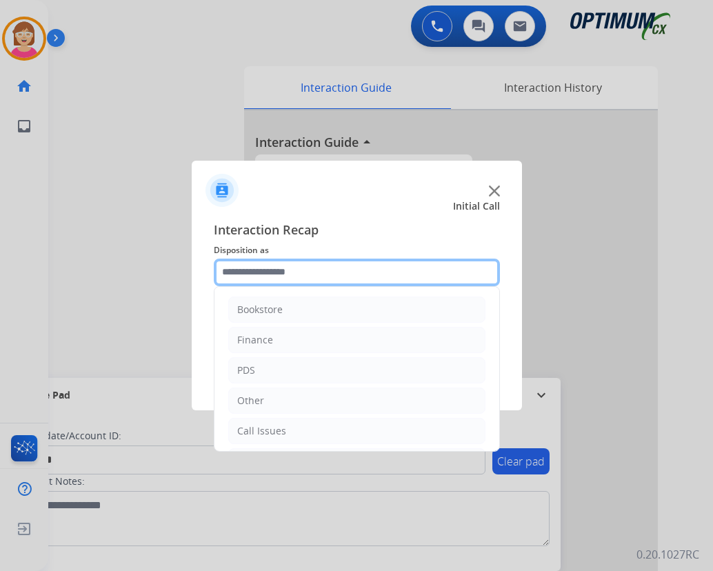
click at [246, 272] on input "text" at bounding box center [357, 273] width 286 height 28
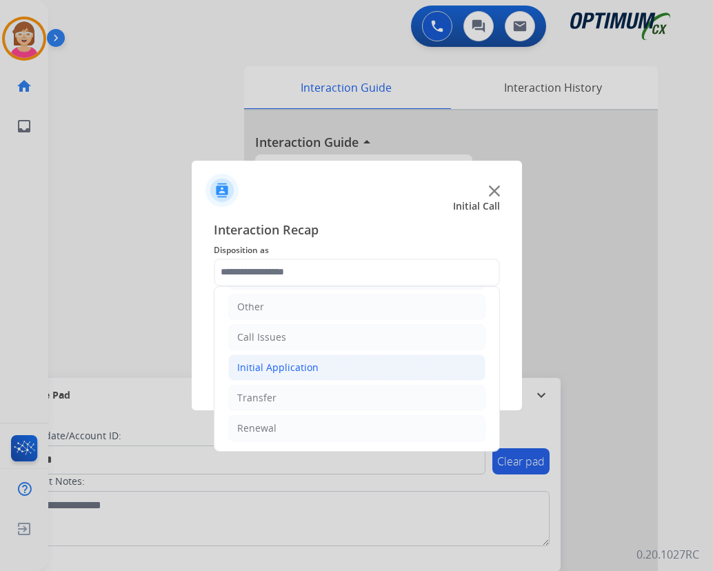
click at [282, 365] on div "Initial Application" at bounding box center [277, 368] width 81 height 14
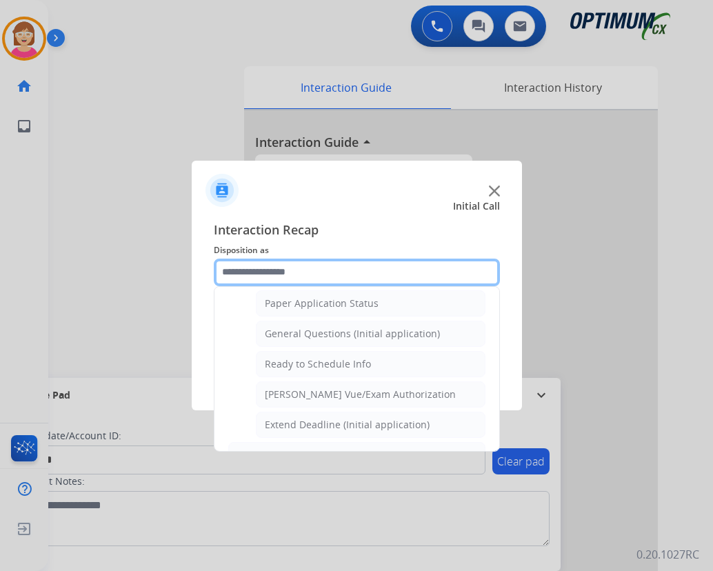
scroll to position [784, 0]
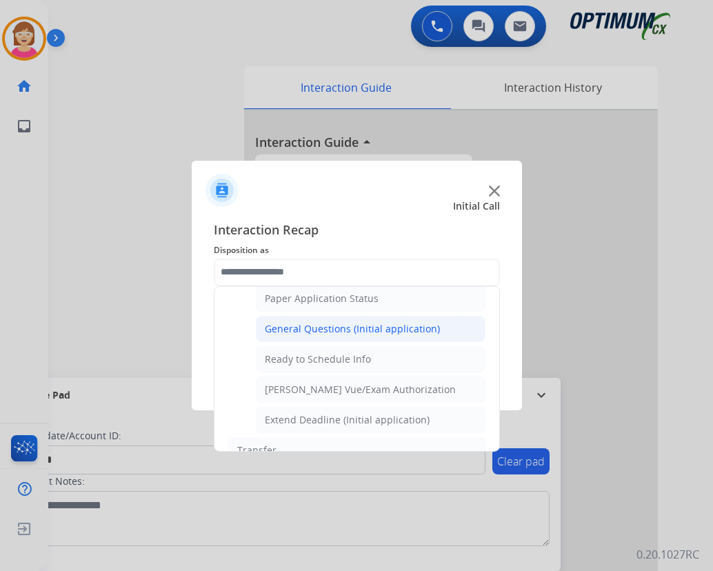
click at [317, 332] on div "General Questions (Initial application)" at bounding box center [352, 329] width 175 height 14
type input "**********"
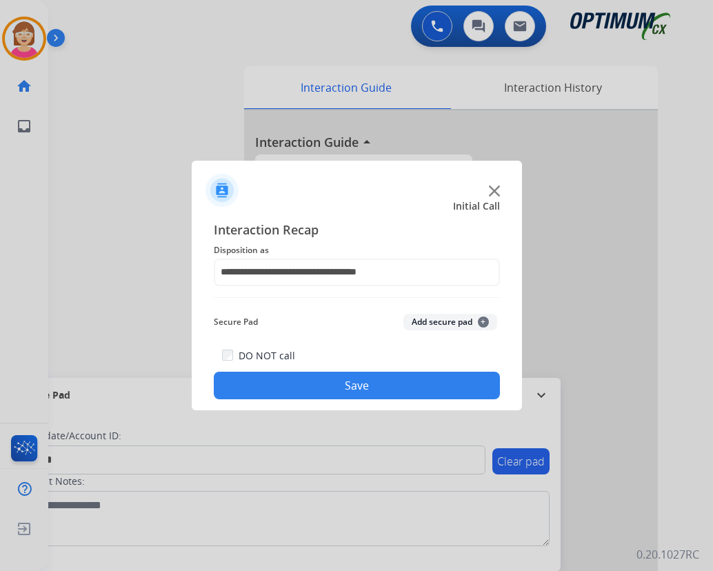
click at [484, 320] on span "+" at bounding box center [483, 322] width 11 height 11
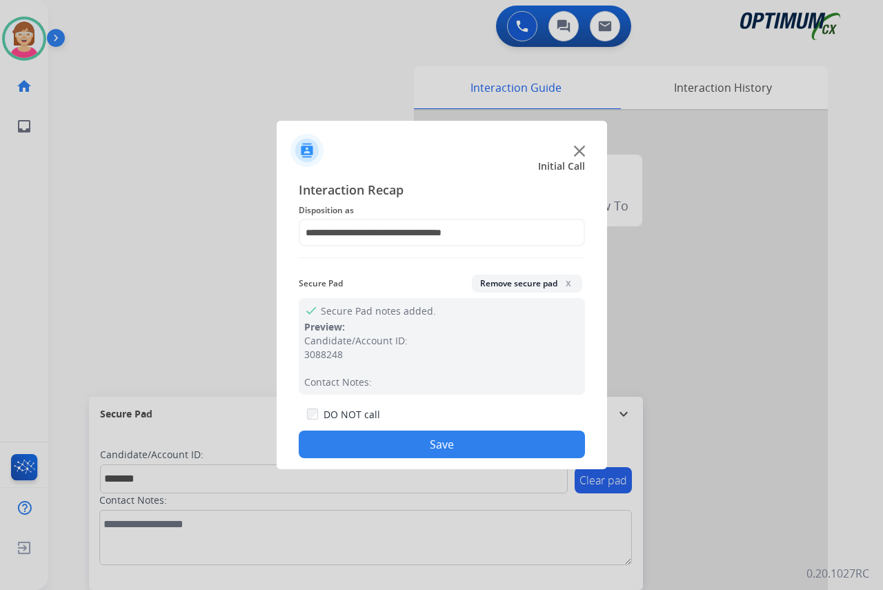
click at [351, 439] on button "Save" at bounding box center [442, 444] width 286 height 28
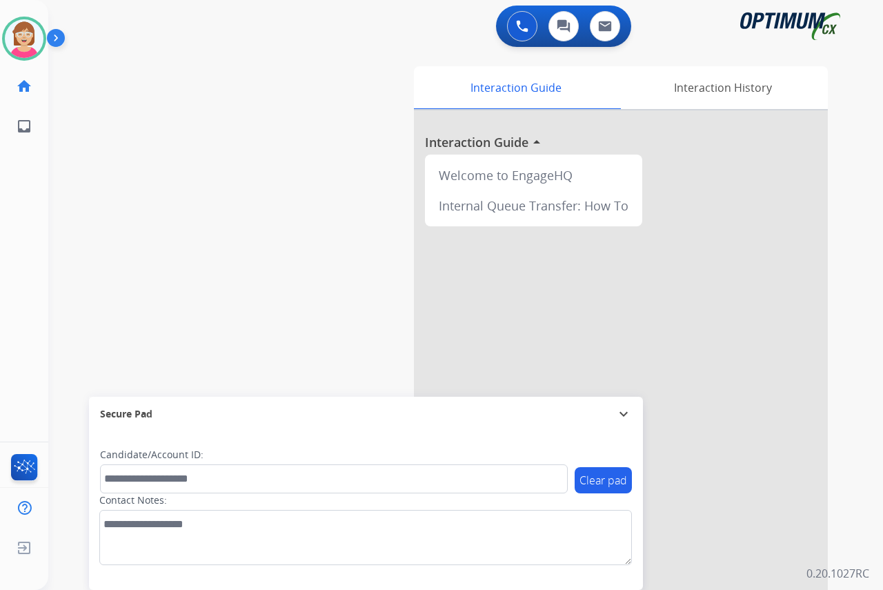
drag, startPoint x: 351, startPoint y: 439, endPoint x: 311, endPoint y: 217, distance: 225.7
click at [311, 215] on div "swap_horiz Break voice bridge close_fullscreen Connect 3-Way Call merge_type Se…" at bounding box center [449, 337] width 802 height 575
click at [39, 181] on div "[PERSON_NAME] Available Edit Avatar Agent: [PERSON_NAME] Profile: OCX Training …" at bounding box center [24, 295] width 48 height 590
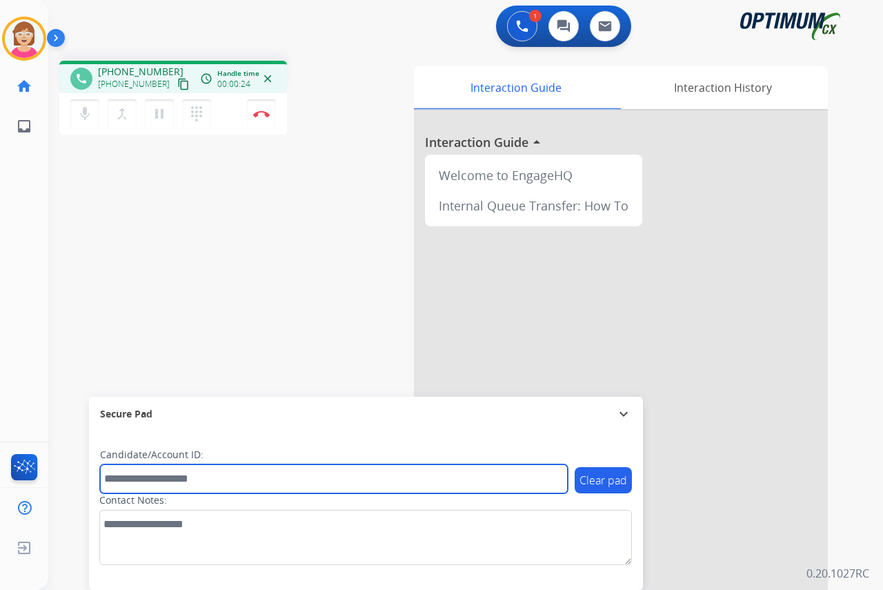
click at [115, 476] on input "text" at bounding box center [334, 478] width 468 height 29
click at [134, 474] on input "text" at bounding box center [334, 478] width 468 height 29
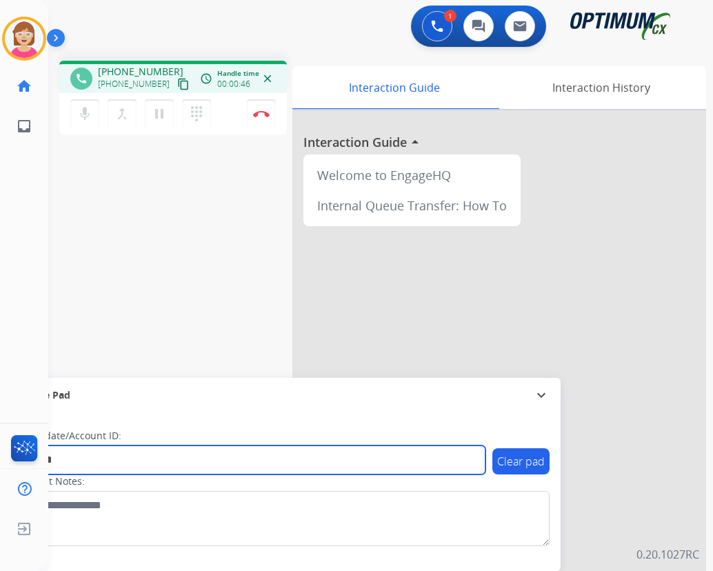
type input "*******"
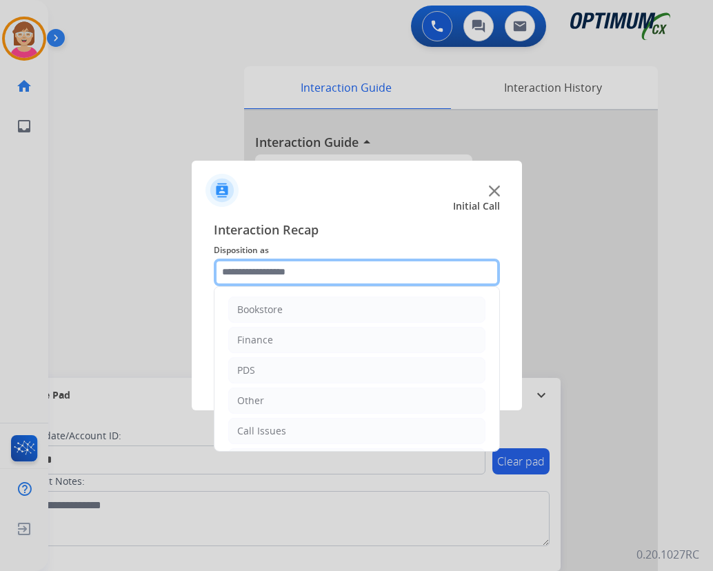
click at [231, 267] on input "text" at bounding box center [357, 273] width 286 height 28
click at [270, 274] on input "text" at bounding box center [357, 273] width 286 height 28
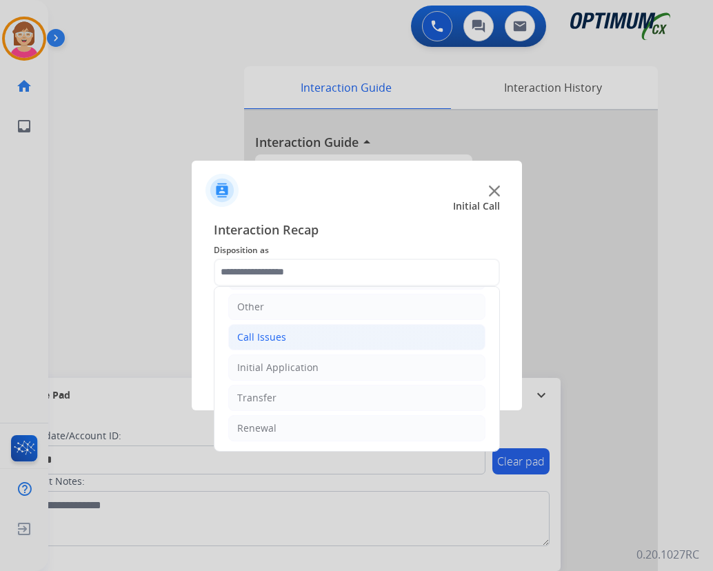
click at [262, 334] on div "Call Issues" at bounding box center [261, 337] width 49 height 14
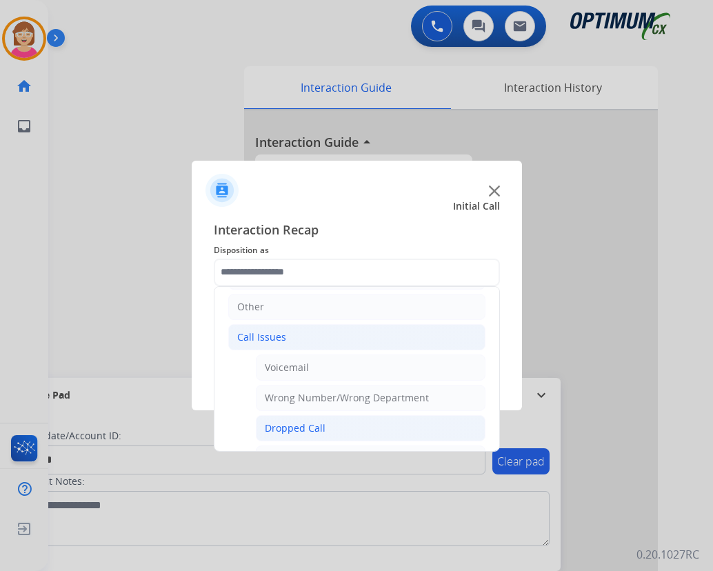
click at [306, 430] on div "Dropped Call" at bounding box center [295, 428] width 61 height 14
type input "**********"
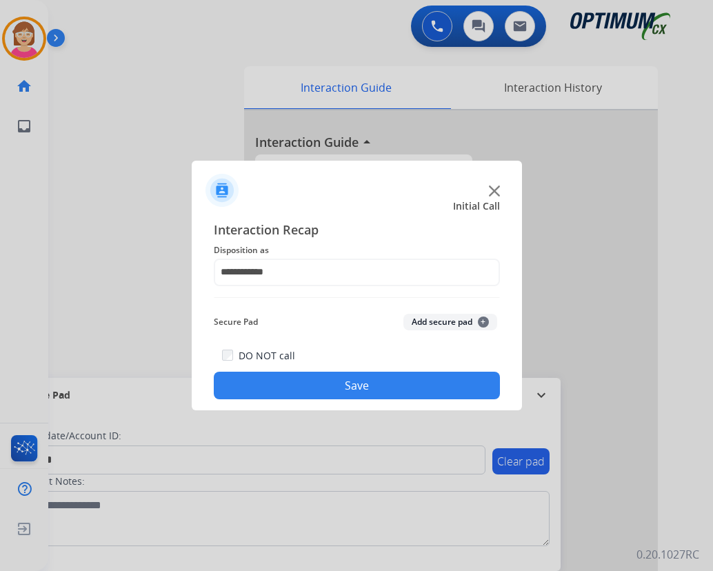
click at [485, 319] on span "+" at bounding box center [483, 322] width 11 height 11
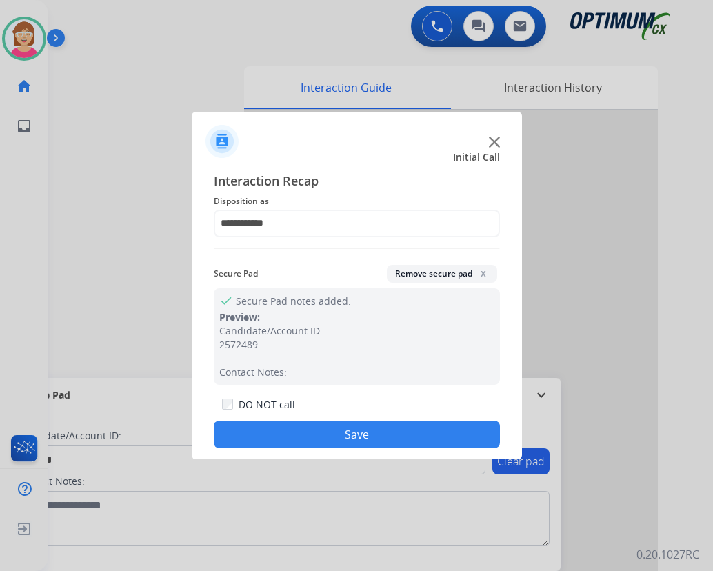
click at [293, 437] on button "Save" at bounding box center [357, 435] width 286 height 28
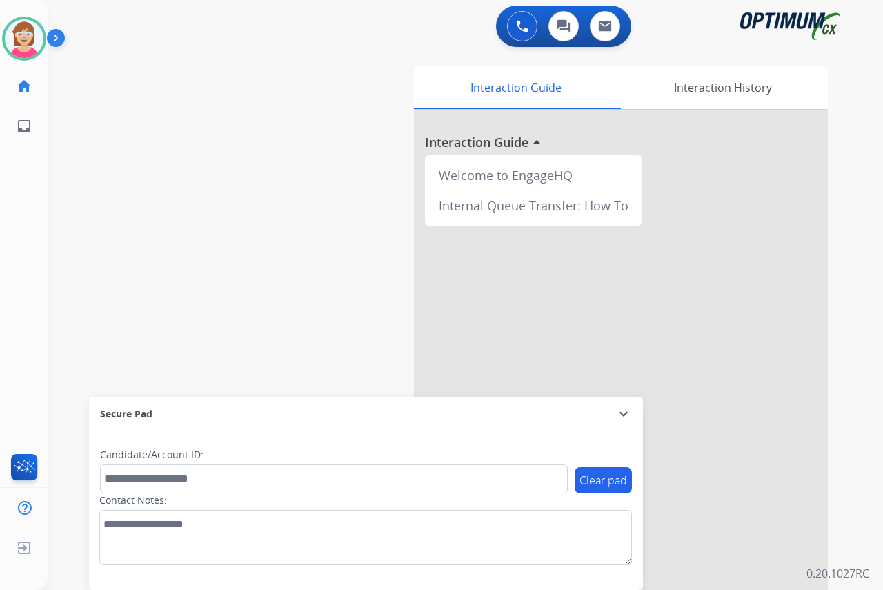
click at [41, 201] on div "[PERSON_NAME] Available Edit Avatar Agent: [PERSON_NAME] Profile: OCX Training …" at bounding box center [24, 295] width 48 height 590
click at [28, 207] on div "[PERSON_NAME] Available Edit Avatar Agent: [PERSON_NAME] Profile: OCX Training …" at bounding box center [24, 295] width 48 height 590
click at [32, 290] on div at bounding box center [441, 295] width 883 height 590
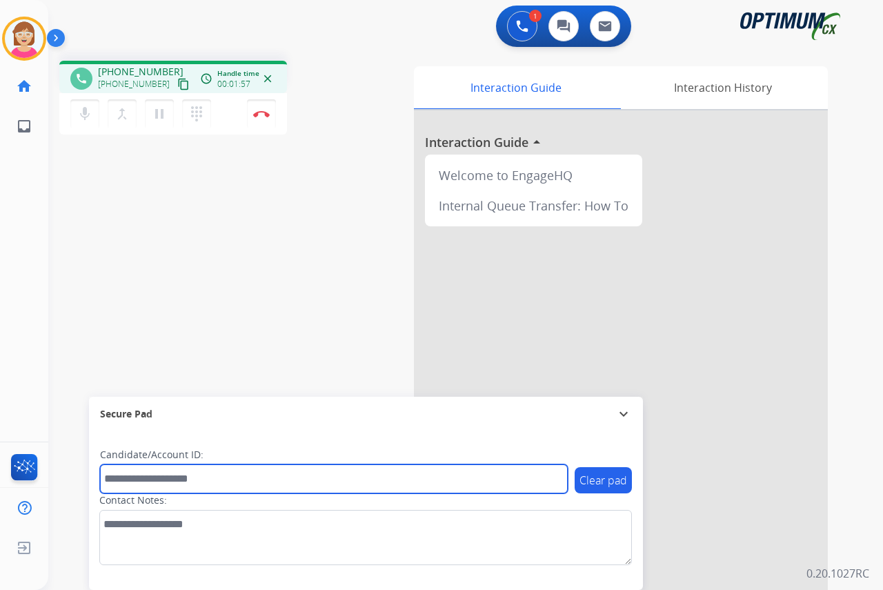
click at [135, 482] on input "text" at bounding box center [334, 478] width 468 height 29
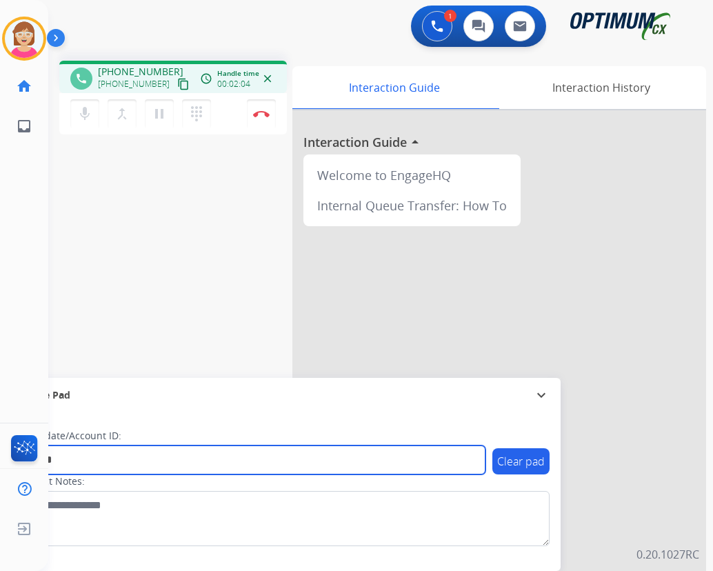
type input "*******"
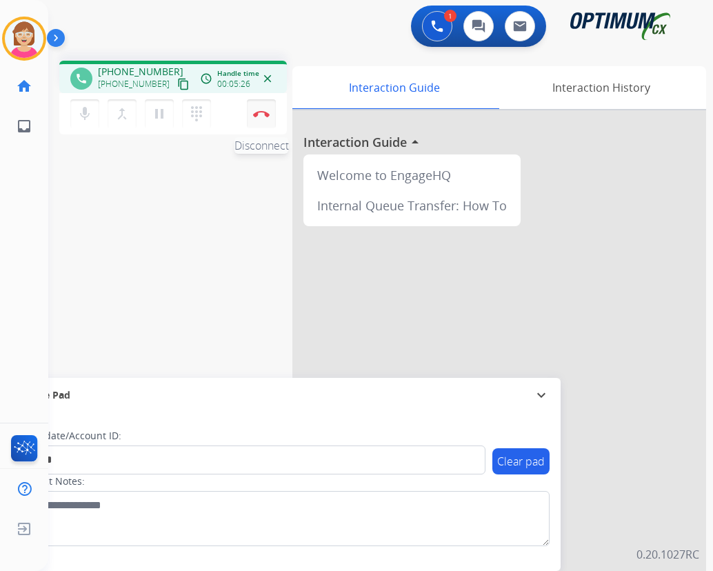
click at [261, 112] on img at bounding box center [261, 113] width 17 height 7
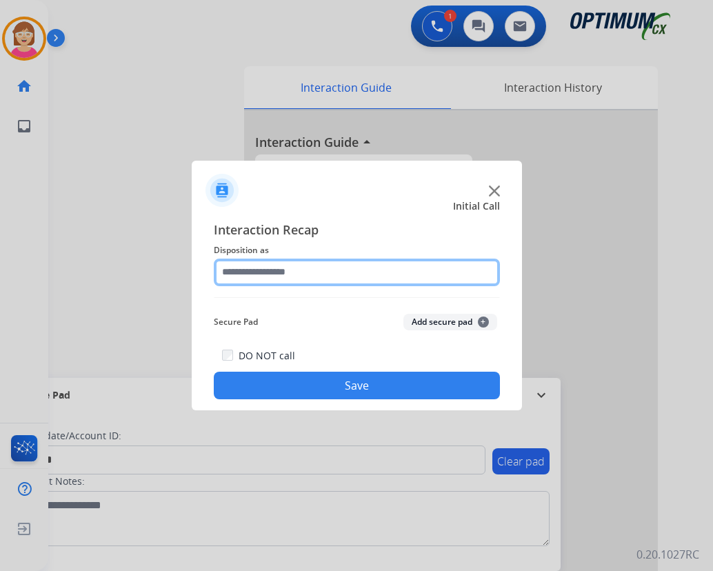
click at [241, 271] on input "text" at bounding box center [357, 273] width 286 height 28
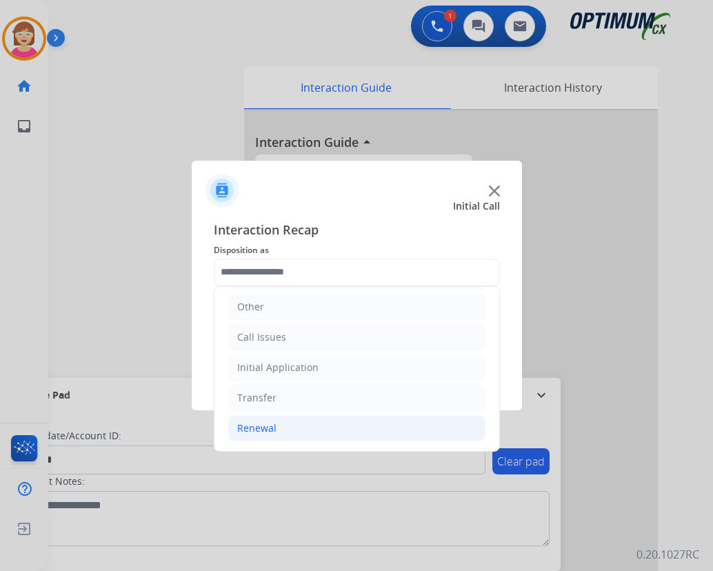
click at [266, 428] on div "Renewal" at bounding box center [256, 428] width 39 height 14
drag, startPoint x: 266, startPoint y: 428, endPoint x: 248, endPoint y: 426, distance: 18.1
click at [248, 426] on div "Renewal" at bounding box center [256, 428] width 39 height 14
click at [261, 429] on div "Renewal" at bounding box center [256, 428] width 39 height 14
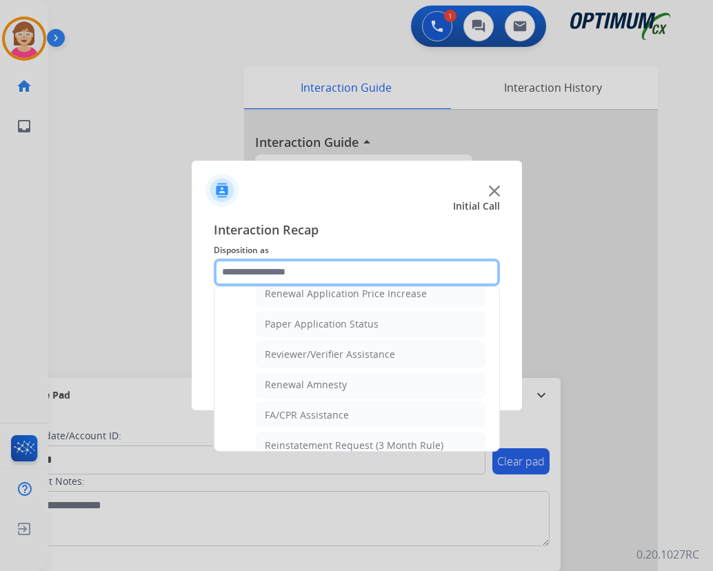
scroll to position [508, 0]
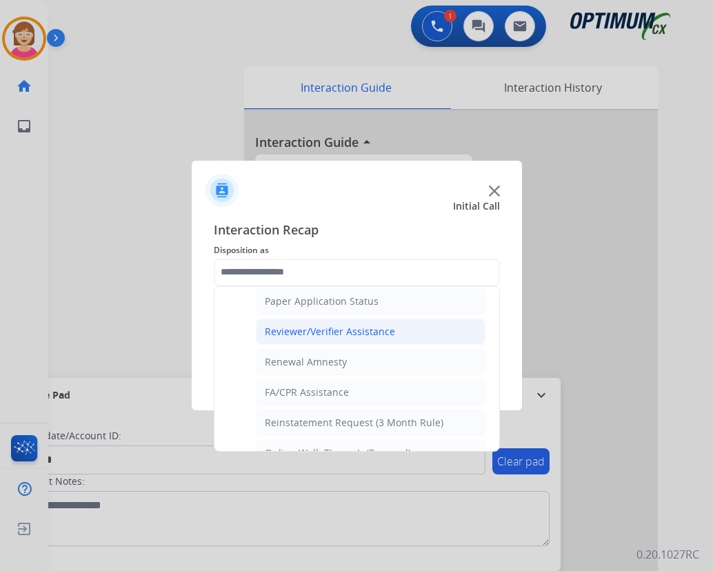
click at [336, 332] on div "Reviewer/Verifier Assistance" at bounding box center [330, 332] width 130 height 14
type input "**********"
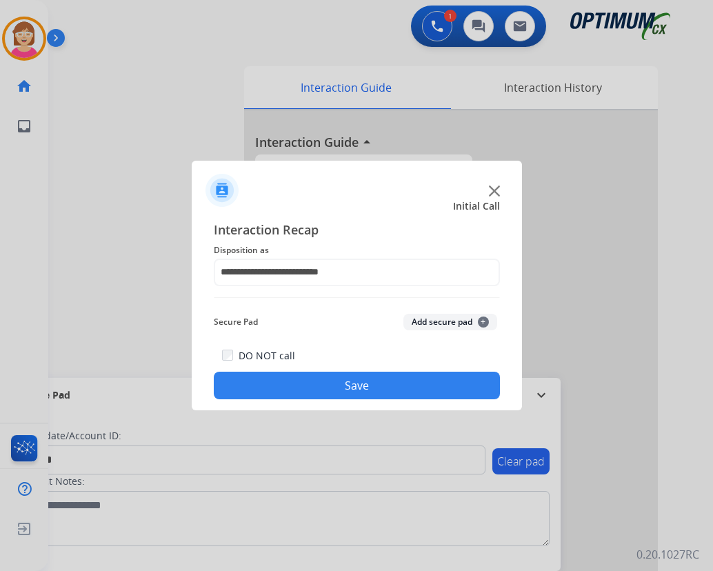
click at [486, 322] on span "+" at bounding box center [483, 322] width 11 height 11
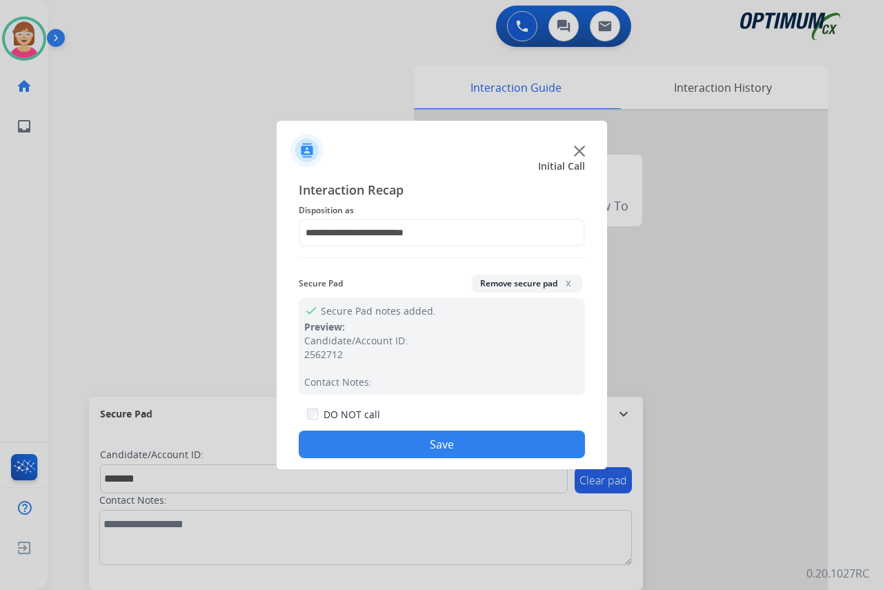
click at [366, 443] on button "Save" at bounding box center [442, 444] width 286 height 28
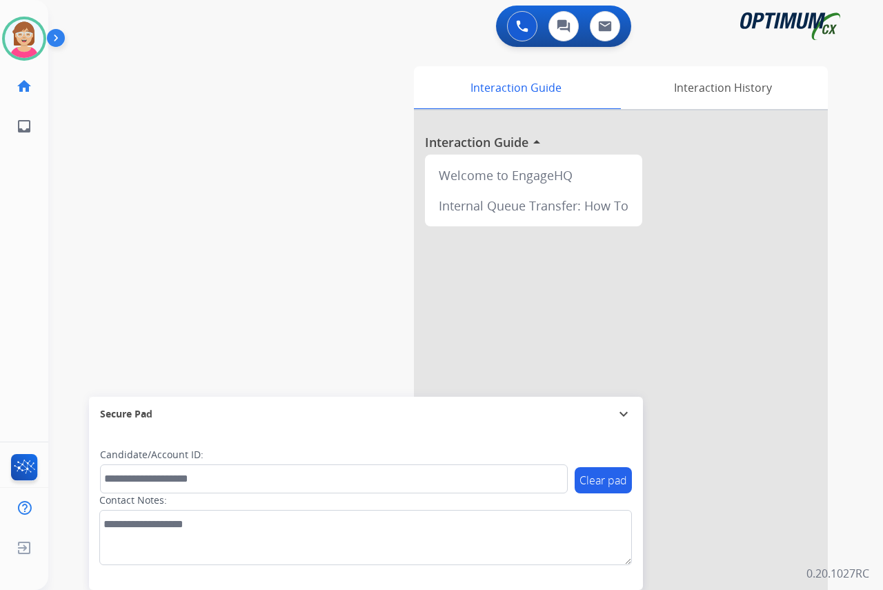
click at [27, 246] on div "[PERSON_NAME] Available Edit Avatar Agent: [PERSON_NAME] Profile: OCX Training …" at bounding box center [24, 295] width 48 height 590
click at [30, 190] on div "[PERSON_NAME] Available Edit Avatar Agent: [PERSON_NAME] Profile: OCX Training …" at bounding box center [24, 295] width 48 height 590
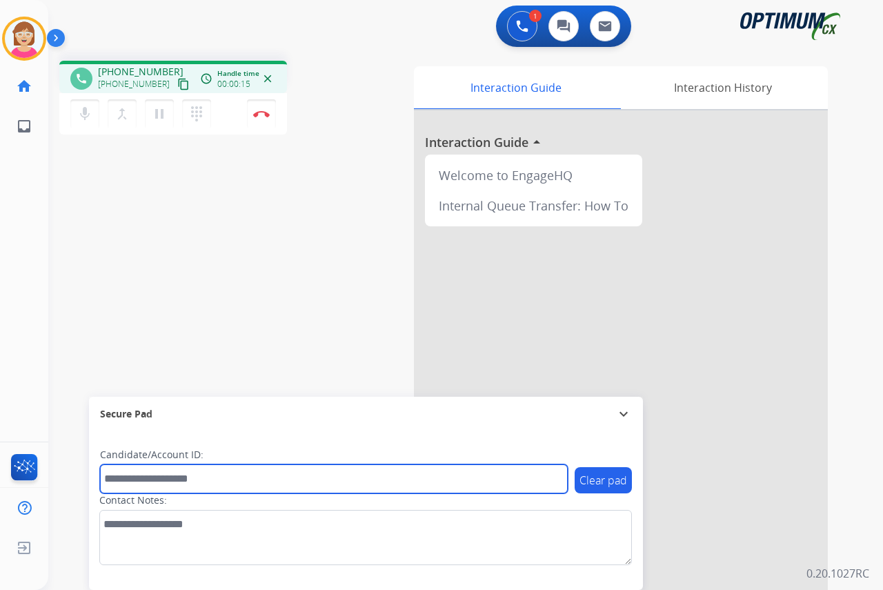
click at [125, 482] on input "text" at bounding box center [334, 478] width 468 height 29
type input "*******"
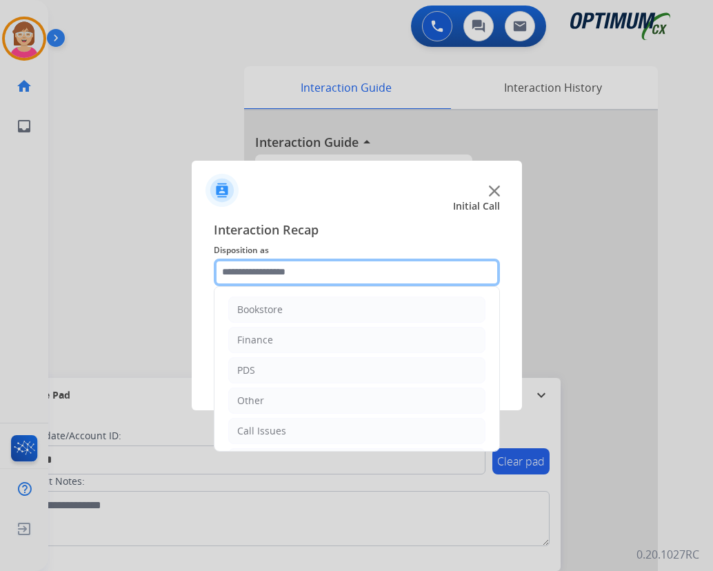
click at [241, 275] on input "text" at bounding box center [357, 273] width 286 height 28
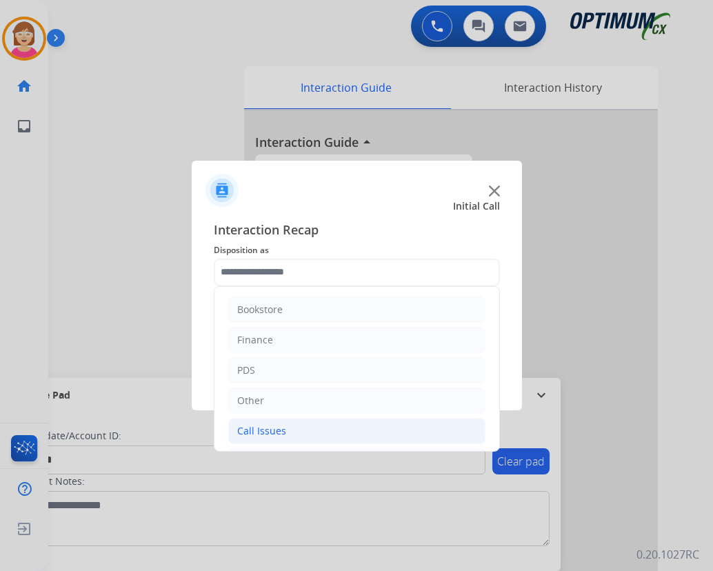
click at [272, 430] on div "Call Issues" at bounding box center [261, 431] width 49 height 14
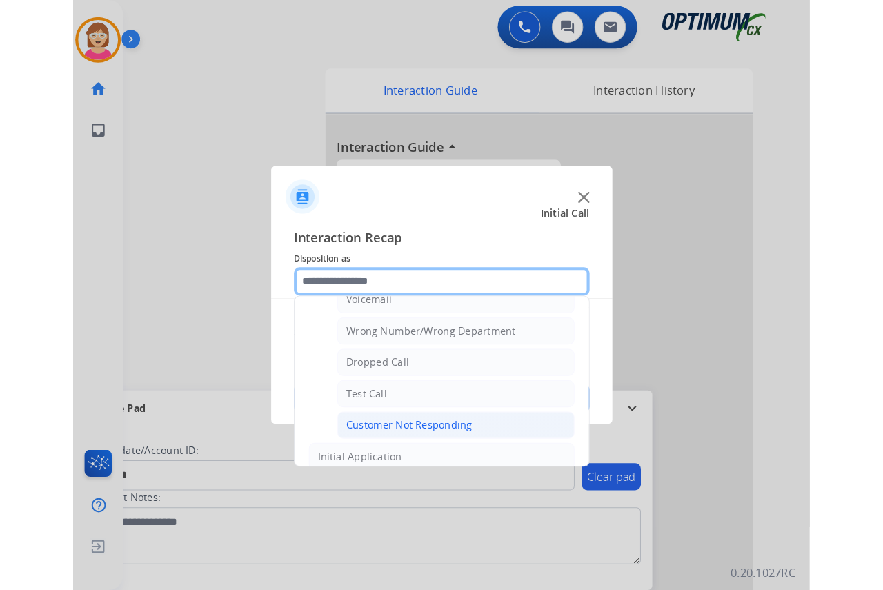
scroll to position [207, 0]
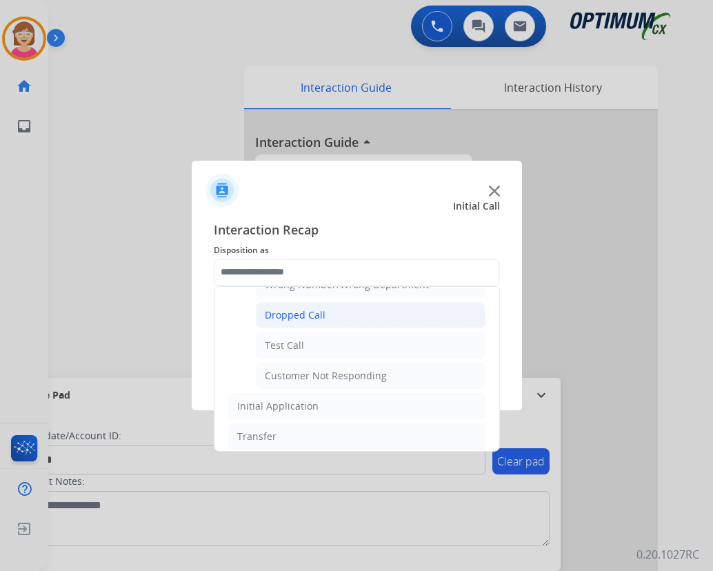
click at [289, 315] on div "Dropped Call" at bounding box center [295, 315] width 61 height 14
type input "**********"
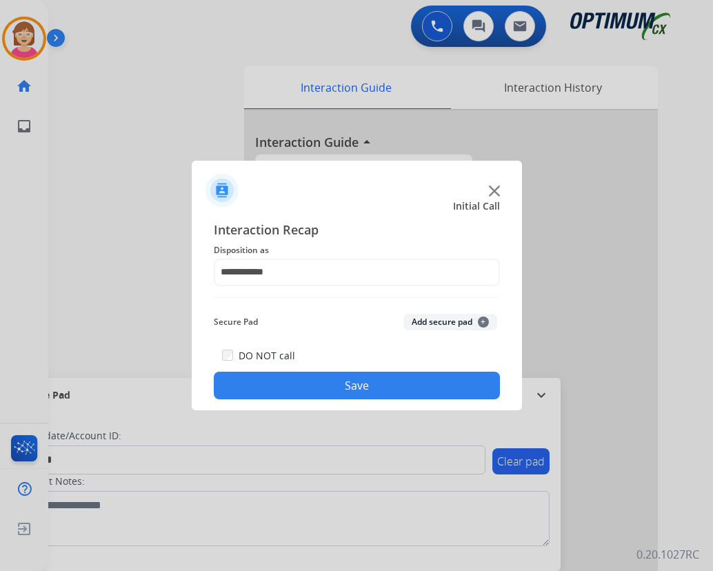
click at [484, 317] on span "+" at bounding box center [483, 322] width 11 height 11
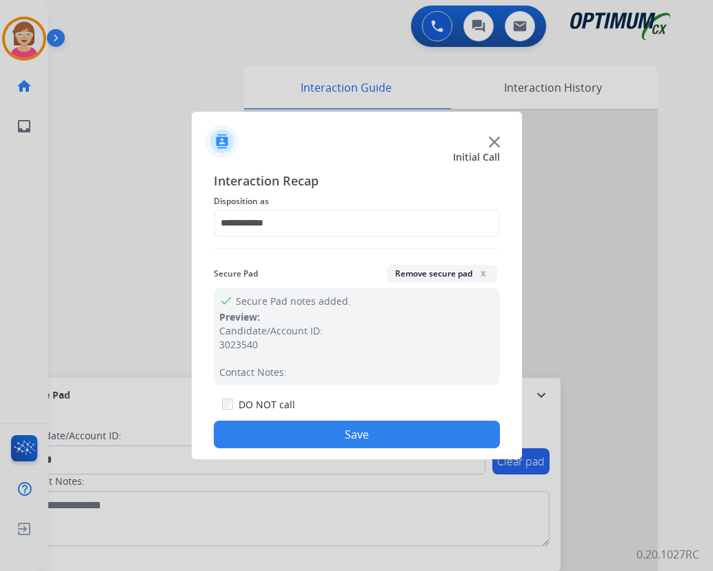
click at [310, 435] on button "Save" at bounding box center [357, 435] width 286 height 28
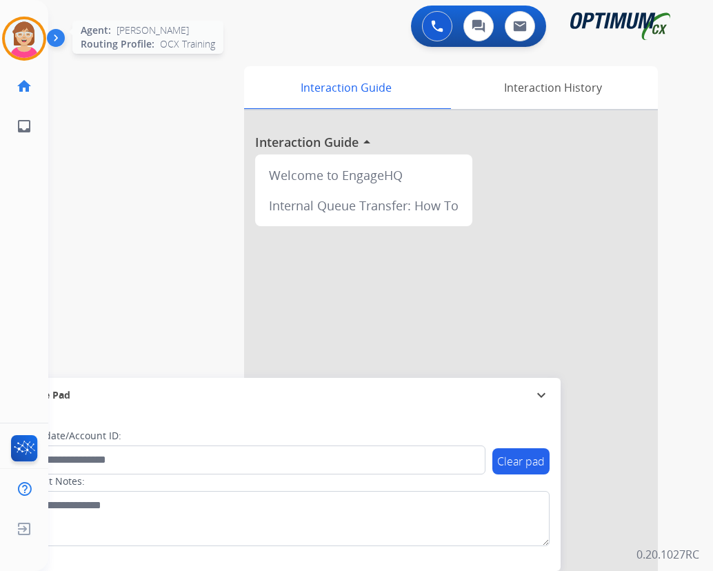
click at [23, 32] on img at bounding box center [24, 38] width 39 height 39
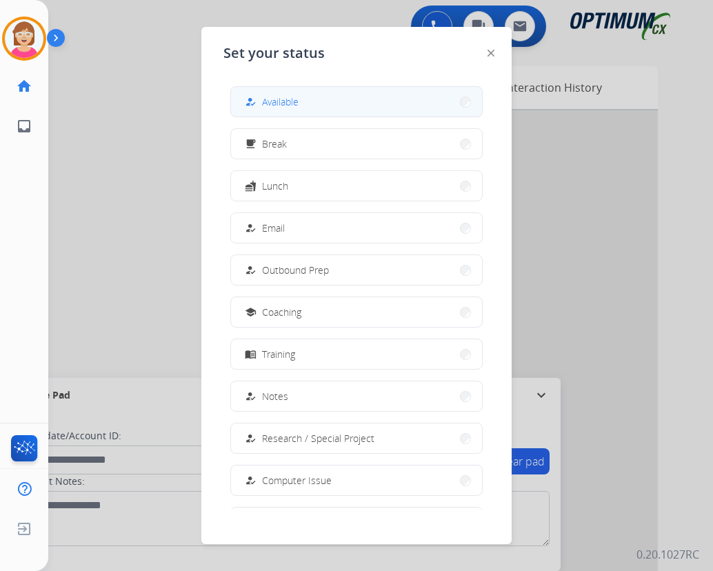
click at [297, 103] on span "Available" at bounding box center [280, 102] width 37 height 14
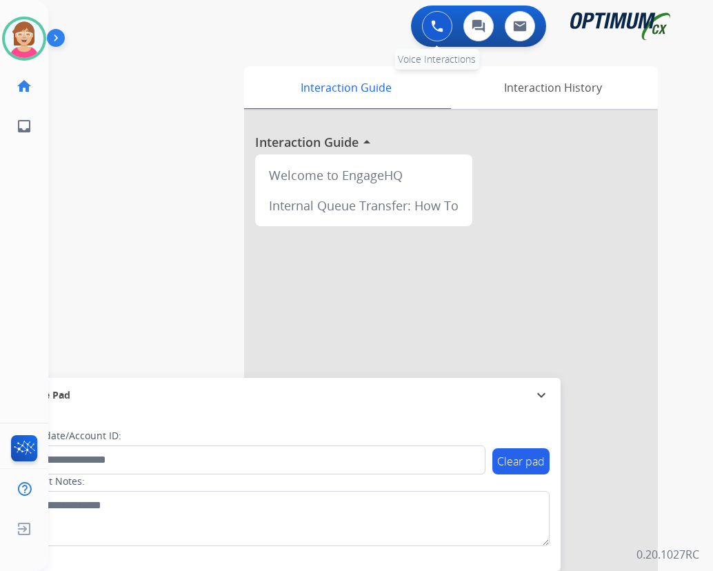
click at [437, 22] on img at bounding box center [437, 26] width 12 height 12
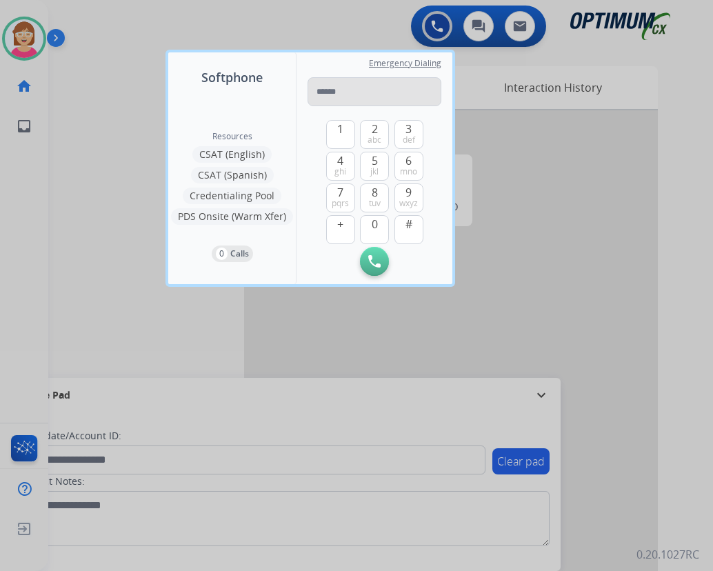
click at [319, 87] on input "tel" at bounding box center [375, 91] width 134 height 29
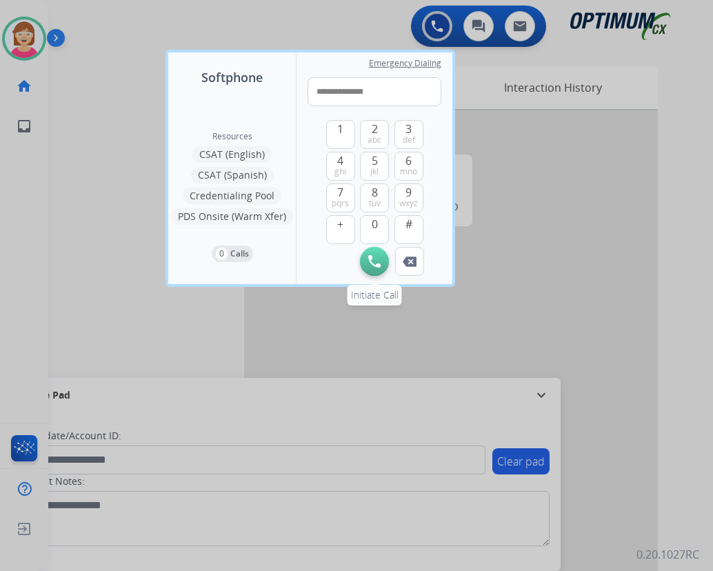
type input "**********"
click at [377, 259] on img at bounding box center [374, 261] width 12 height 12
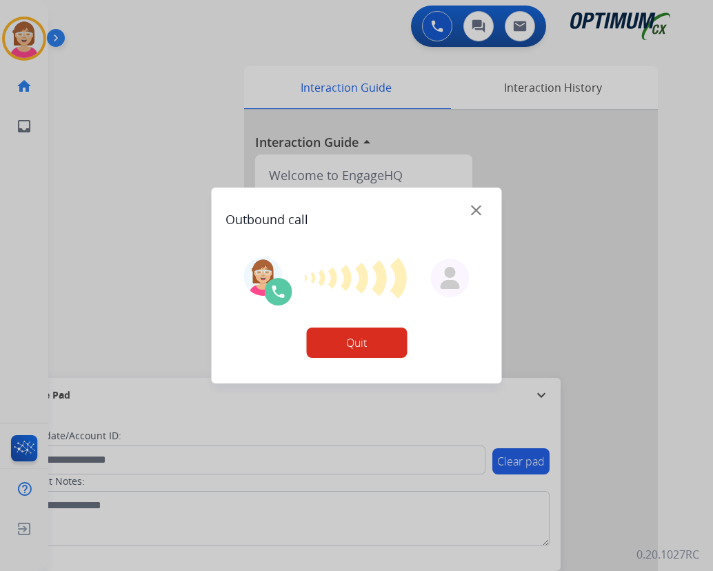
click at [66, 459] on div at bounding box center [356, 285] width 713 height 571
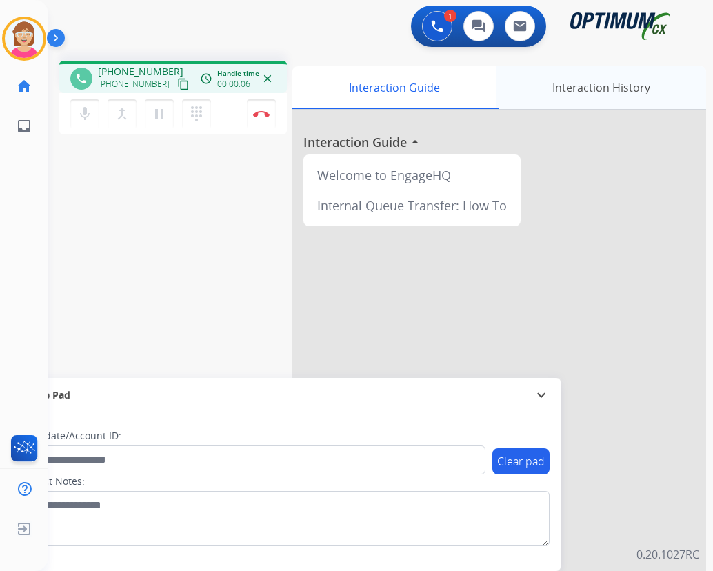
click at [602, 82] on div "Interaction History" at bounding box center [601, 87] width 210 height 43
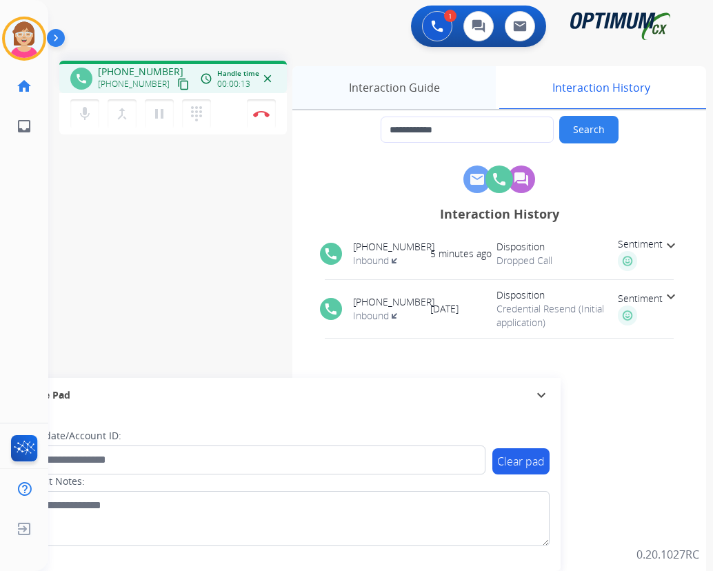
click at [409, 88] on div "Interaction Guide" at bounding box center [393, 87] width 203 height 43
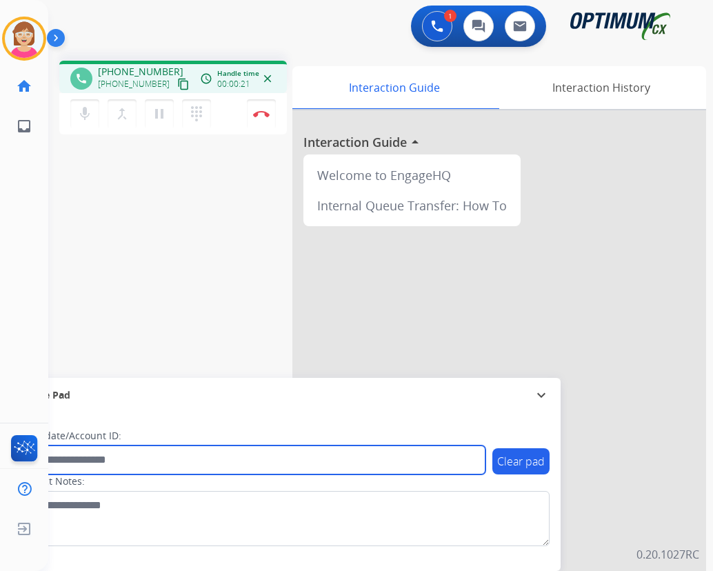
click at [72, 458] on input "text" at bounding box center [252, 460] width 468 height 29
type input "*******"
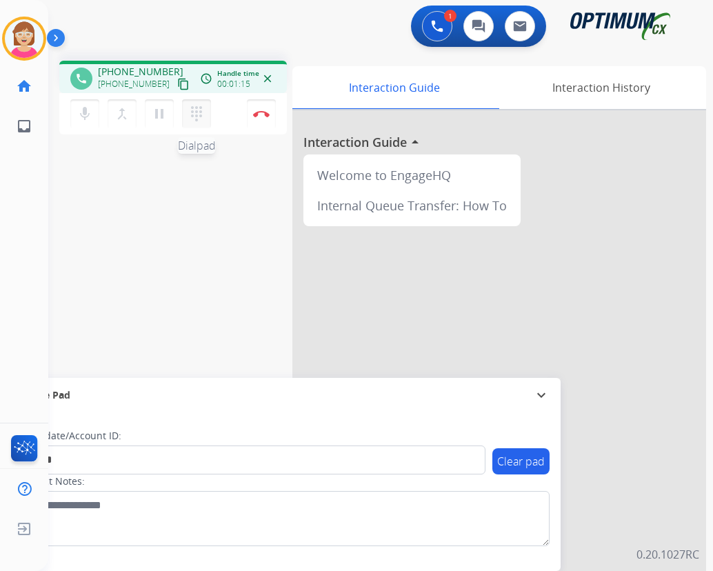
click at [194, 111] on mat-icon "dialpad" at bounding box center [196, 114] width 17 height 17
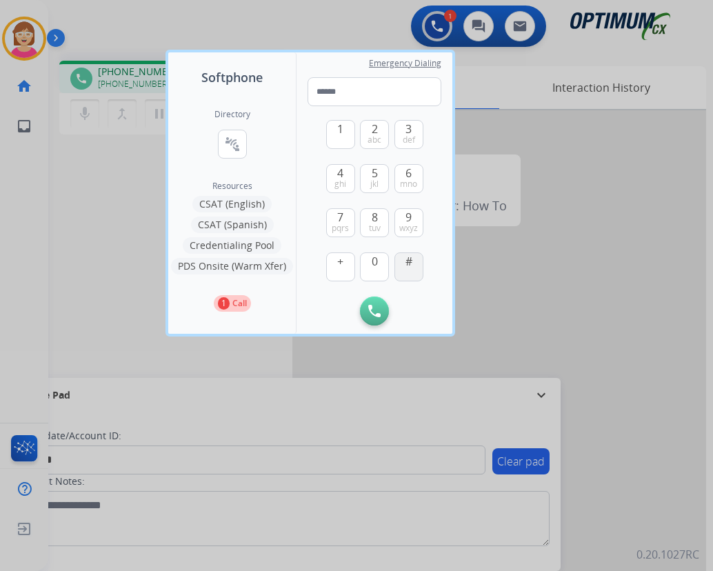
click at [413, 269] on button "#" at bounding box center [409, 266] width 29 height 29
type input "*"
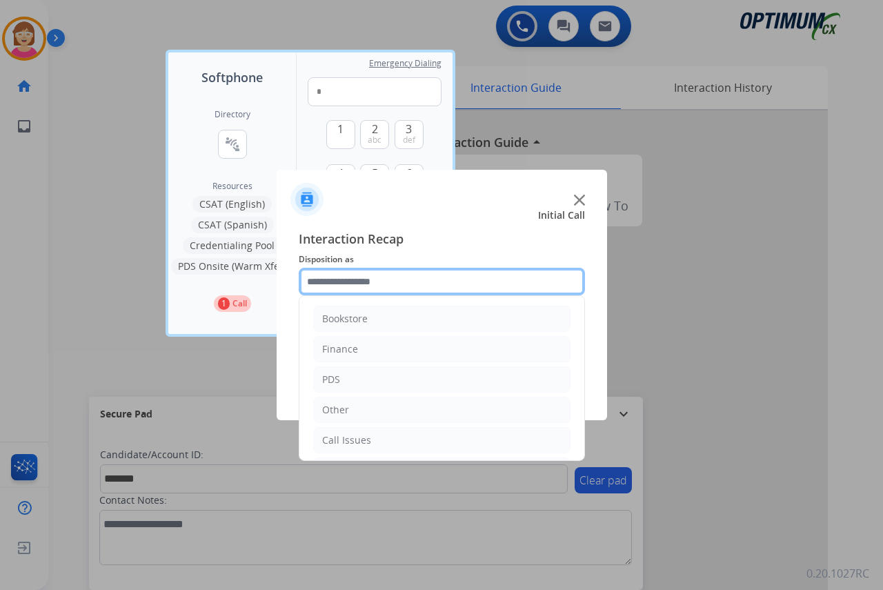
click at [334, 284] on input "text" at bounding box center [442, 282] width 286 height 28
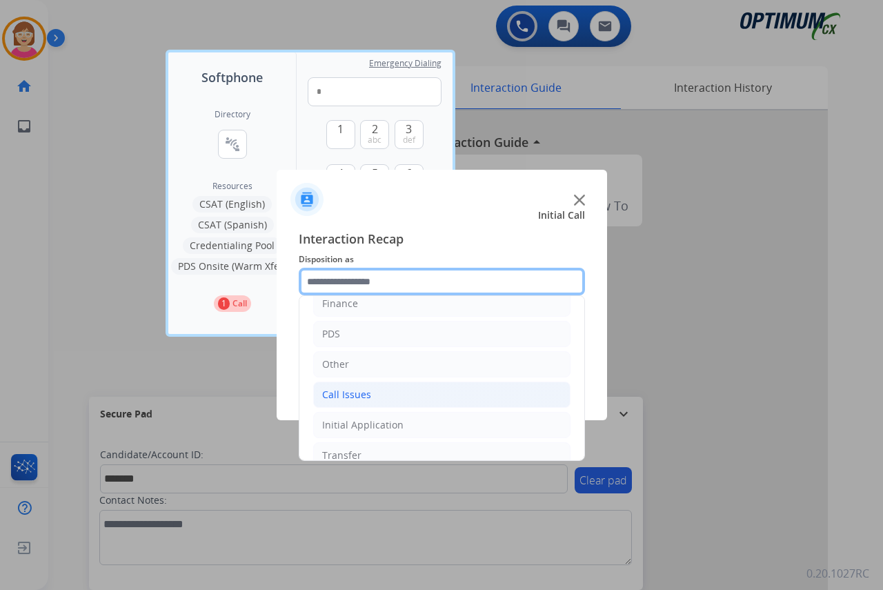
scroll to position [94, 0]
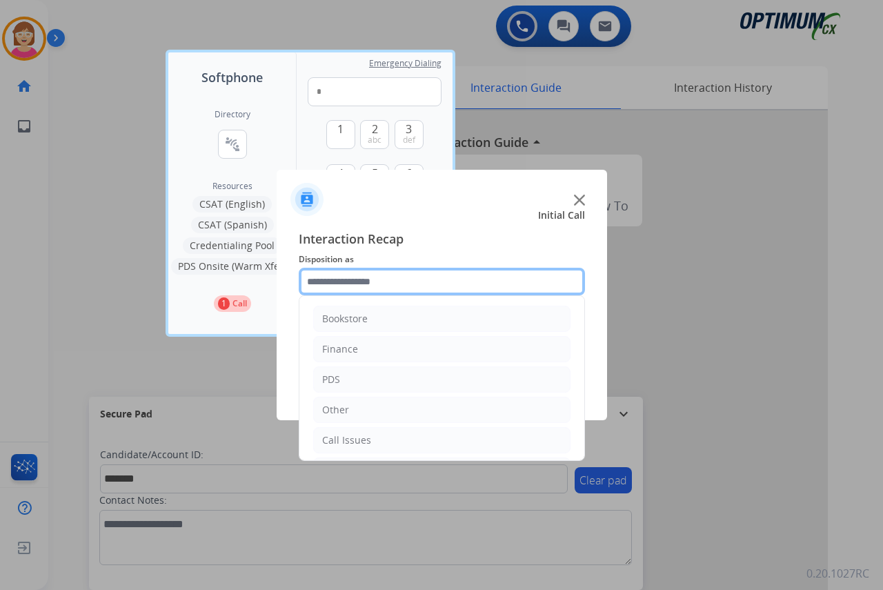
drag, startPoint x: 356, startPoint y: 348, endPoint x: 326, endPoint y: 285, distance: 69.7
click at [326, 285] on input "text" at bounding box center [442, 282] width 286 height 28
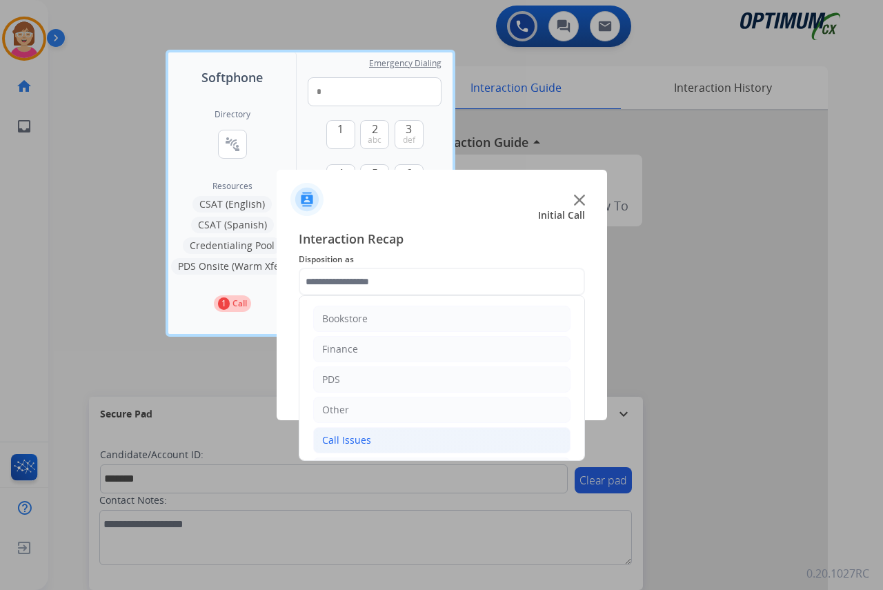
click at [344, 439] on div "Call Issues" at bounding box center [346, 440] width 49 height 14
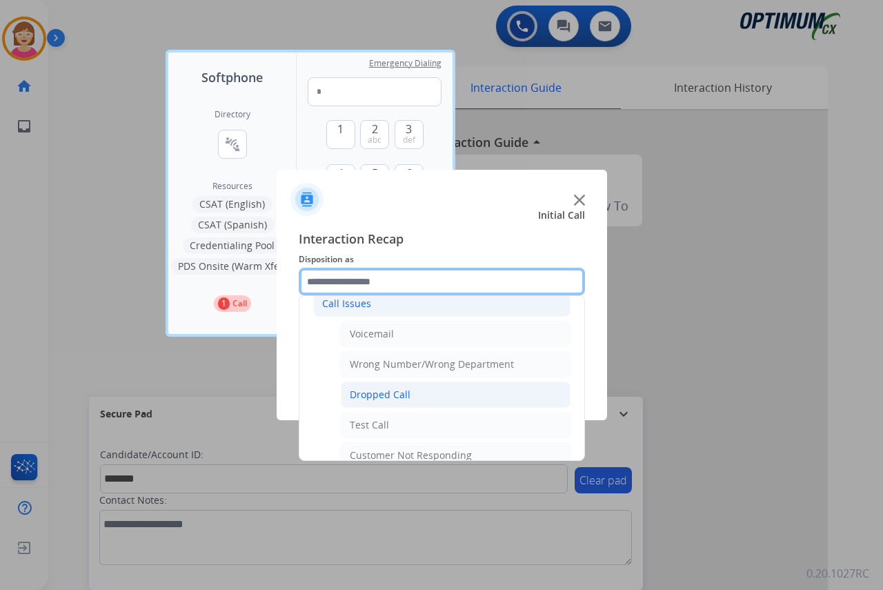
scroll to position [138, 0]
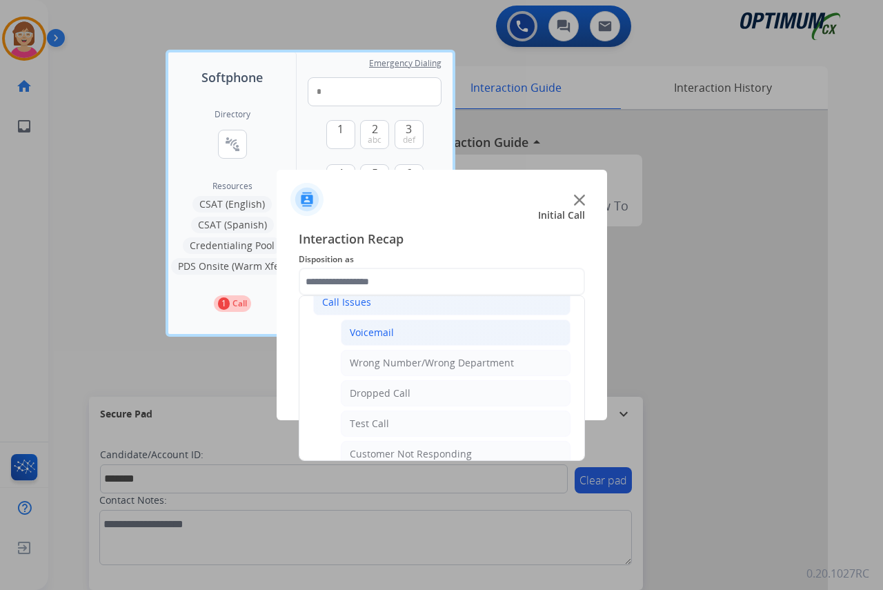
click at [369, 330] on div "Voicemail" at bounding box center [372, 333] width 44 height 14
type input "*********"
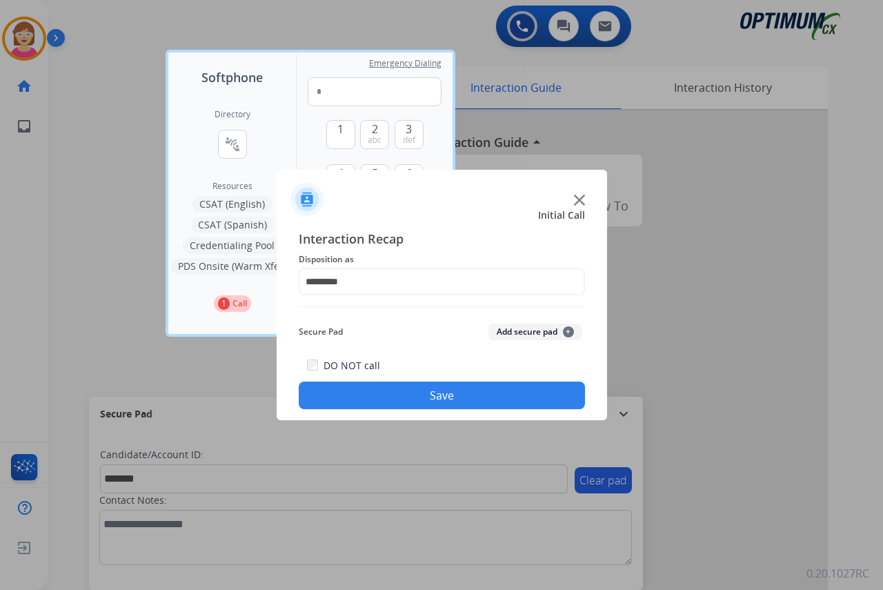
click at [566, 332] on span "+" at bounding box center [568, 331] width 11 height 11
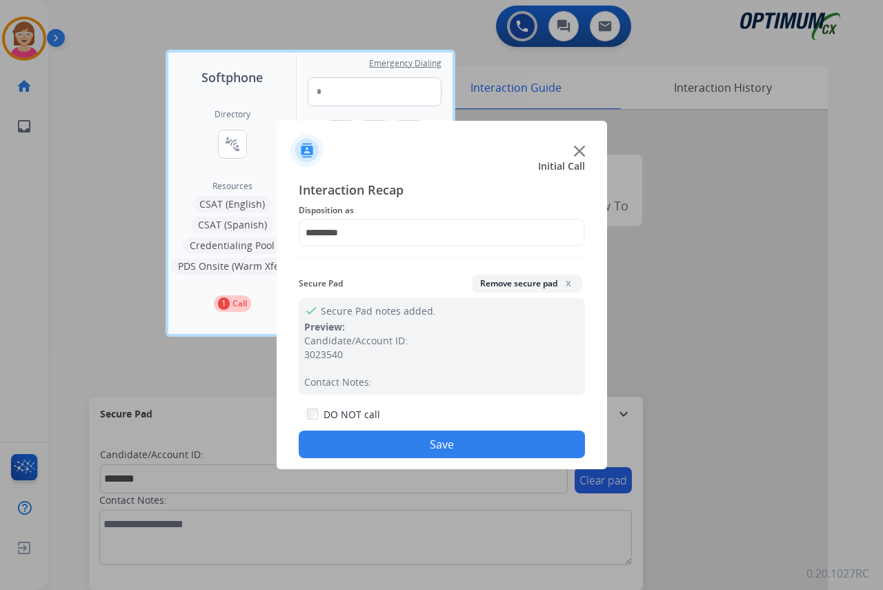
click at [369, 438] on button "Save" at bounding box center [442, 444] width 286 height 28
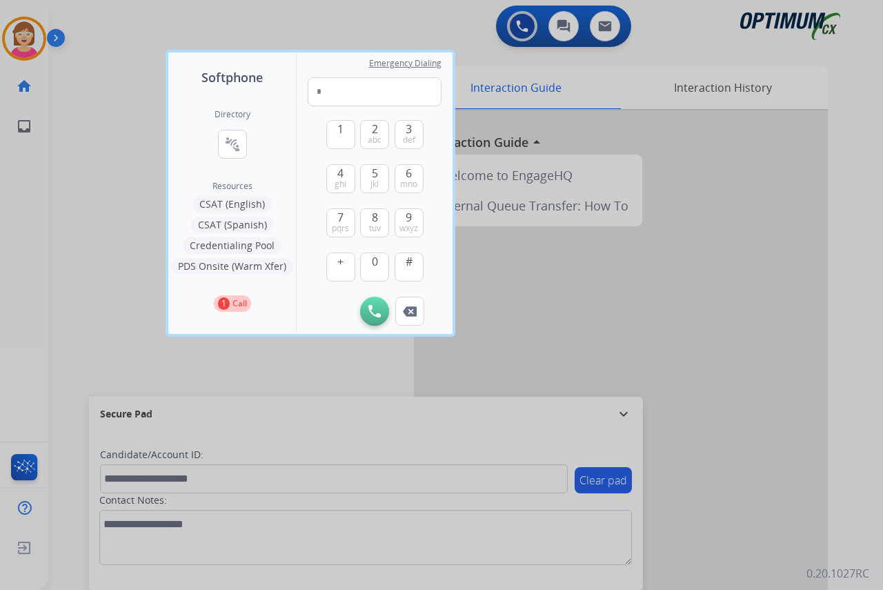
click at [90, 315] on div at bounding box center [441, 295] width 883 height 590
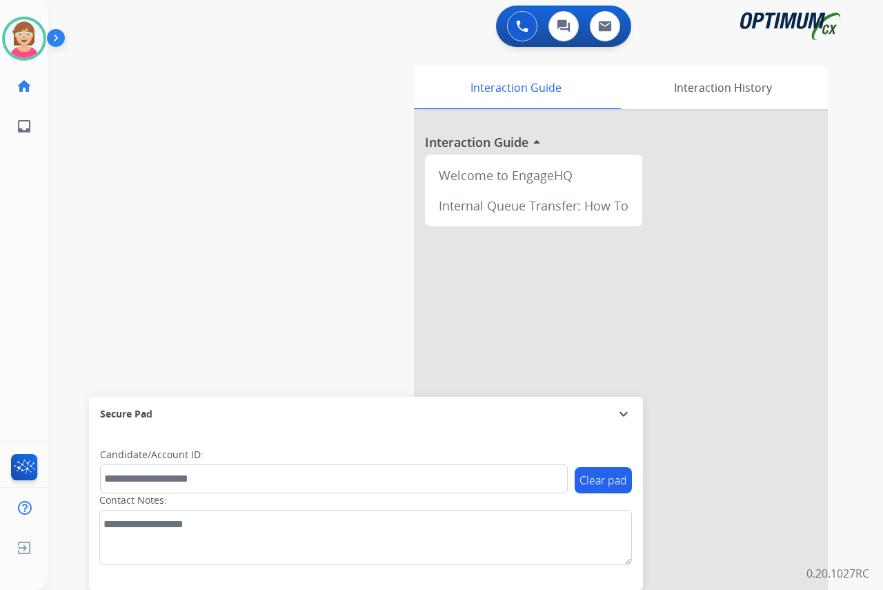
click at [22, 259] on div "[PERSON_NAME] Available Edit Avatar Agent: [PERSON_NAME] Profile: OCX Training …" at bounding box center [24, 295] width 48 height 590
click at [23, 238] on div "[PERSON_NAME] Available Edit Avatar Agent: [PERSON_NAME] Profile: OCX Training …" at bounding box center [24, 295] width 48 height 590
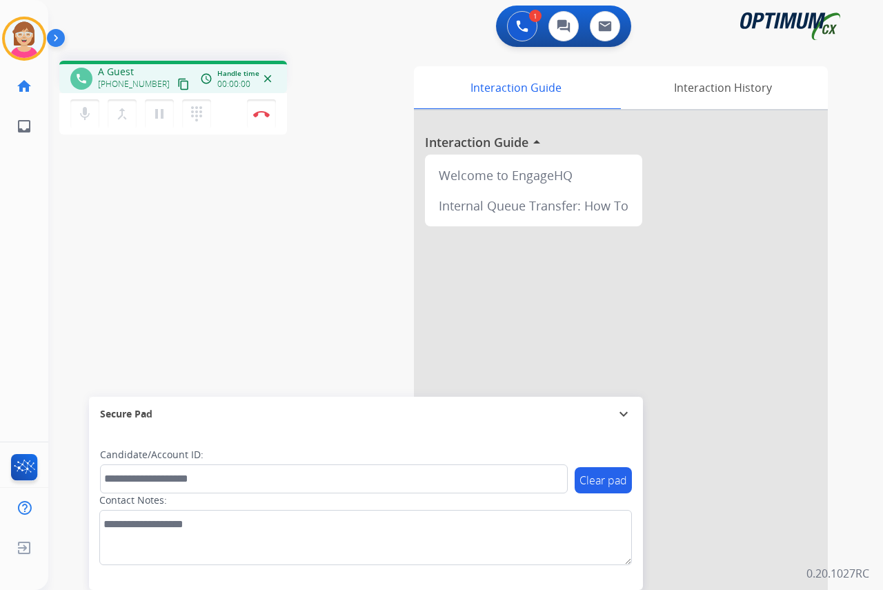
drag, startPoint x: 35, startPoint y: 239, endPoint x: 6, endPoint y: 239, distance: 29.7
click at [13, 239] on div "[PERSON_NAME] Edit Avatar Agent: [PERSON_NAME] Profile: OCX Training home Home …" at bounding box center [24, 295] width 48 height 590
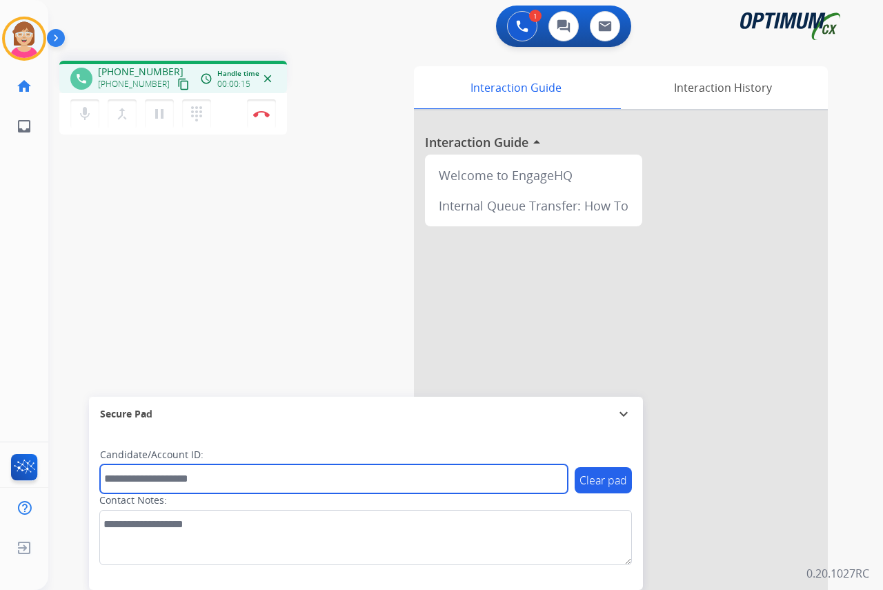
click at [119, 473] on input "text" at bounding box center [334, 478] width 468 height 29
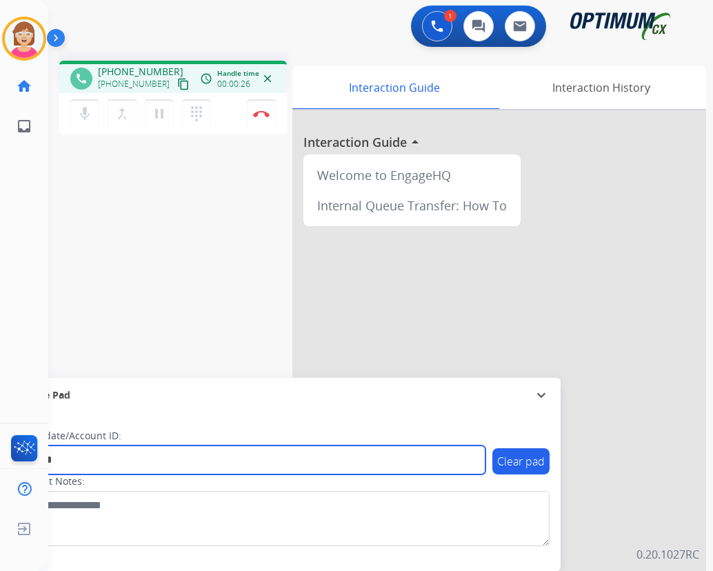
type input "*******"
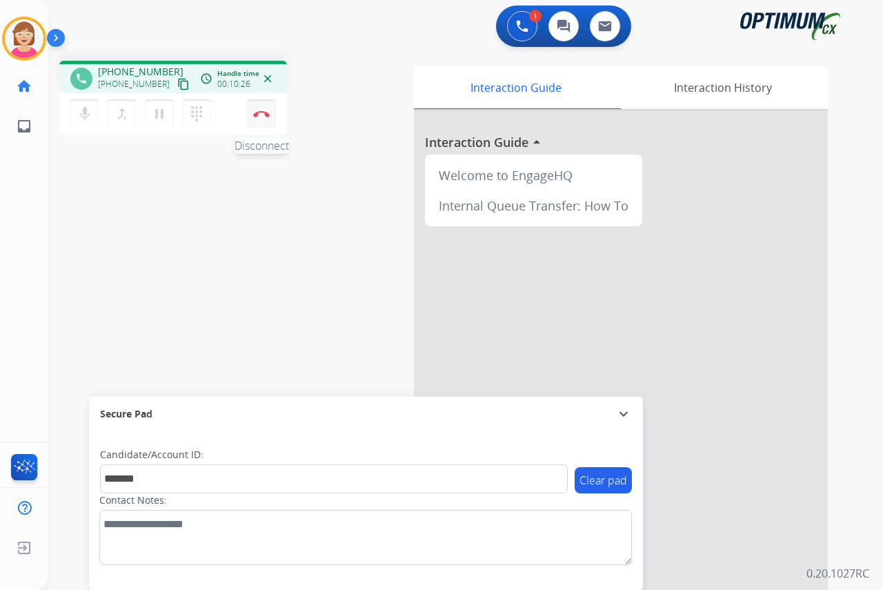
click at [262, 111] on img at bounding box center [261, 113] width 17 height 7
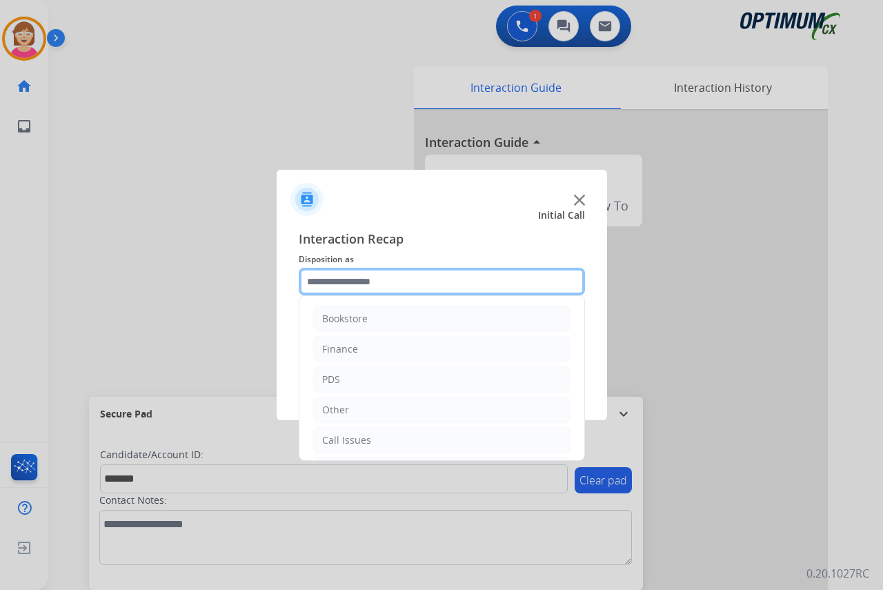
click at [319, 279] on input "text" at bounding box center [442, 282] width 286 height 28
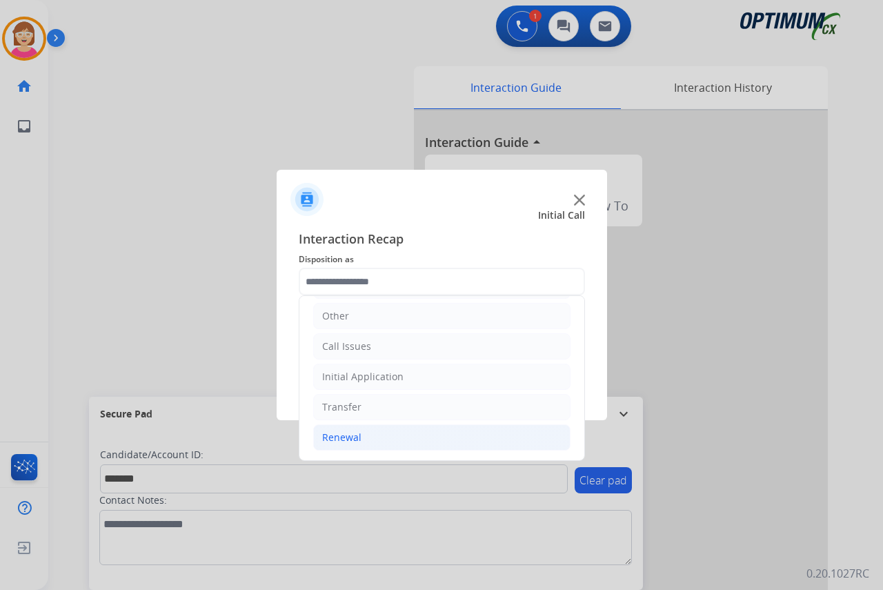
click at [356, 437] on div "Renewal" at bounding box center [341, 437] width 39 height 14
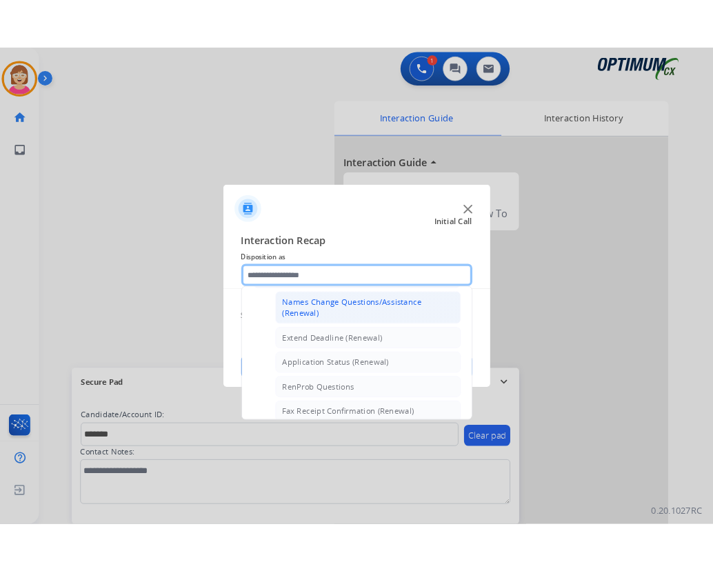
scroll to position [232, 0]
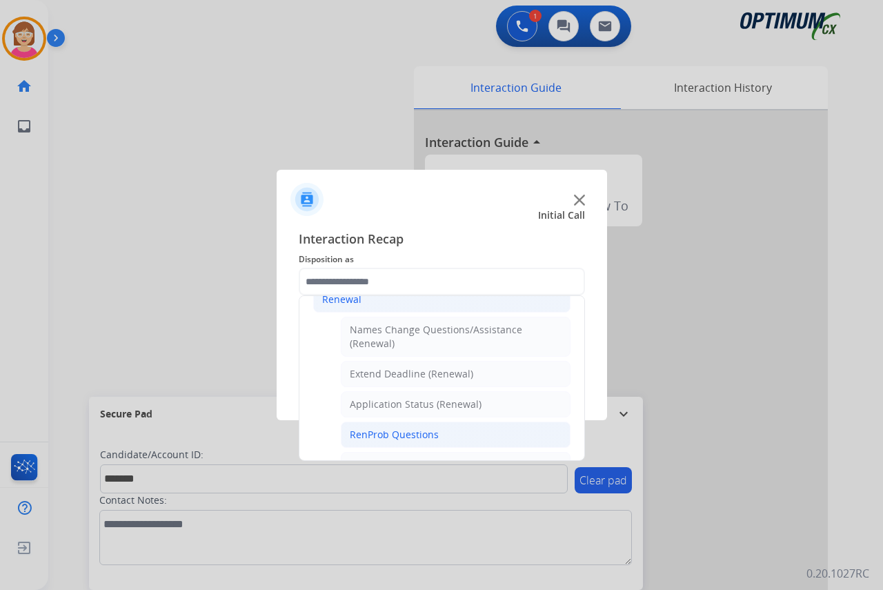
click at [390, 431] on div "RenProb Questions" at bounding box center [394, 435] width 89 height 14
type input "**********"
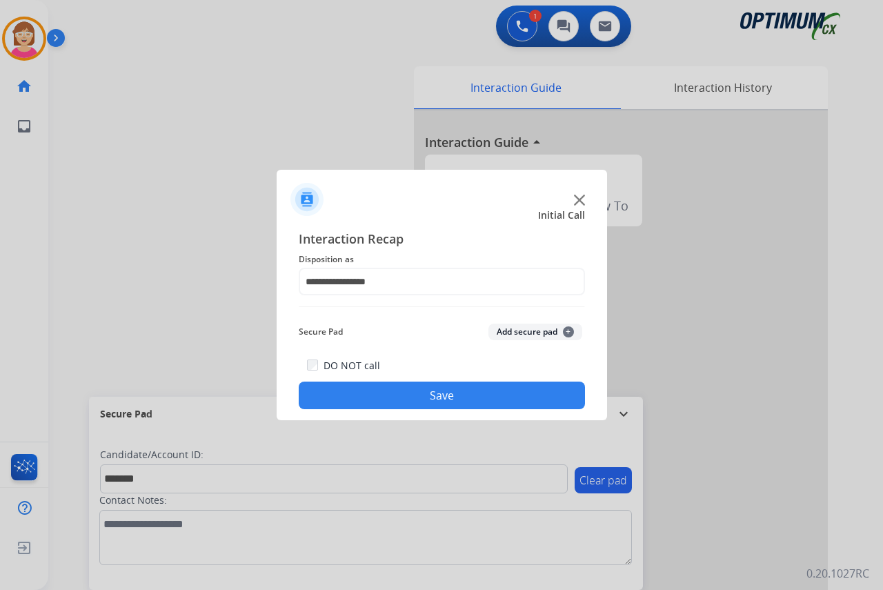
click at [567, 330] on span "+" at bounding box center [568, 331] width 11 height 11
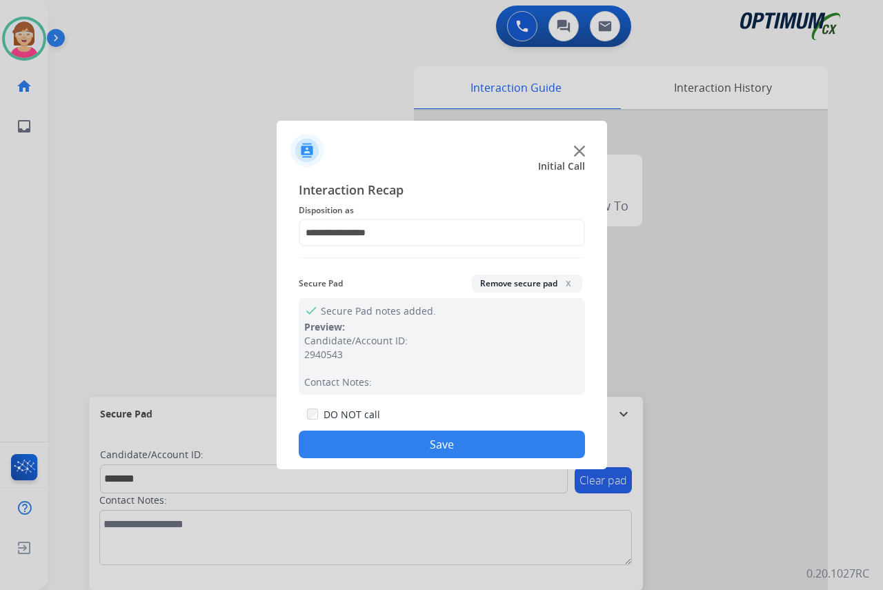
click at [346, 443] on button "Save" at bounding box center [442, 444] width 286 height 28
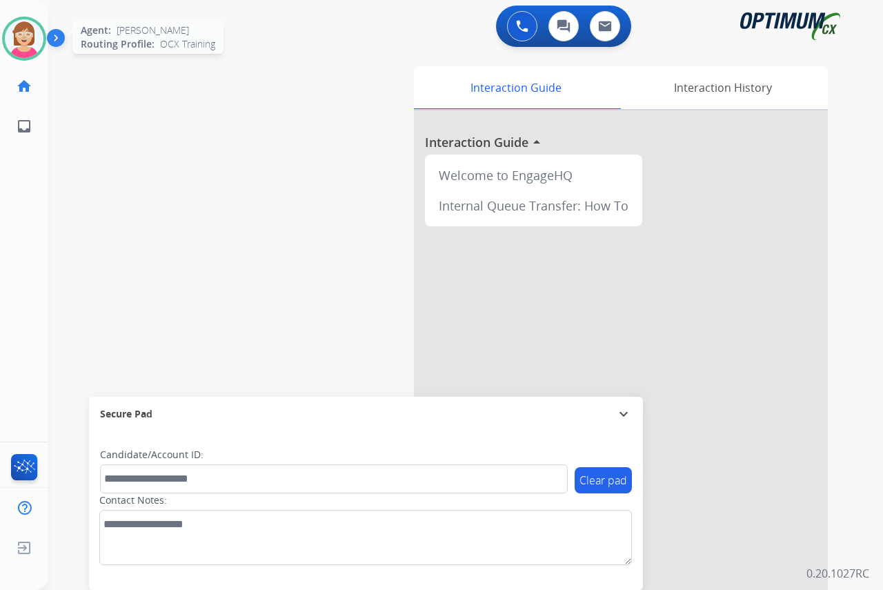
click at [32, 39] on img at bounding box center [24, 38] width 39 height 39
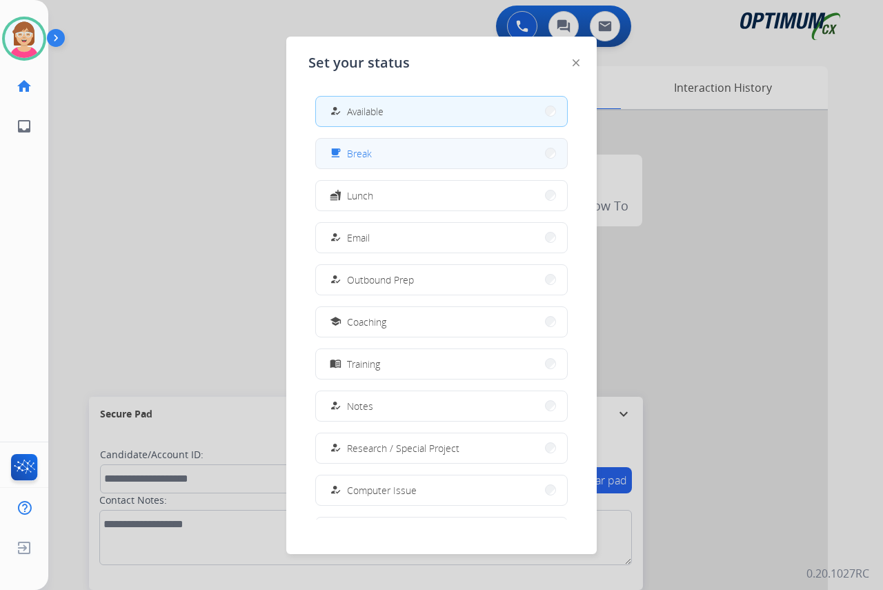
click at [370, 150] on span "Break" at bounding box center [359, 153] width 25 height 14
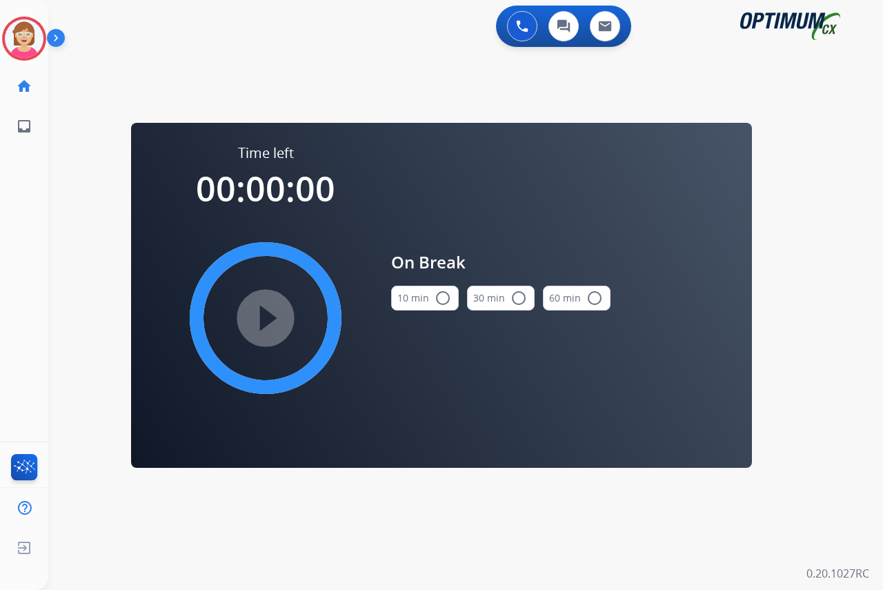
click at [445, 295] on mat-icon "radio_button_unchecked" at bounding box center [443, 298] width 17 height 17
click at [271, 319] on mat-icon "play_circle_filled" at bounding box center [265, 318] width 17 height 17
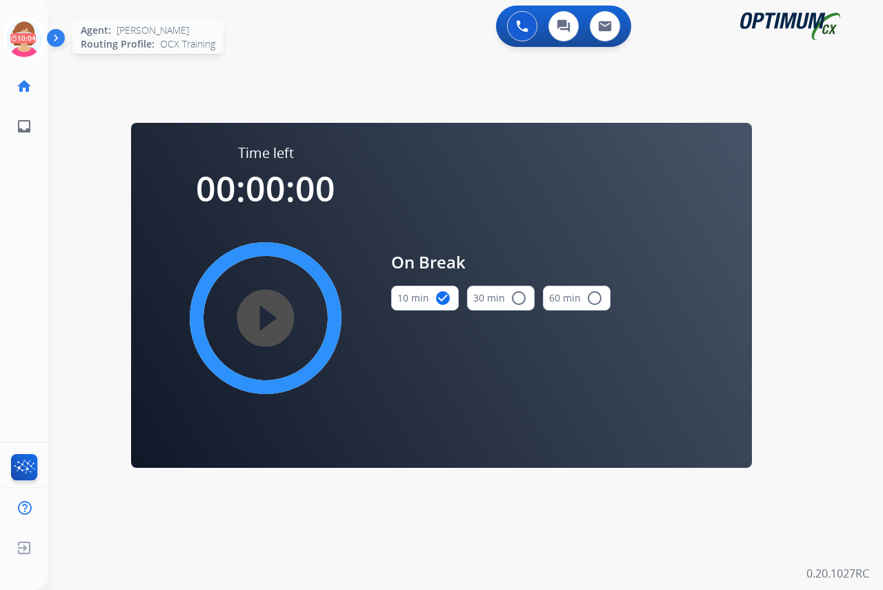
click at [30, 28] on icon at bounding box center [24, 39] width 45 height 45
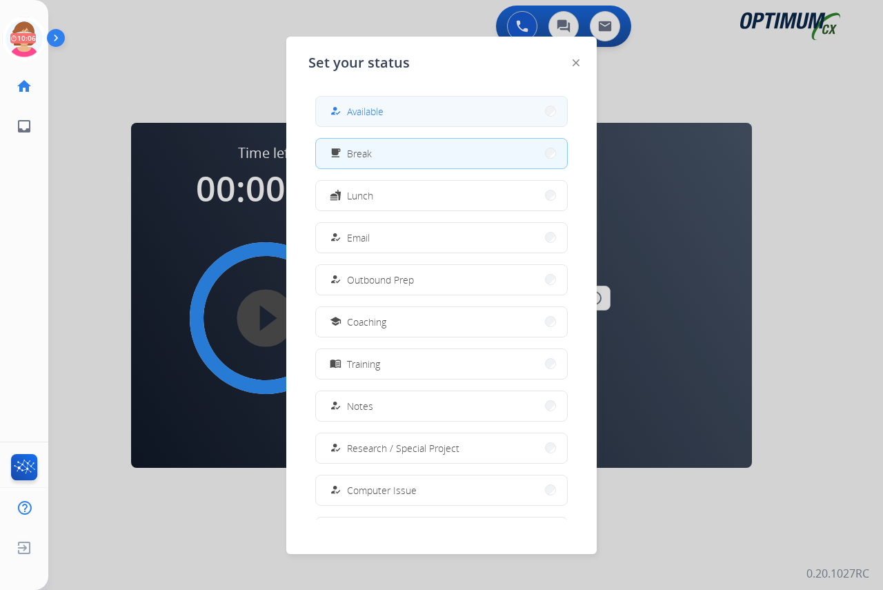
click at [373, 106] on span "Available" at bounding box center [365, 111] width 37 height 14
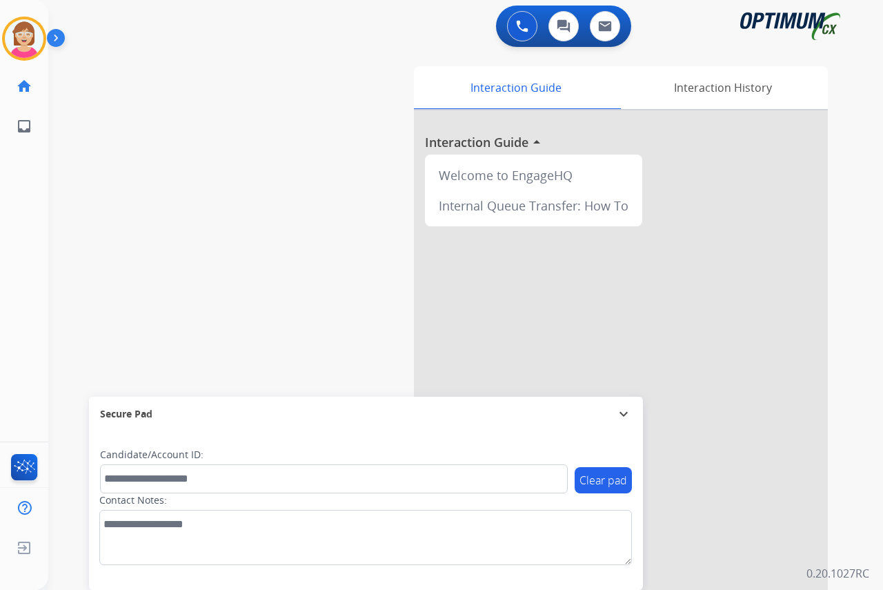
click at [24, 179] on div "[PERSON_NAME] Available Edit Avatar Agent: [PERSON_NAME] Profile: OCX Training …" at bounding box center [24, 295] width 48 height 590
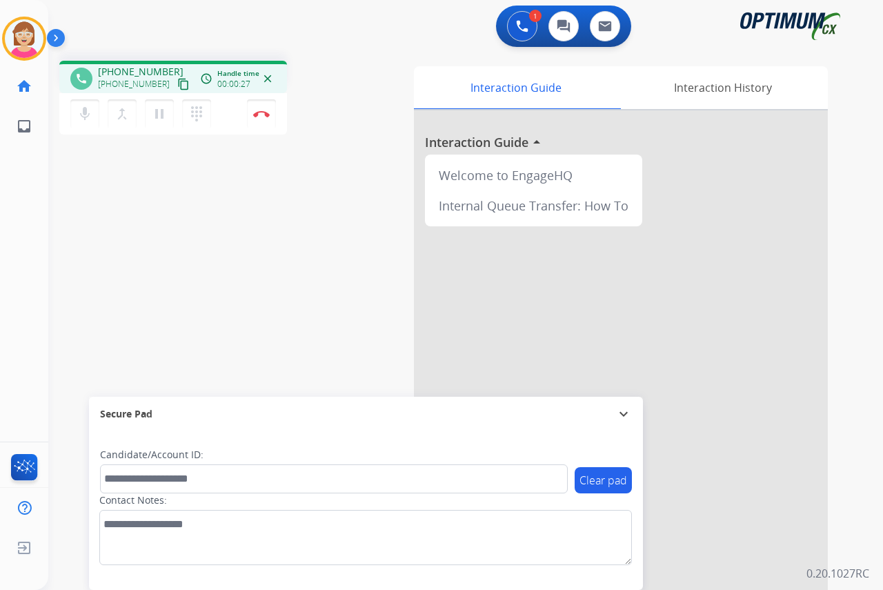
click at [36, 186] on div "[PERSON_NAME] Edit Avatar Agent: [PERSON_NAME] Profile: OCX Training home Home …" at bounding box center [24, 295] width 48 height 590
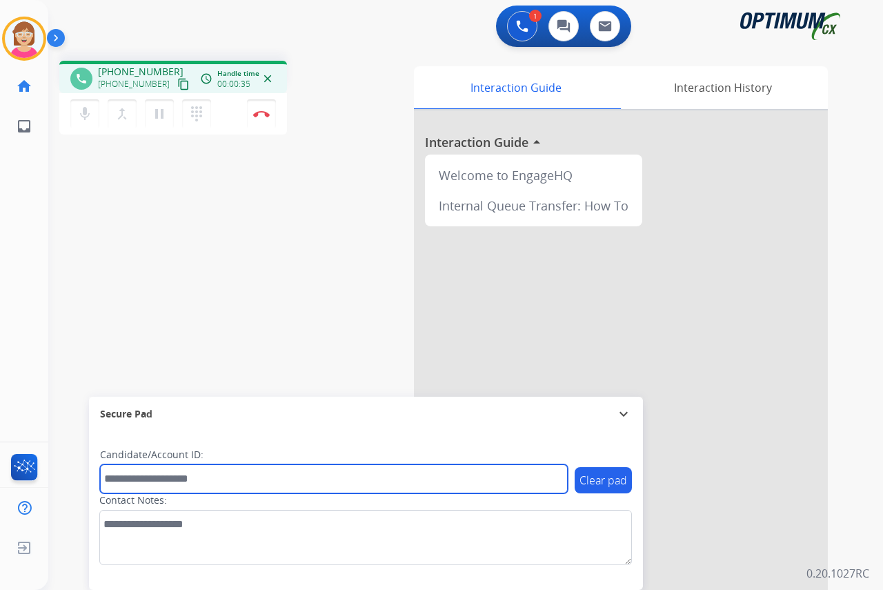
click at [115, 480] on input "text" at bounding box center [334, 478] width 468 height 29
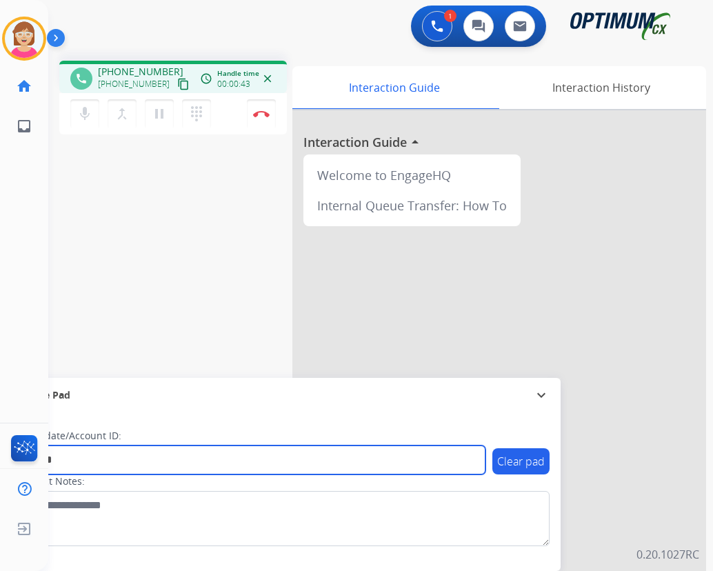
type input "*******"
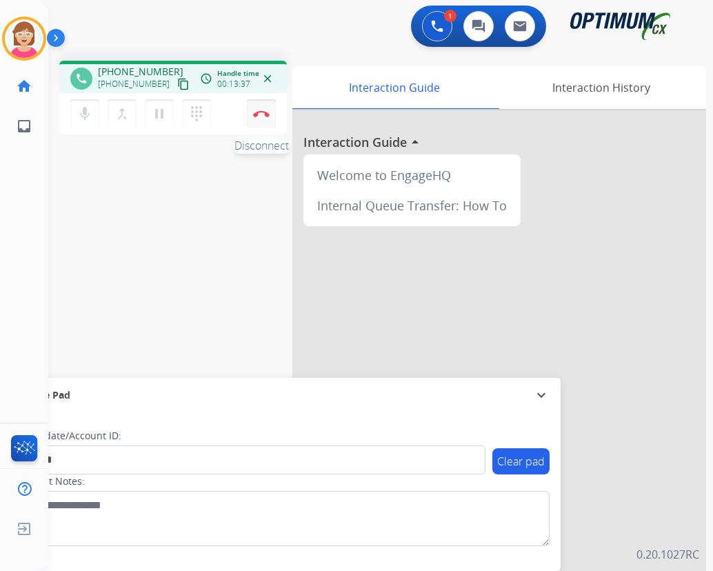
click at [263, 112] on img at bounding box center [261, 113] width 17 height 7
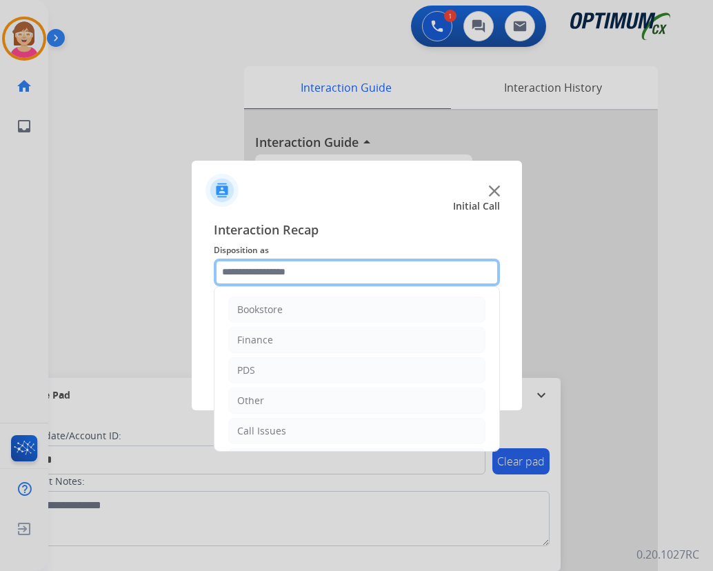
click at [225, 272] on input "text" at bounding box center [357, 273] width 286 height 28
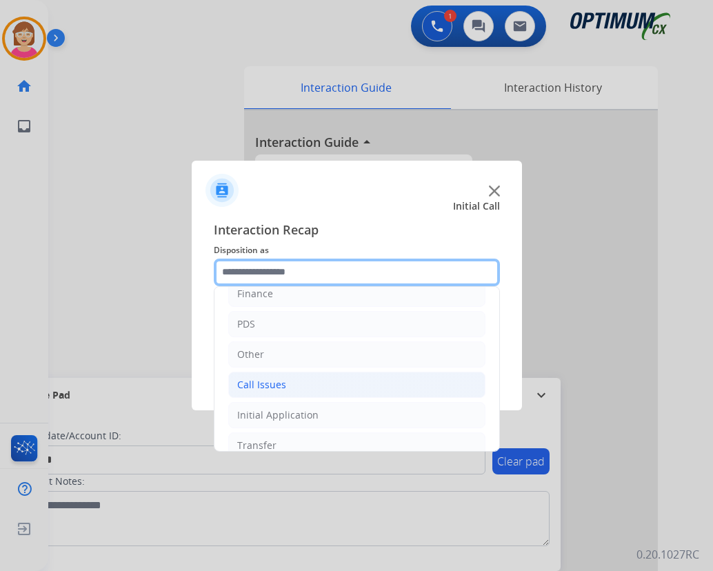
scroll to position [94, 0]
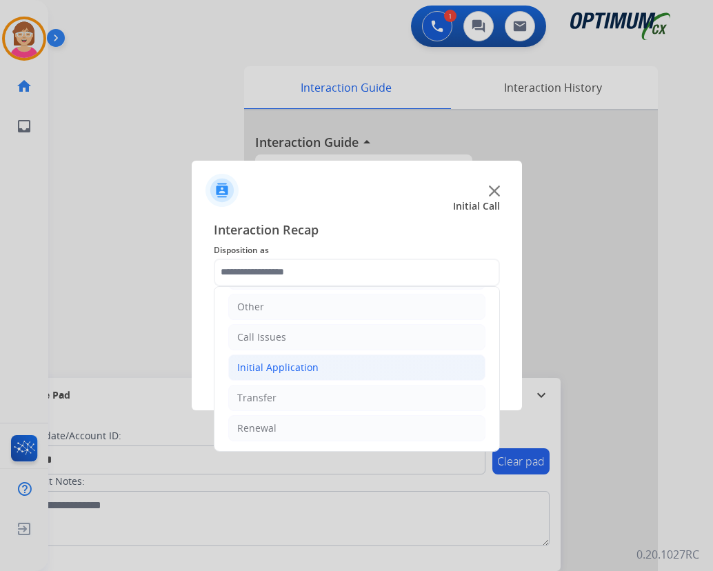
click at [282, 365] on div "Initial Application" at bounding box center [277, 368] width 81 height 14
click at [317, 395] on div "Credential Resend (Initial application)" at bounding box center [352, 398] width 175 height 14
type input "**********"
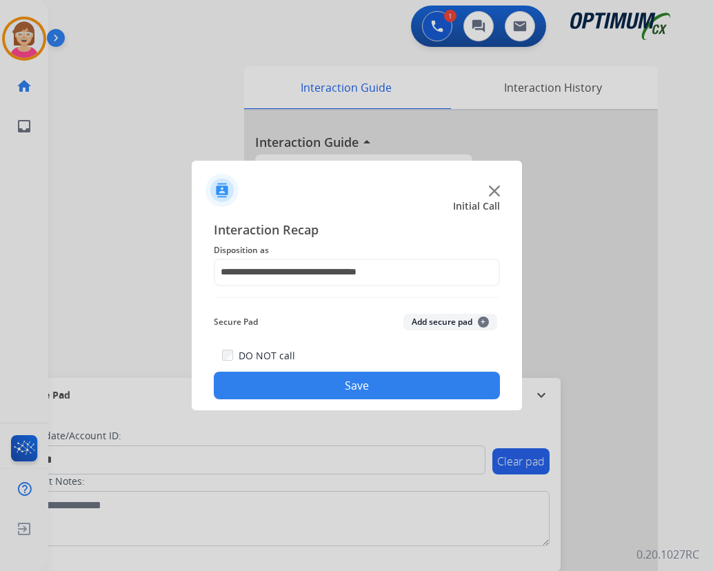
click at [481, 321] on span "+" at bounding box center [483, 322] width 11 height 11
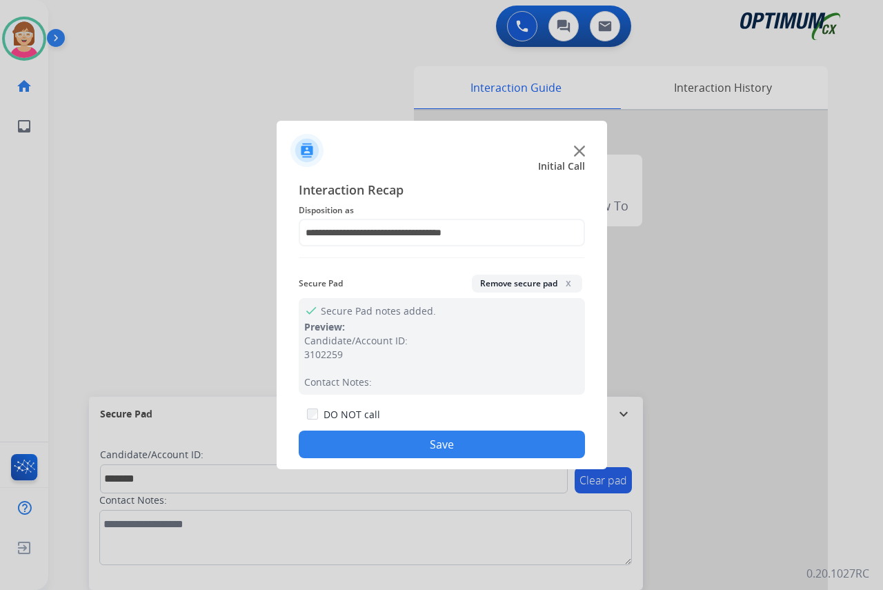
click at [379, 448] on button "Save" at bounding box center [442, 444] width 286 height 28
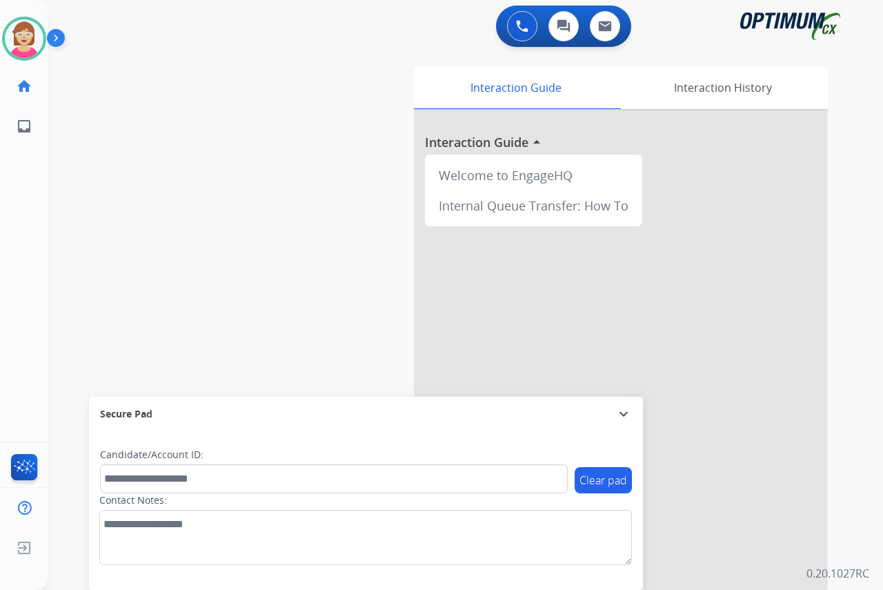
click at [30, 241] on div "[PERSON_NAME] Available Edit Avatar Agent: [PERSON_NAME] Profile: OCX Training …" at bounding box center [24, 295] width 48 height 590
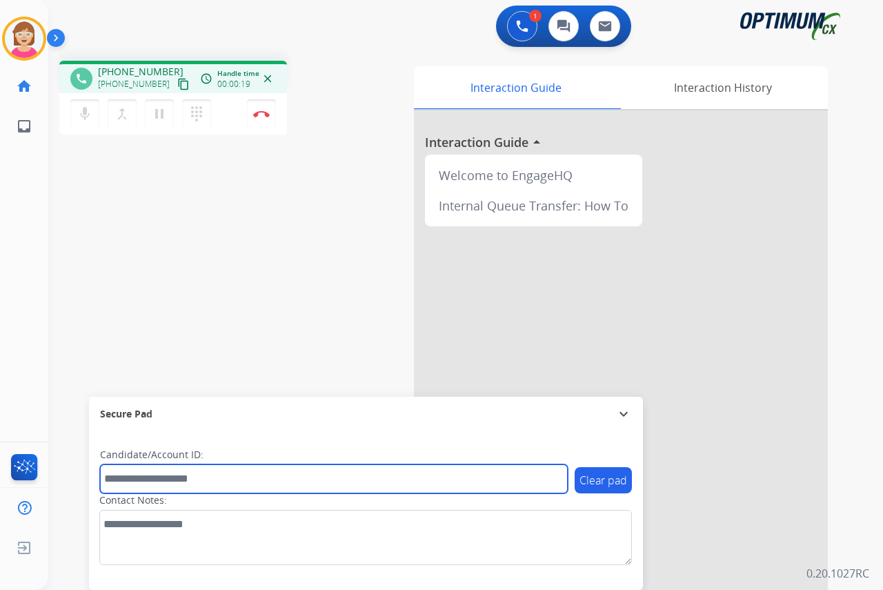
click at [146, 478] on input "text" at bounding box center [334, 478] width 468 height 29
click at [137, 479] on input "text" at bounding box center [334, 478] width 468 height 29
type input "*******"
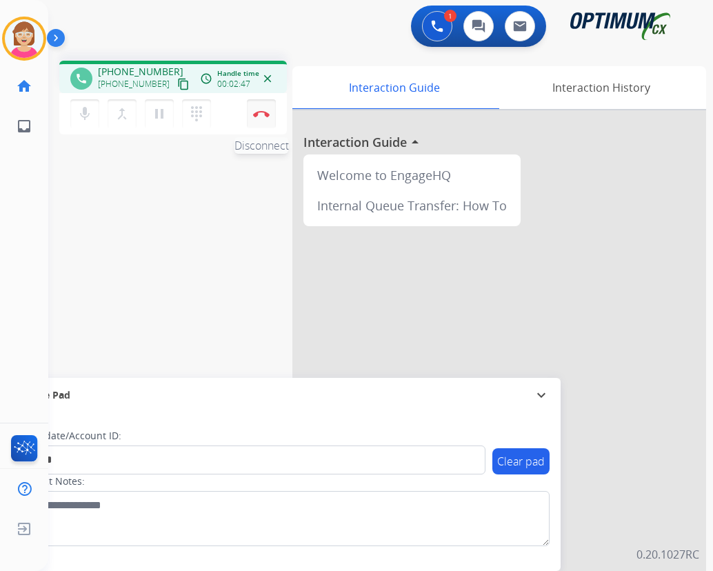
click at [261, 115] on img at bounding box center [261, 113] width 17 height 7
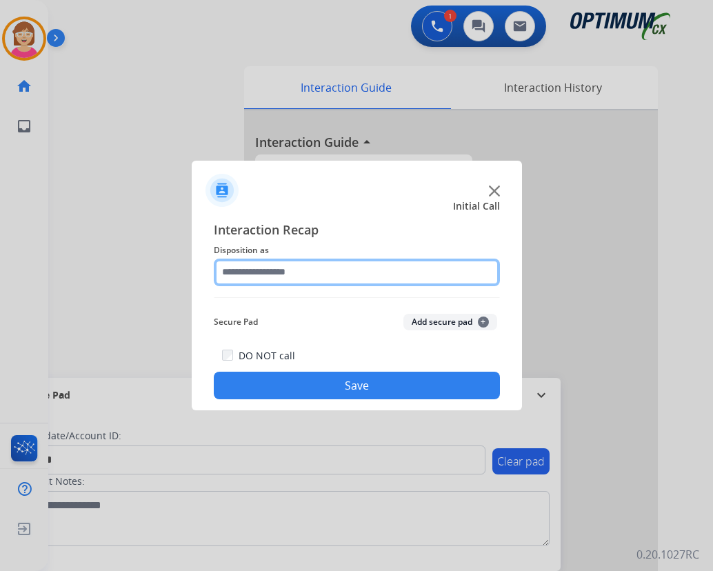
click at [241, 270] on input "text" at bounding box center [357, 273] width 286 height 28
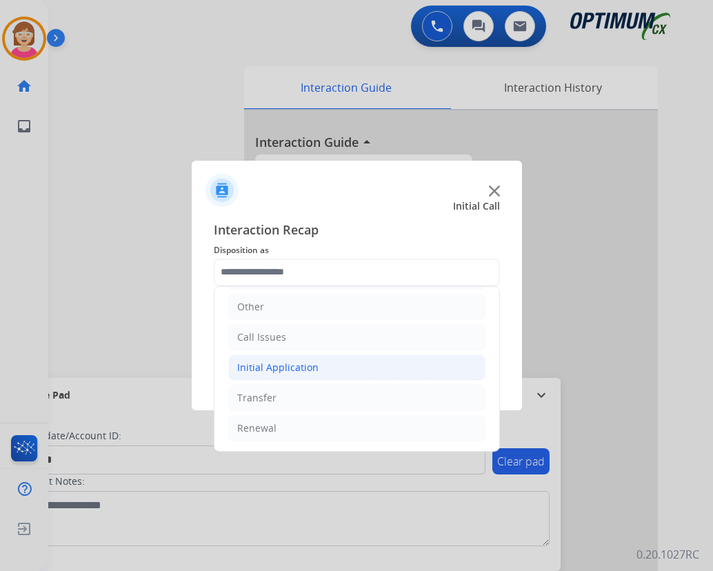
click at [277, 368] on div "Initial Application" at bounding box center [277, 368] width 81 height 14
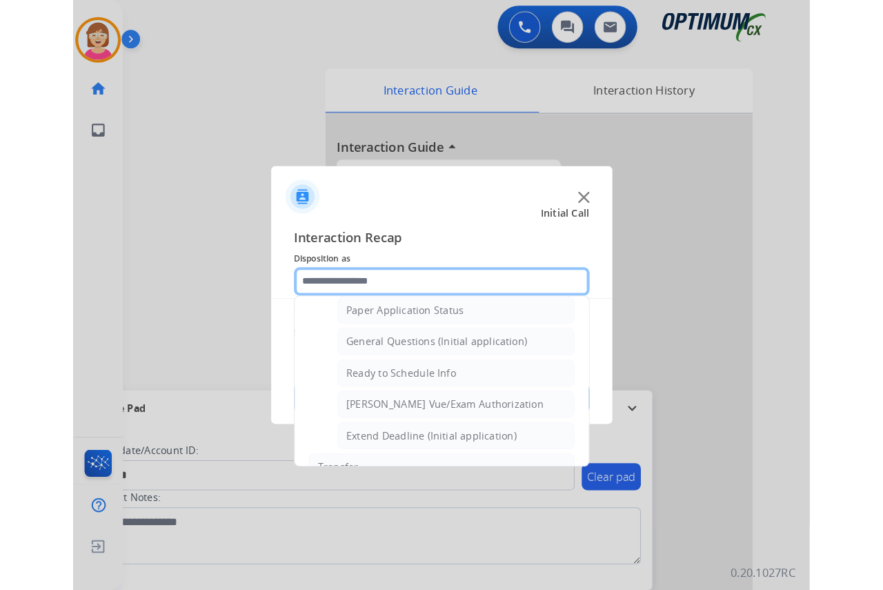
scroll to position [784, 0]
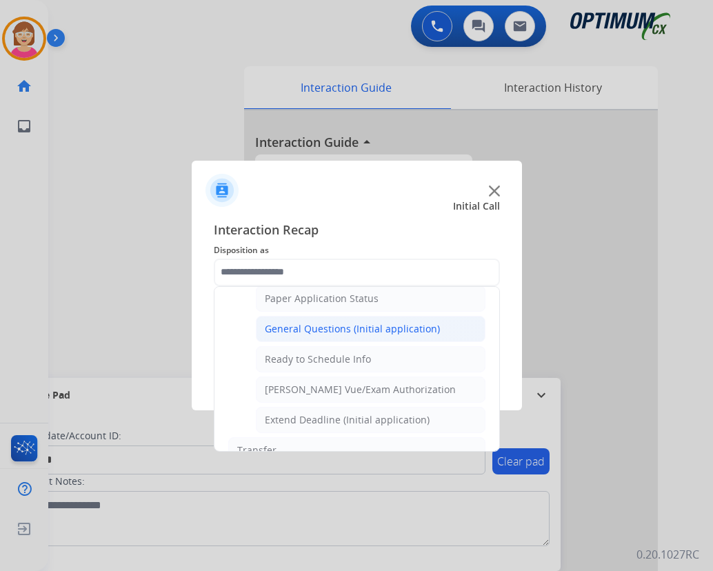
click at [326, 319] on li "General Questions (Initial application)" at bounding box center [371, 329] width 230 height 26
type input "**********"
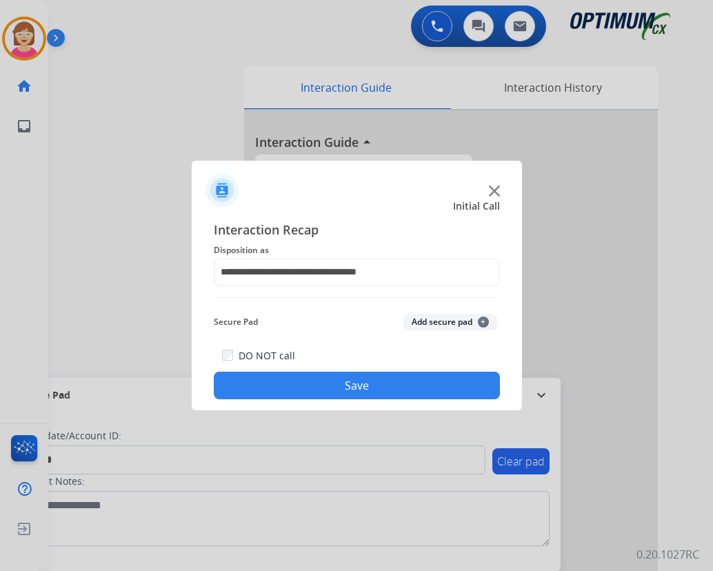
click at [482, 320] on span "+" at bounding box center [483, 322] width 11 height 11
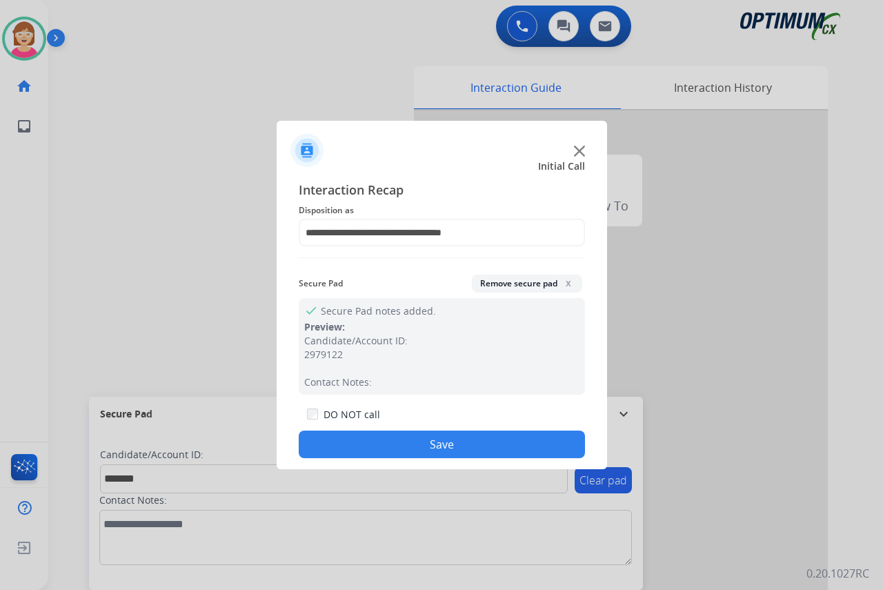
click at [344, 448] on button "Save" at bounding box center [442, 444] width 286 height 28
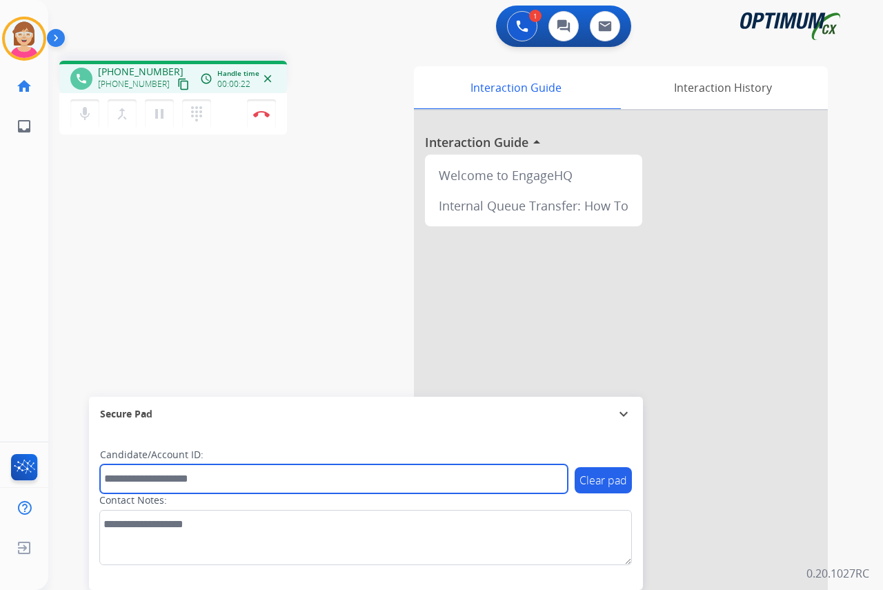
drag, startPoint x: 115, startPoint y: 477, endPoint x: 101, endPoint y: 461, distance: 21.5
click at [115, 477] on input "text" at bounding box center [334, 478] width 468 height 29
type input "*******"
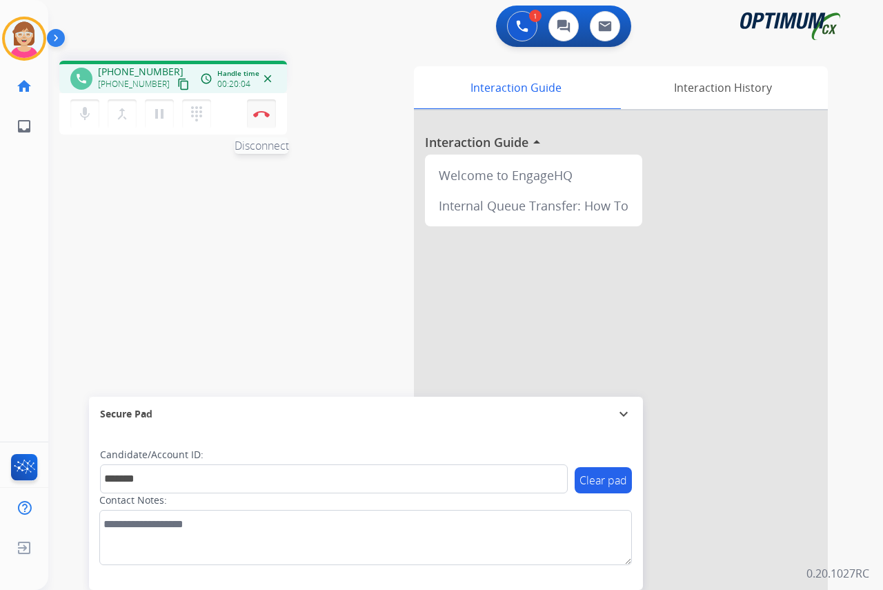
click at [259, 110] on img at bounding box center [261, 113] width 17 height 7
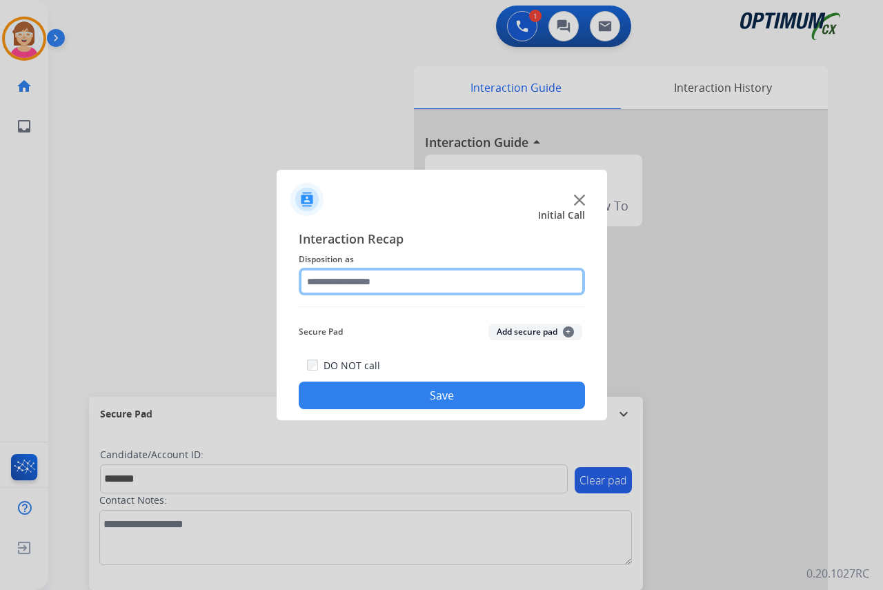
click at [334, 280] on input "text" at bounding box center [442, 282] width 286 height 28
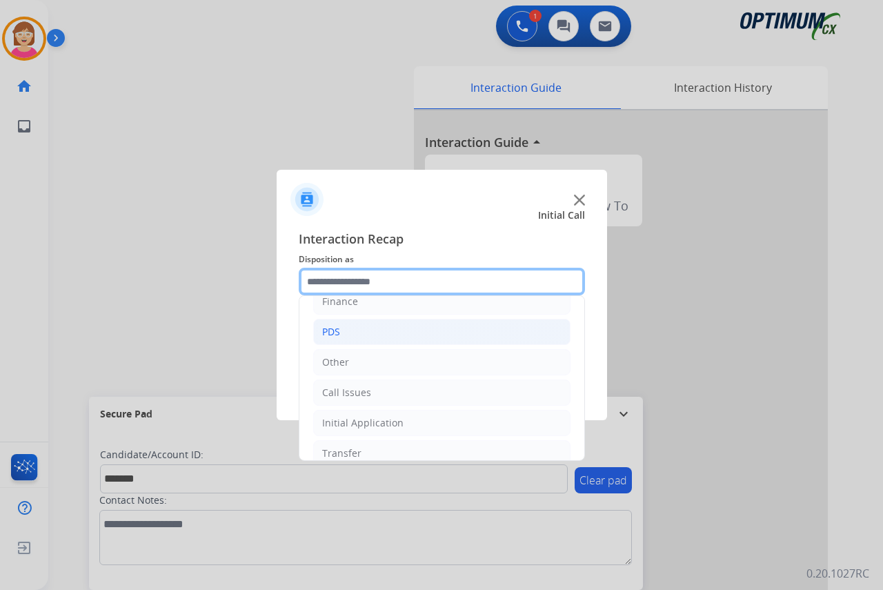
scroll to position [0, 0]
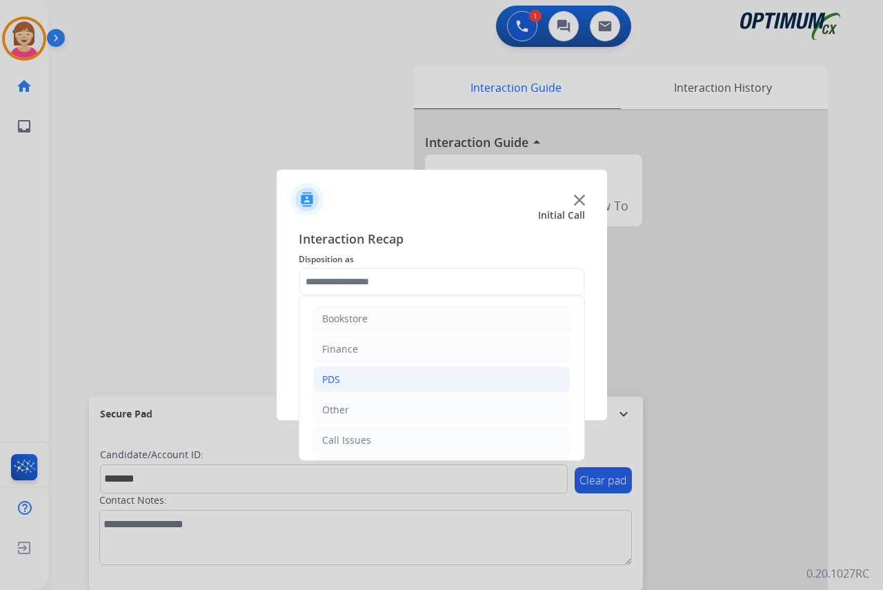
click at [346, 378] on li "PDS" at bounding box center [441, 379] width 257 height 26
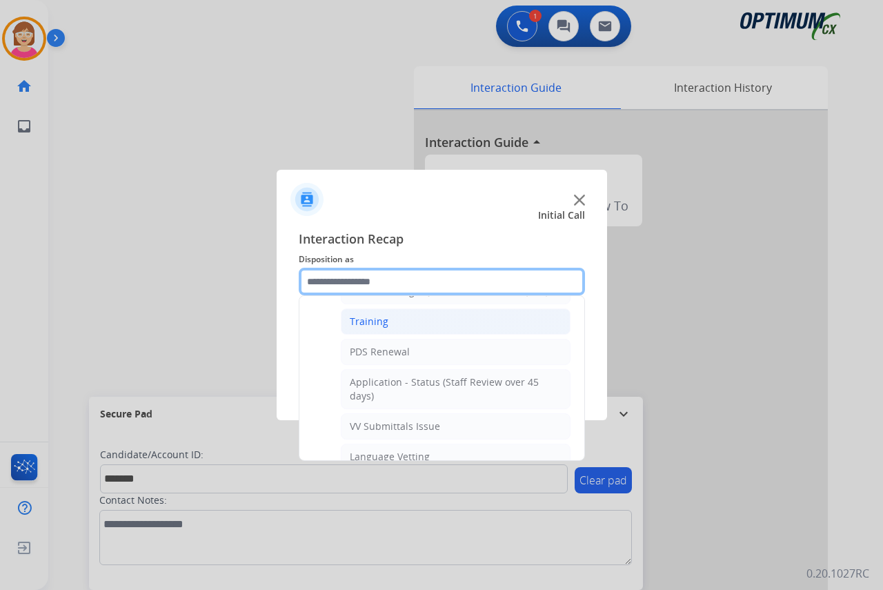
scroll to position [138, 0]
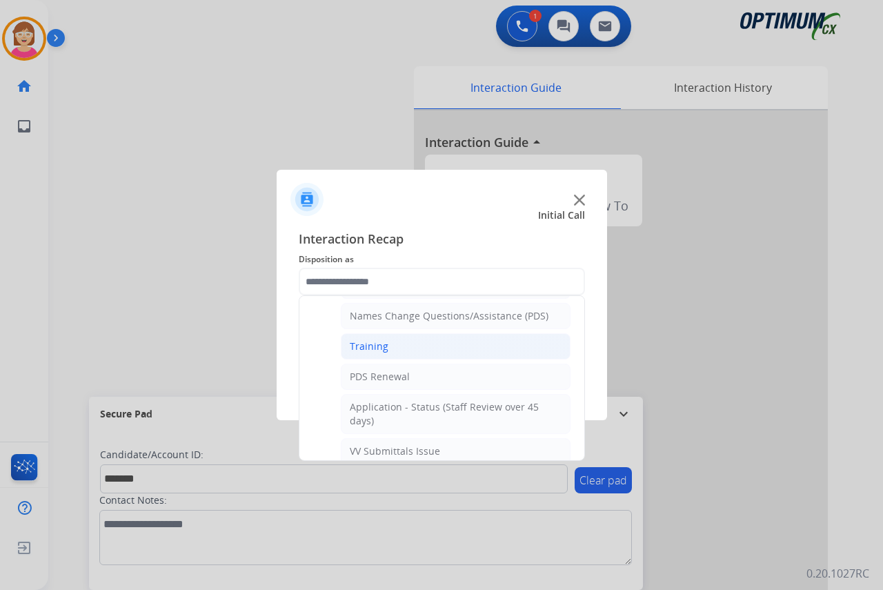
click at [365, 343] on div "Training" at bounding box center [369, 346] width 39 height 14
type input "********"
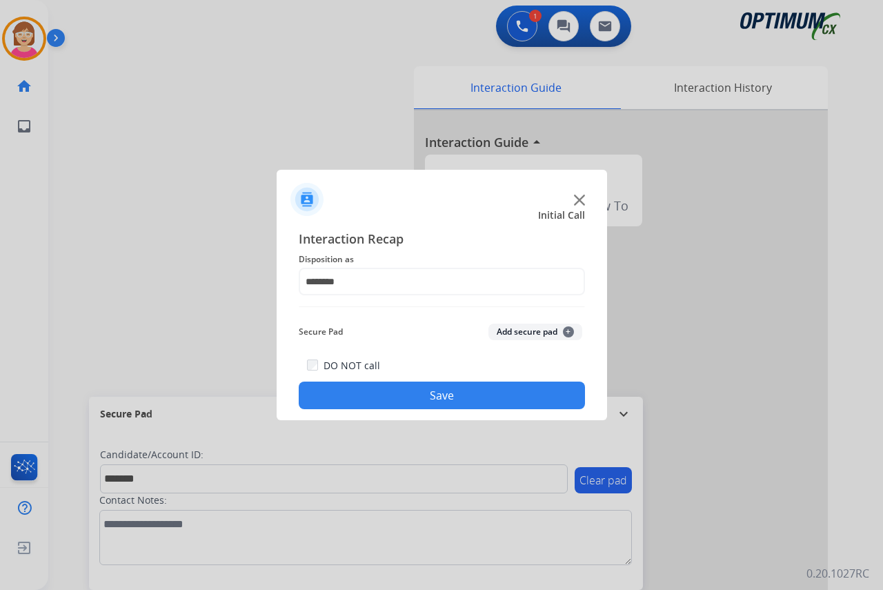
click at [573, 328] on button "Add secure pad +" at bounding box center [535, 332] width 94 height 17
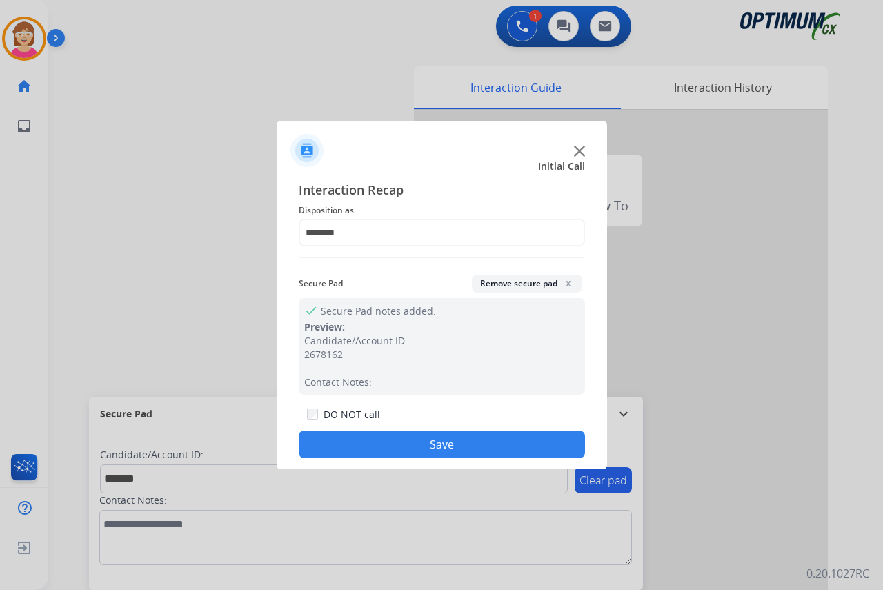
drag, startPoint x: 388, startPoint y: 445, endPoint x: 339, endPoint y: 414, distance: 57.4
click at [385, 444] on button "Save" at bounding box center [442, 444] width 286 height 28
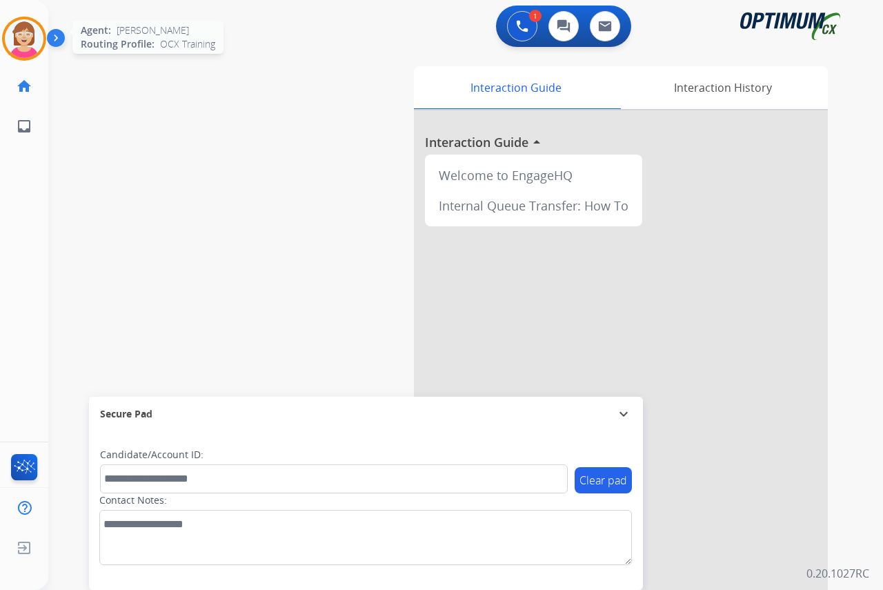
click at [21, 32] on img at bounding box center [24, 38] width 39 height 39
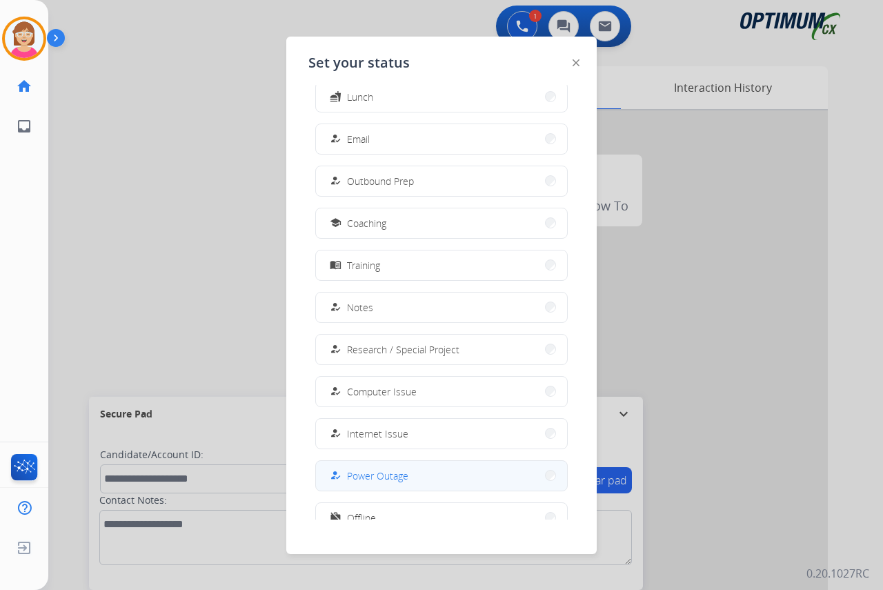
scroll to position [130, 0]
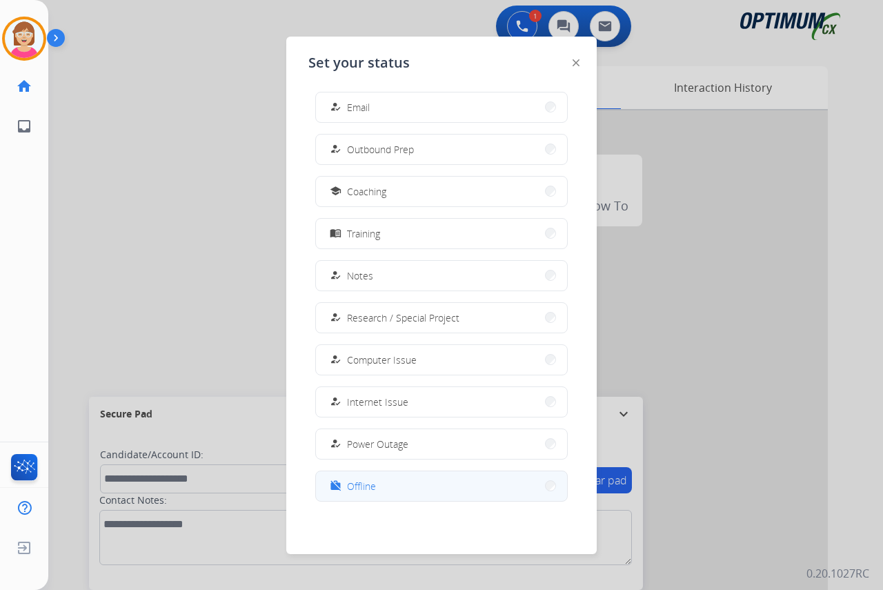
click at [366, 487] on span "Offline" at bounding box center [361, 486] width 29 height 14
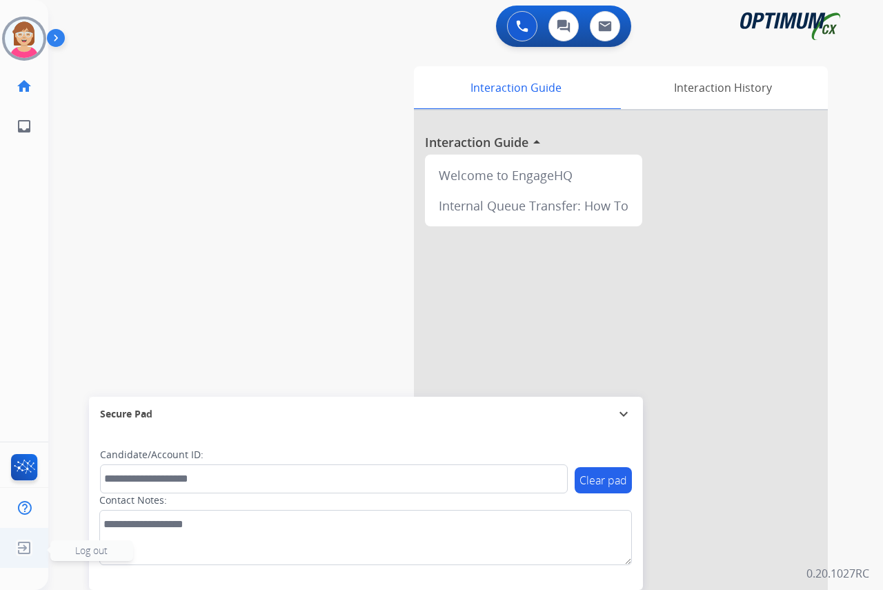
click at [86, 552] on span "Log out" at bounding box center [91, 550] width 32 height 13
